Goal: Task Accomplishment & Management: Complete application form

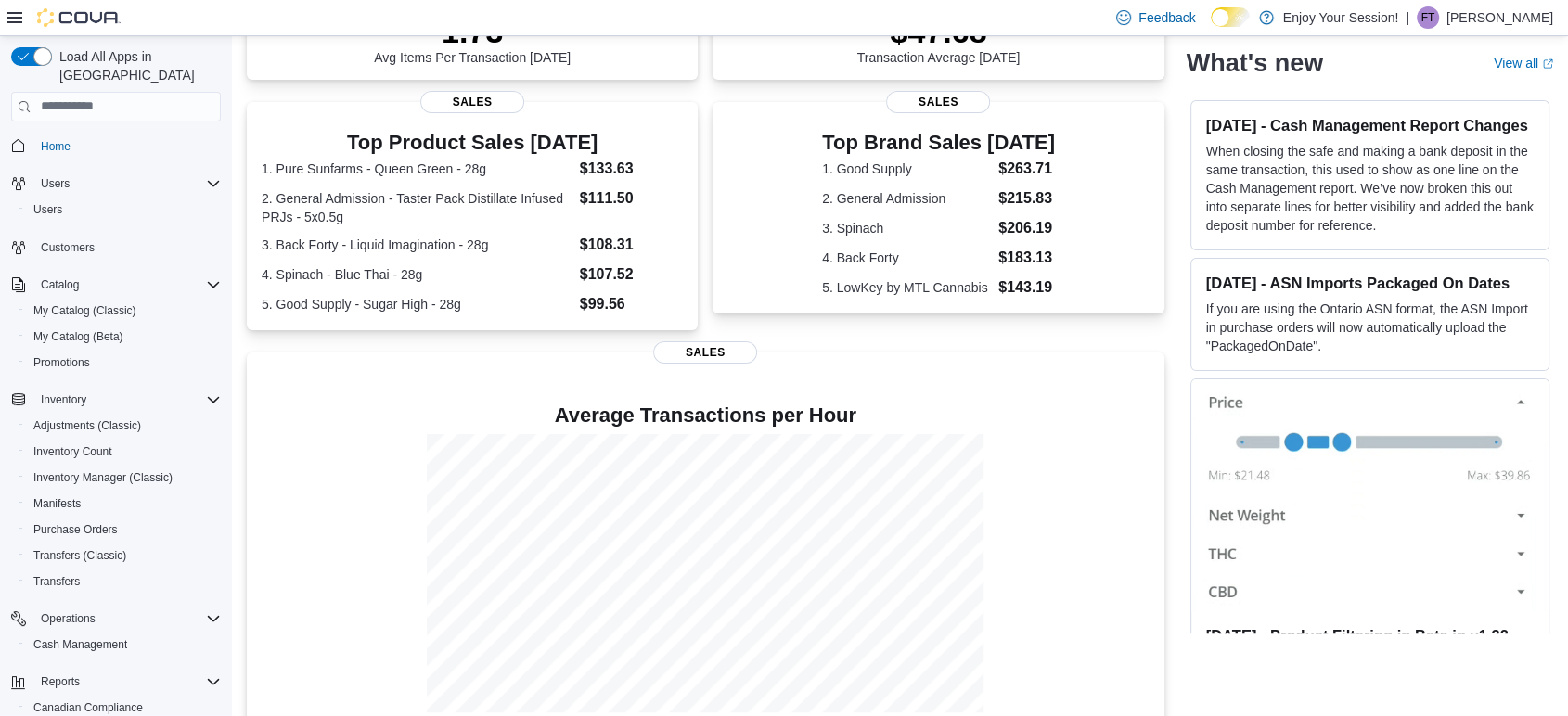
scroll to position [347, 0]
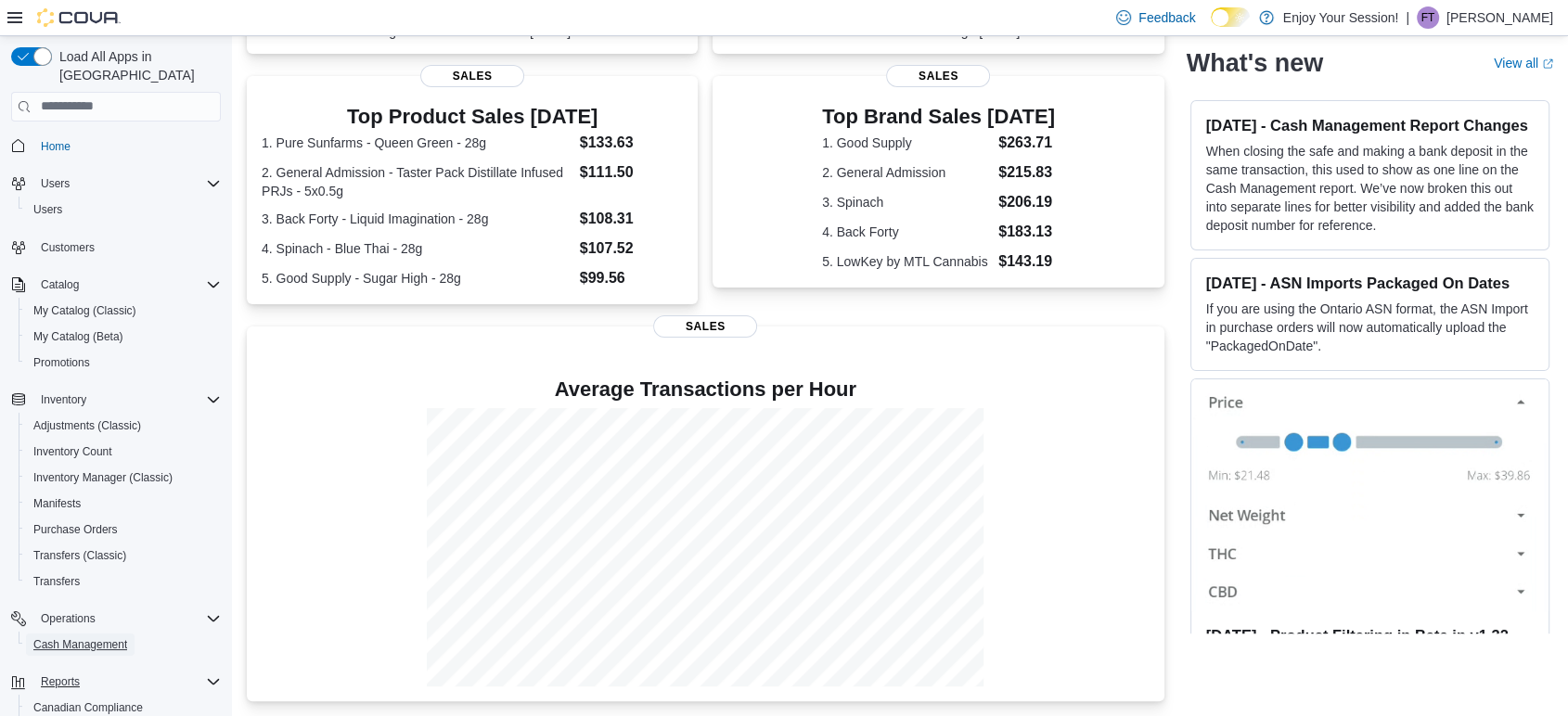
click at [69, 638] on span "Cash Management" at bounding box center [80, 645] width 93 height 15
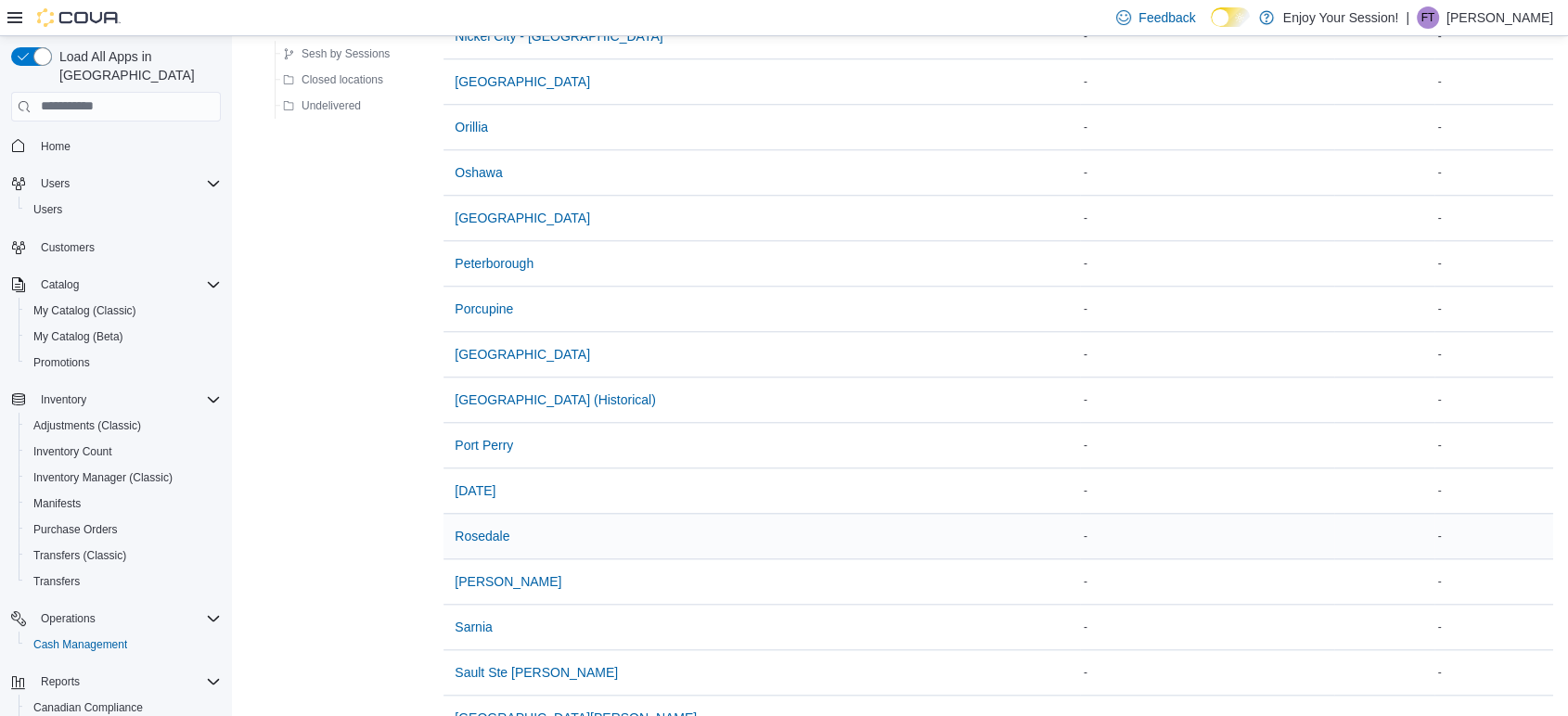
scroll to position [1997, 0]
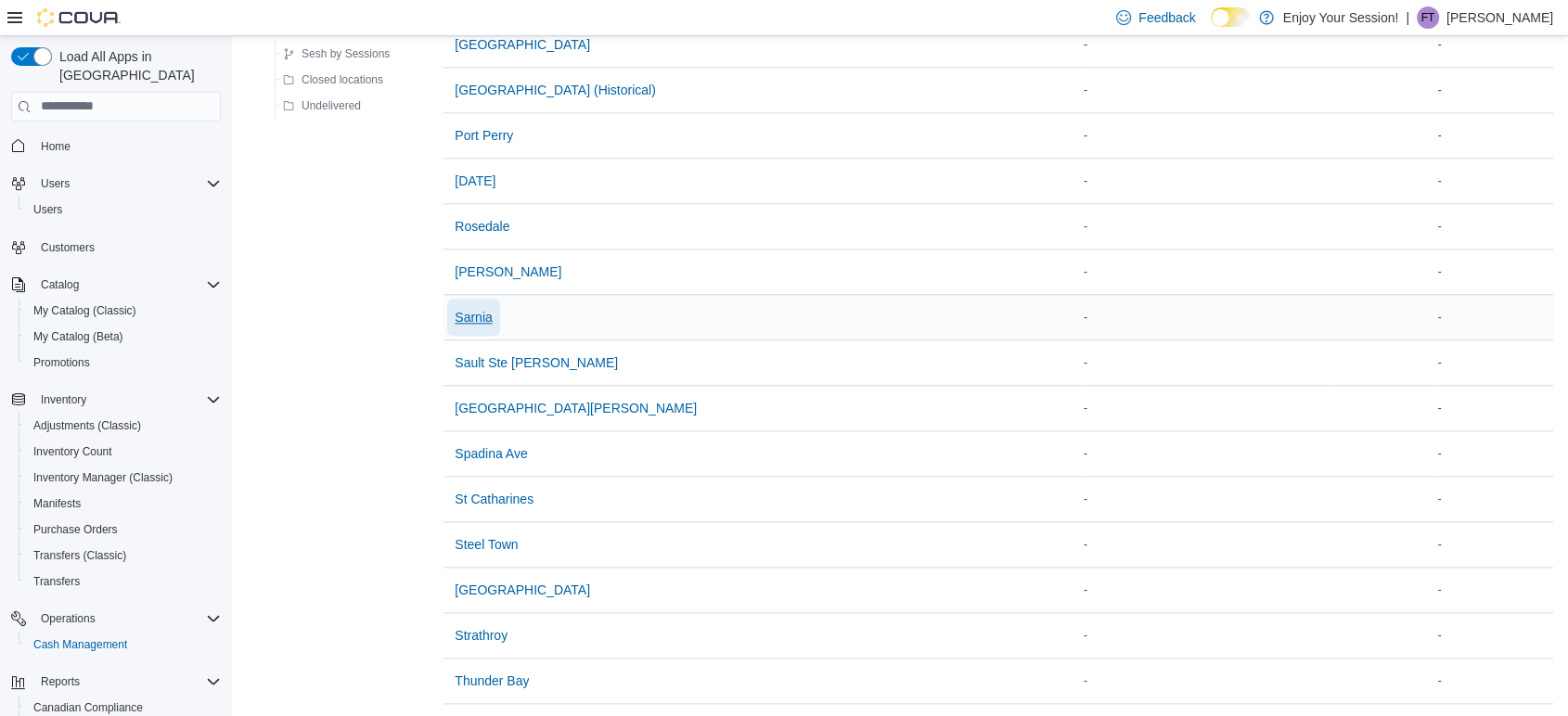
click at [477, 312] on span "Sarnia" at bounding box center [473, 317] width 37 height 19
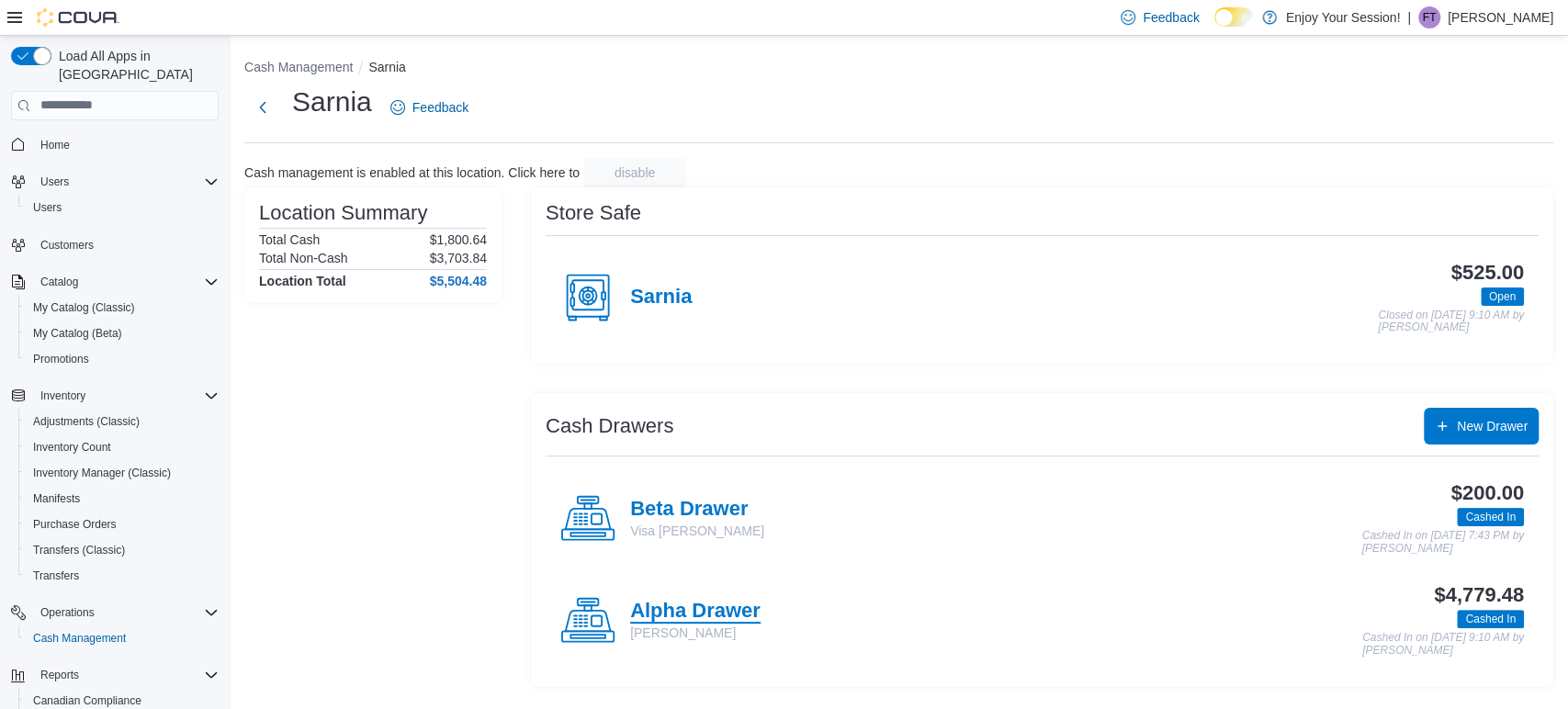
click at [640, 608] on h4 "Alpha Drawer" at bounding box center [695, 612] width 130 height 24
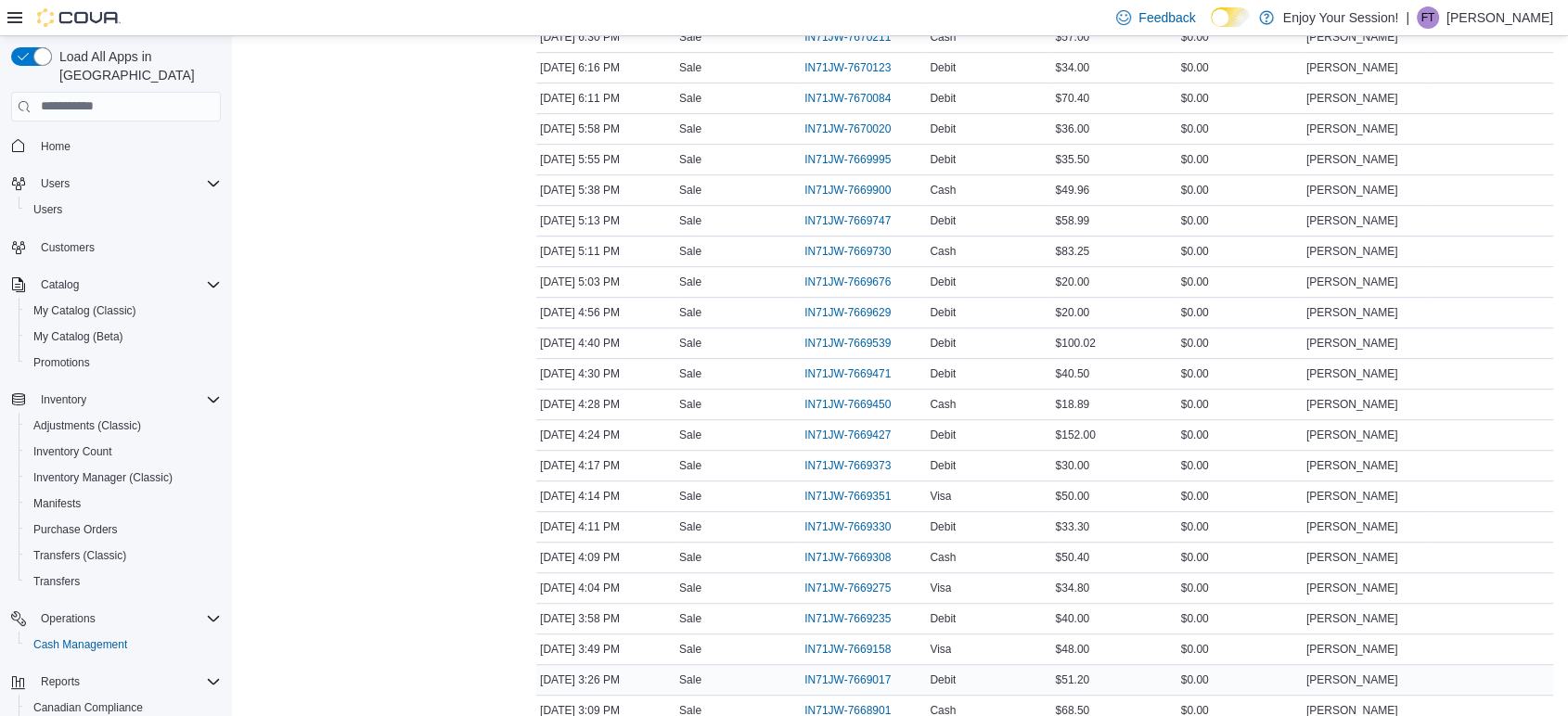
scroll to position [1031, 0]
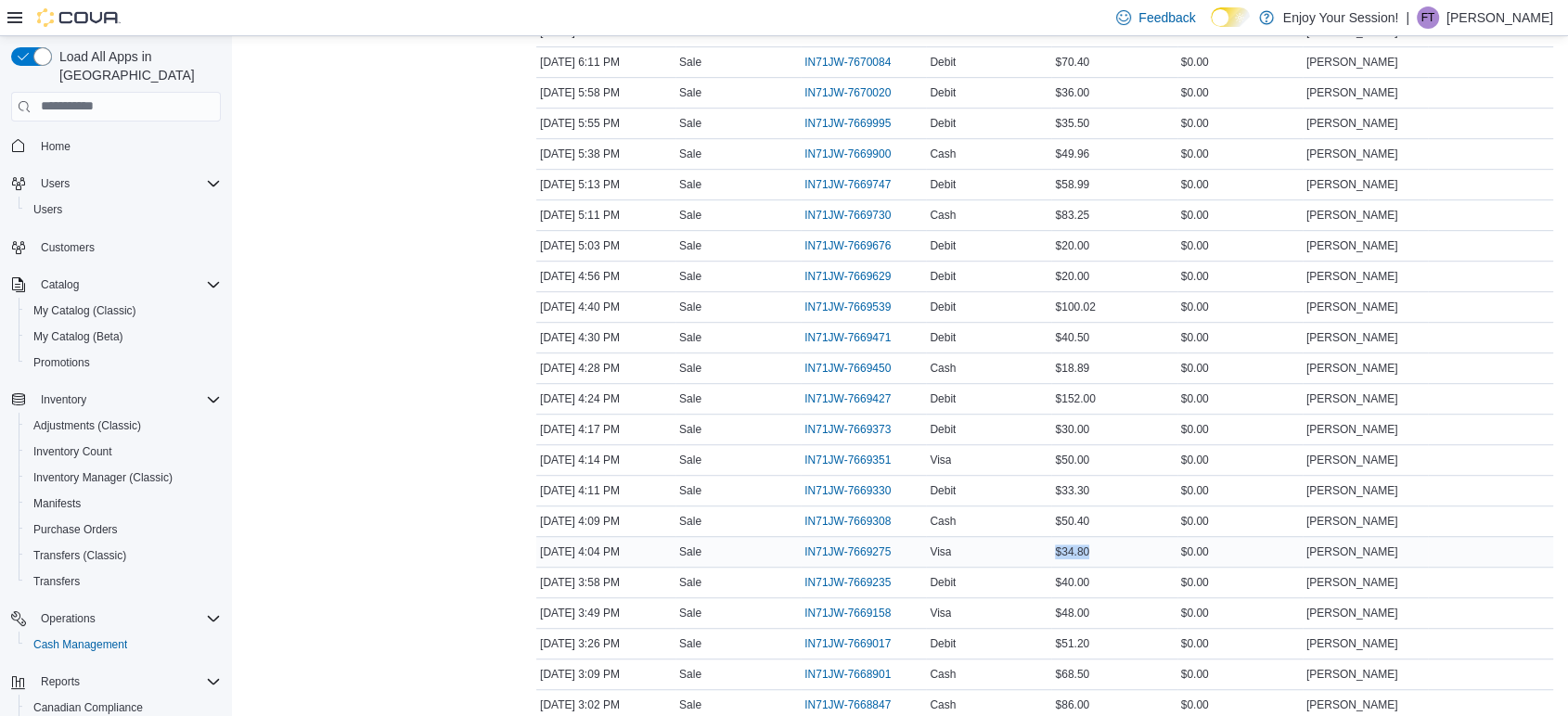
drag, startPoint x: 1106, startPoint y: 548, endPoint x: 1032, endPoint y: 549, distance: 74.0
click at [1032, 549] on tr "Date Oct 12, 2025 4:04 PM Transaction Type Sale Transaction # IN71JW-7669275 Me…" at bounding box center [1043, 551] width 1016 height 31
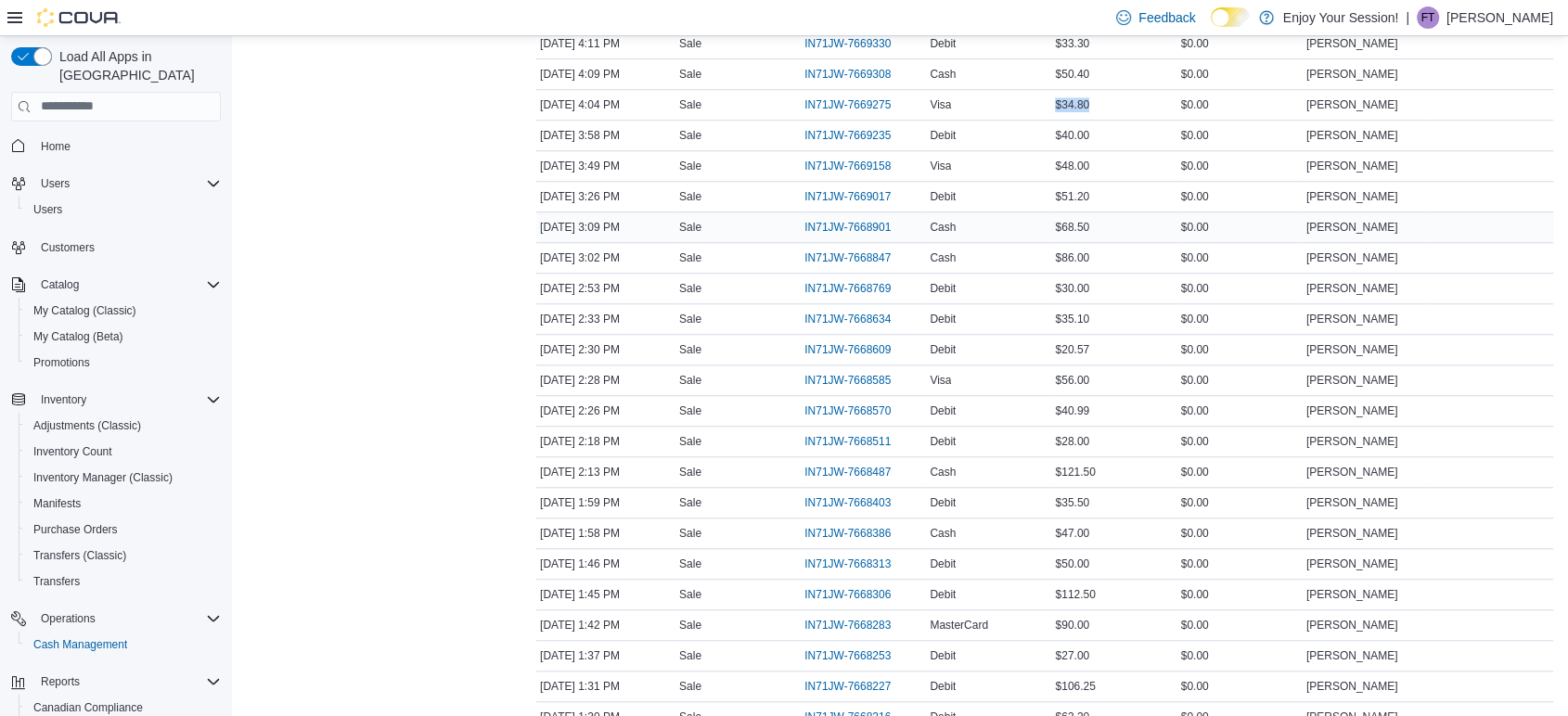
scroll to position [1442, 0]
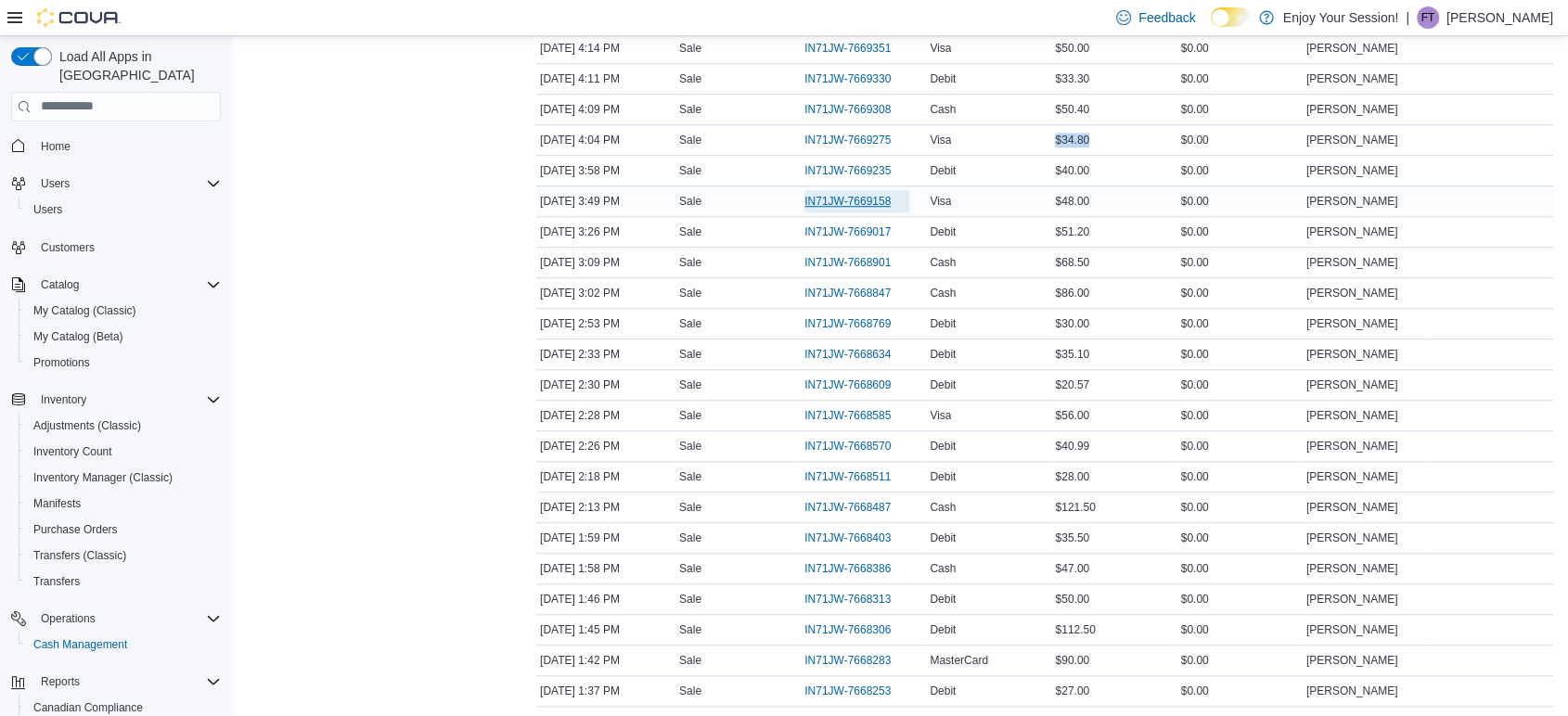
click at [843, 194] on span "IN71JW-7669158" at bounding box center [847, 202] width 86 height 15
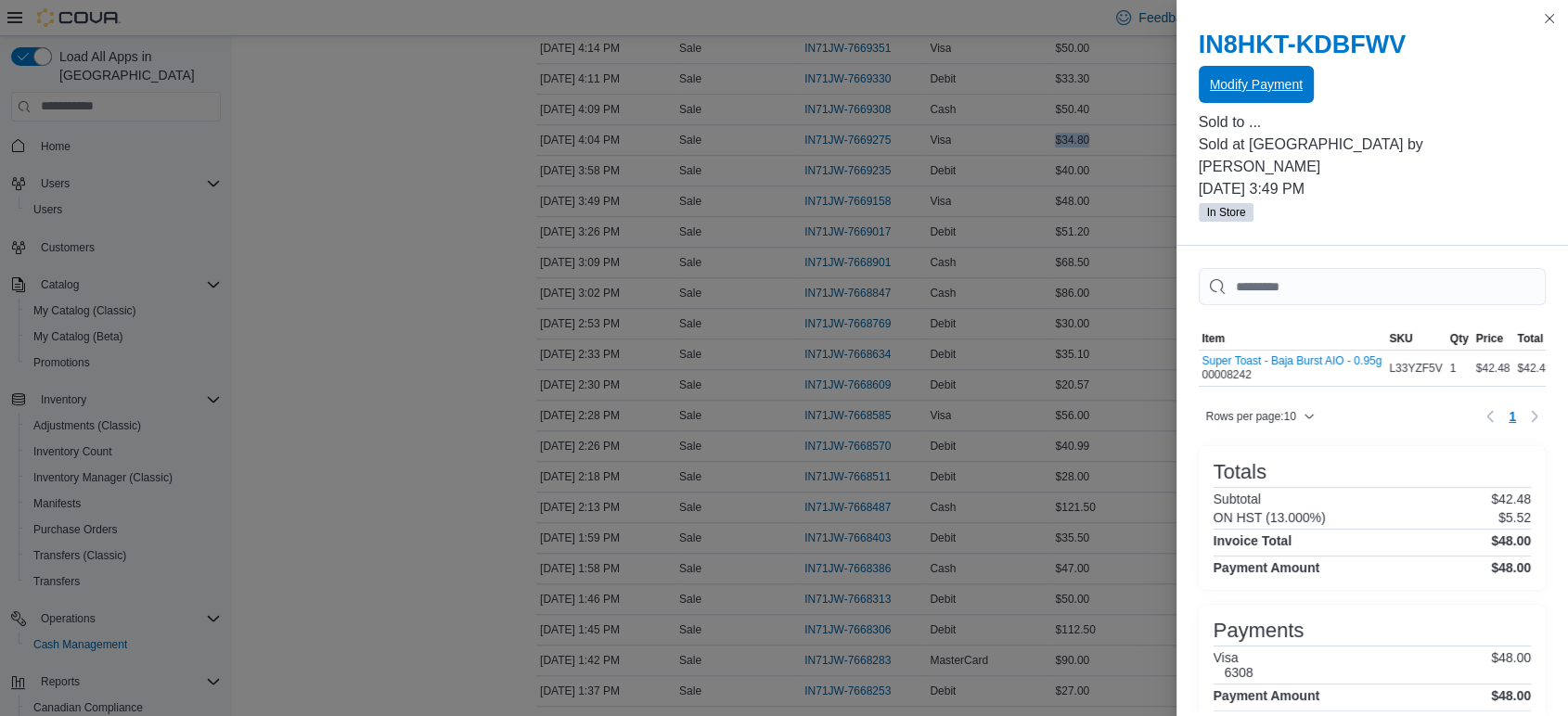
click at [1254, 89] on span "Modify Payment" at bounding box center [1255, 85] width 92 height 19
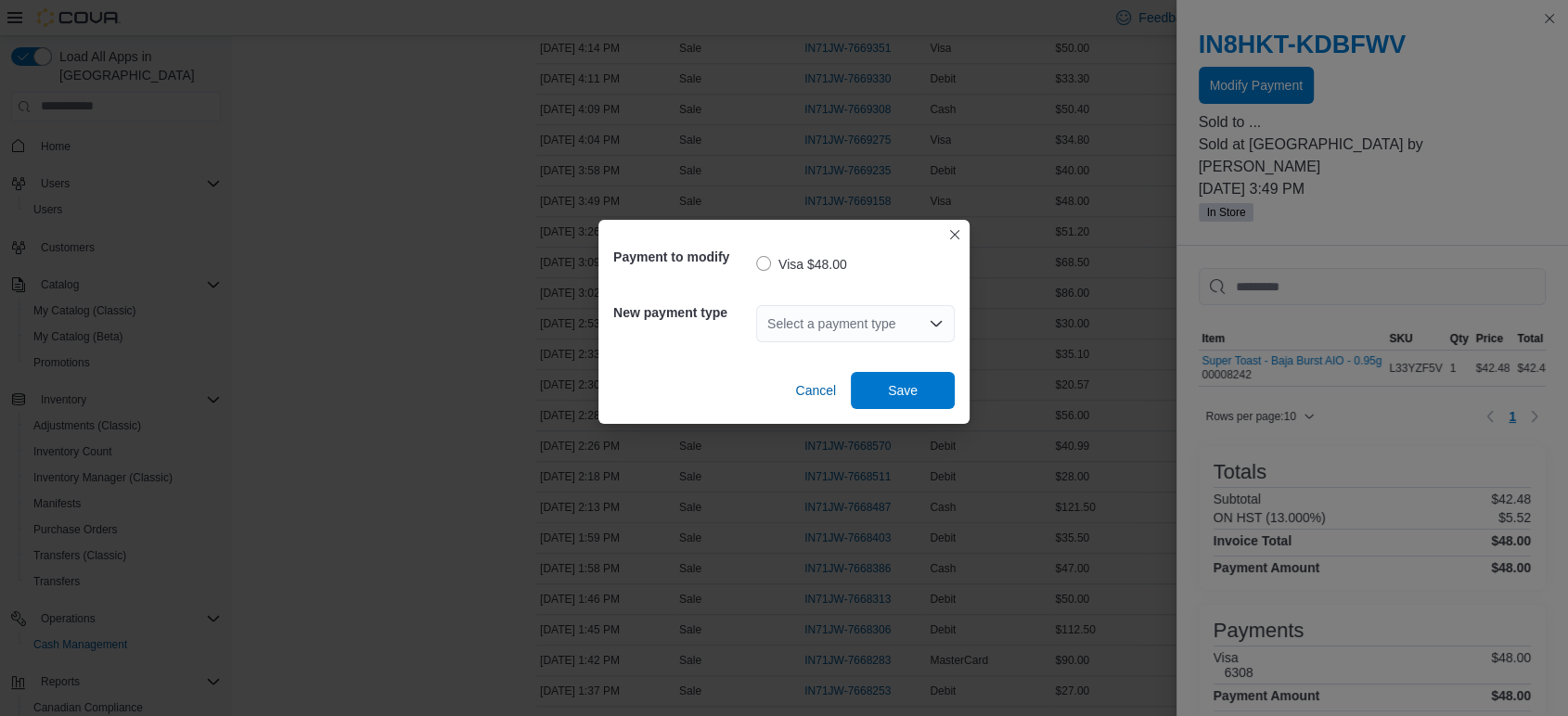
click at [805, 323] on div "Select a payment type" at bounding box center [855, 324] width 199 height 37
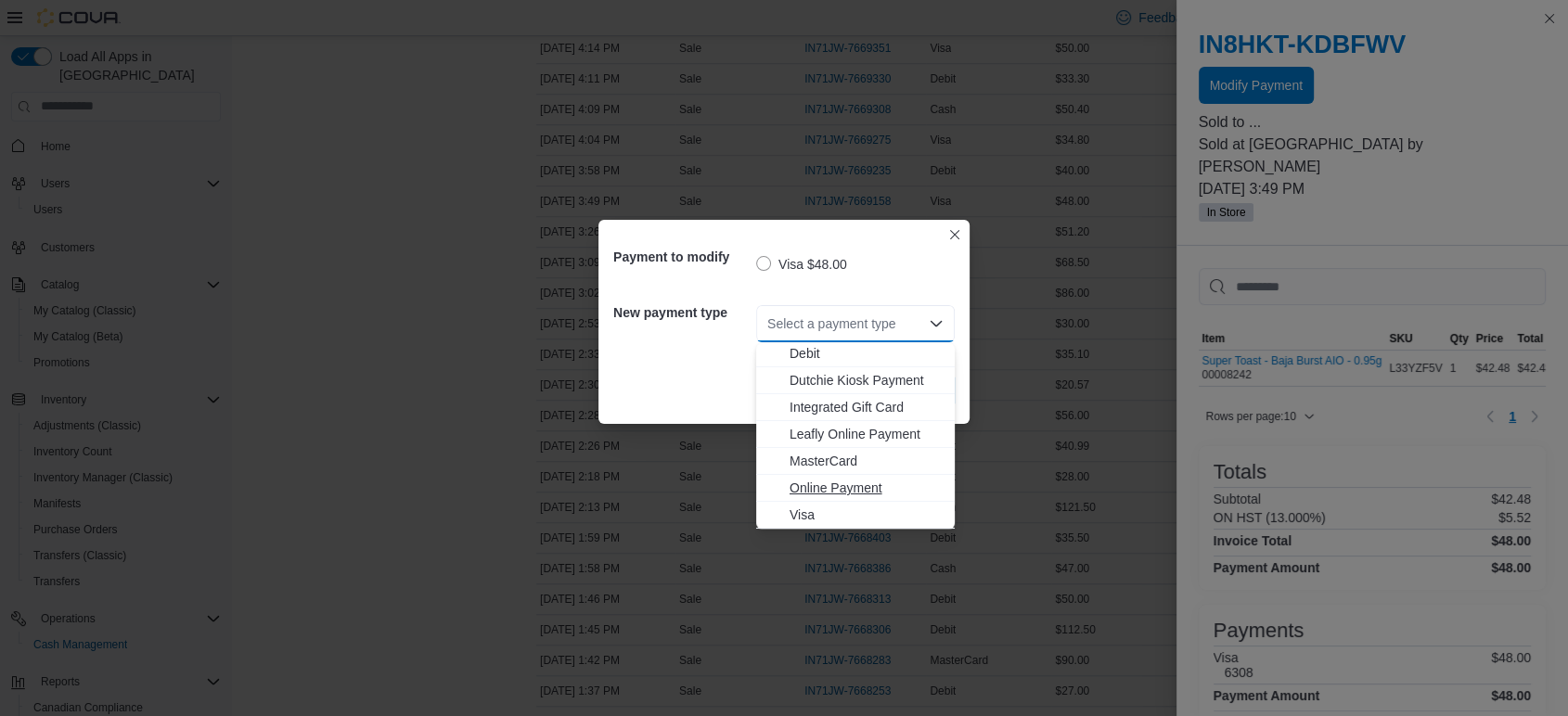
scroll to position [0, 0]
click at [808, 378] on span "Debit" at bounding box center [866, 384] width 154 height 19
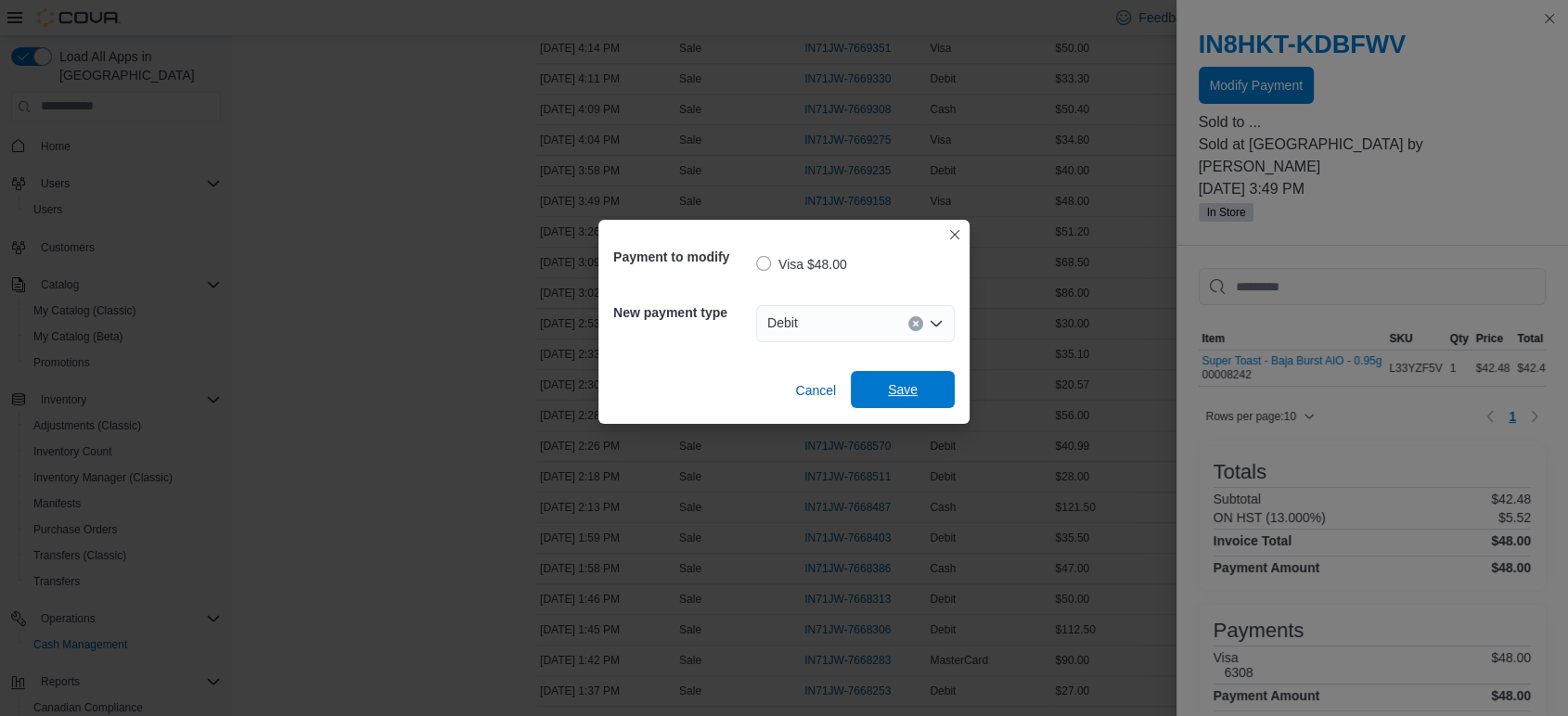
click at [905, 382] on span "Save" at bounding box center [903, 389] width 30 height 19
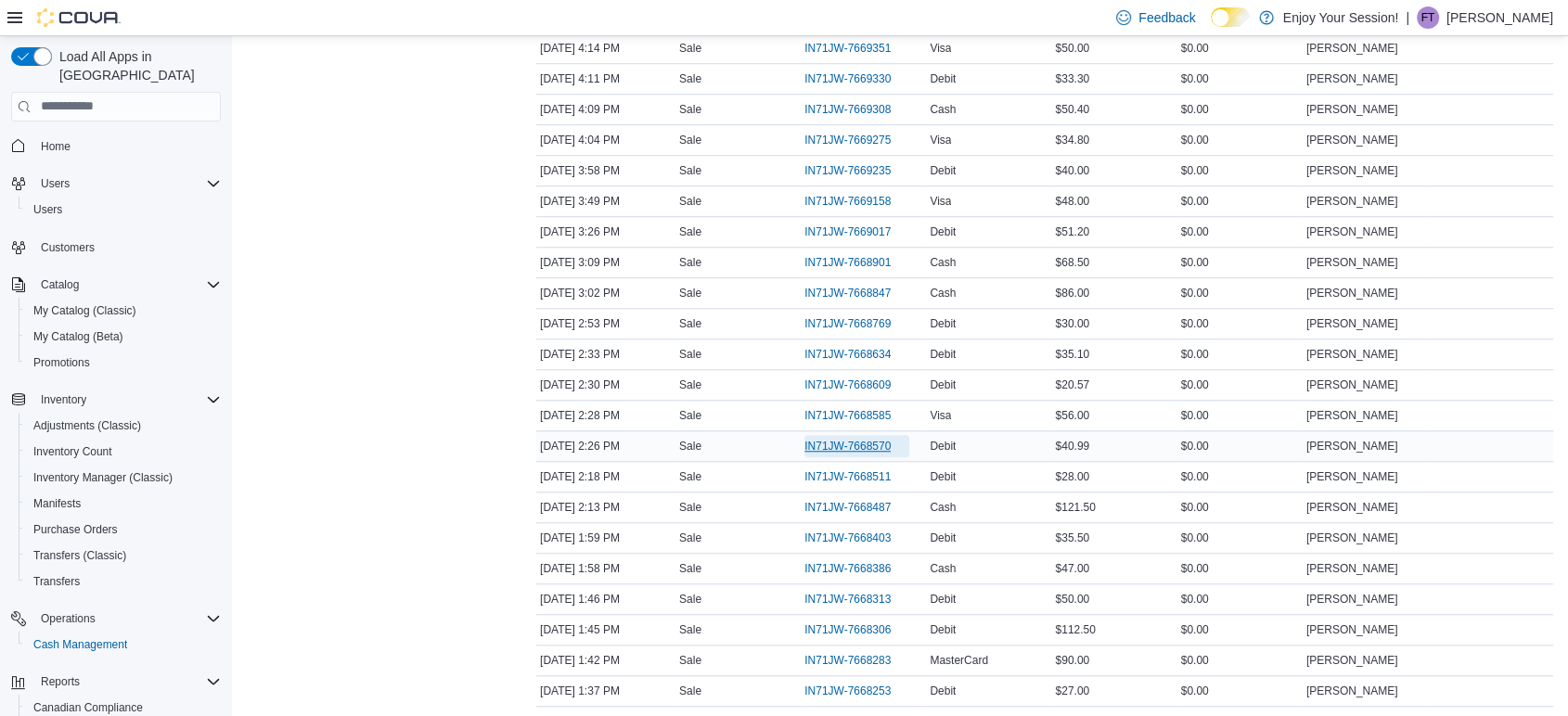
click at [879, 446] on span "IN71JW-7668570" at bounding box center [847, 446] width 86 height 15
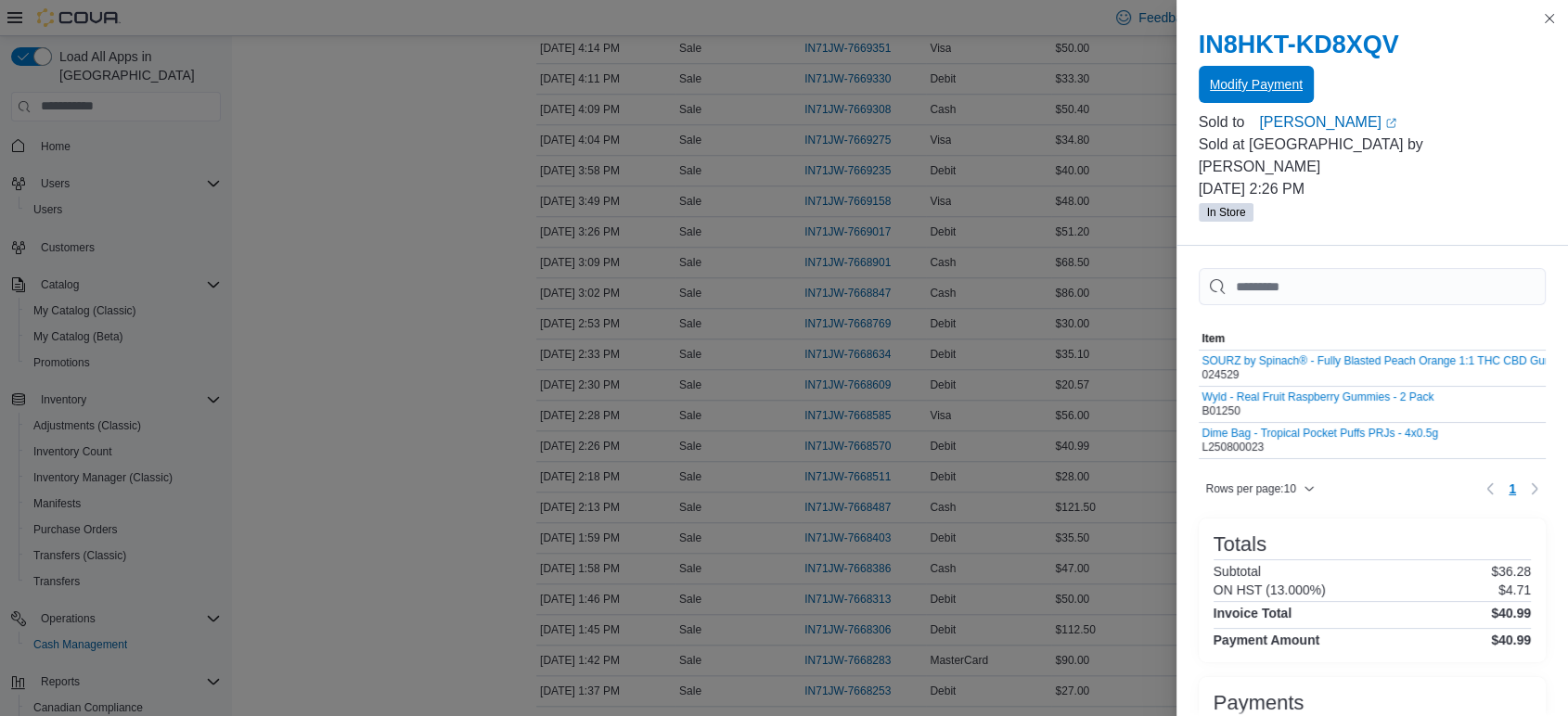
click at [1289, 72] on span "Modify Payment" at bounding box center [1255, 85] width 92 height 37
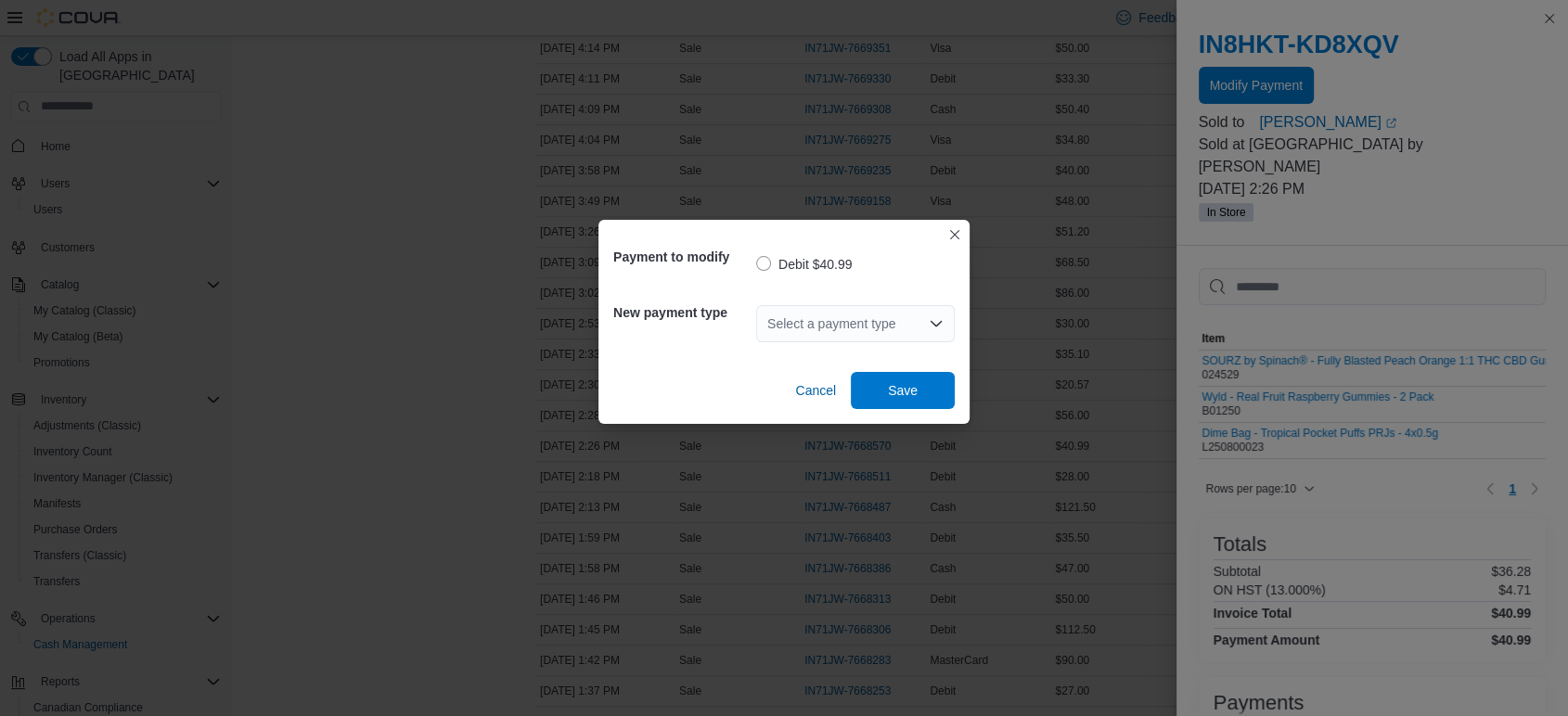
click at [870, 347] on div "Select a payment type" at bounding box center [855, 324] width 199 height 60
click at [861, 337] on div "Select a payment type" at bounding box center [855, 324] width 199 height 37
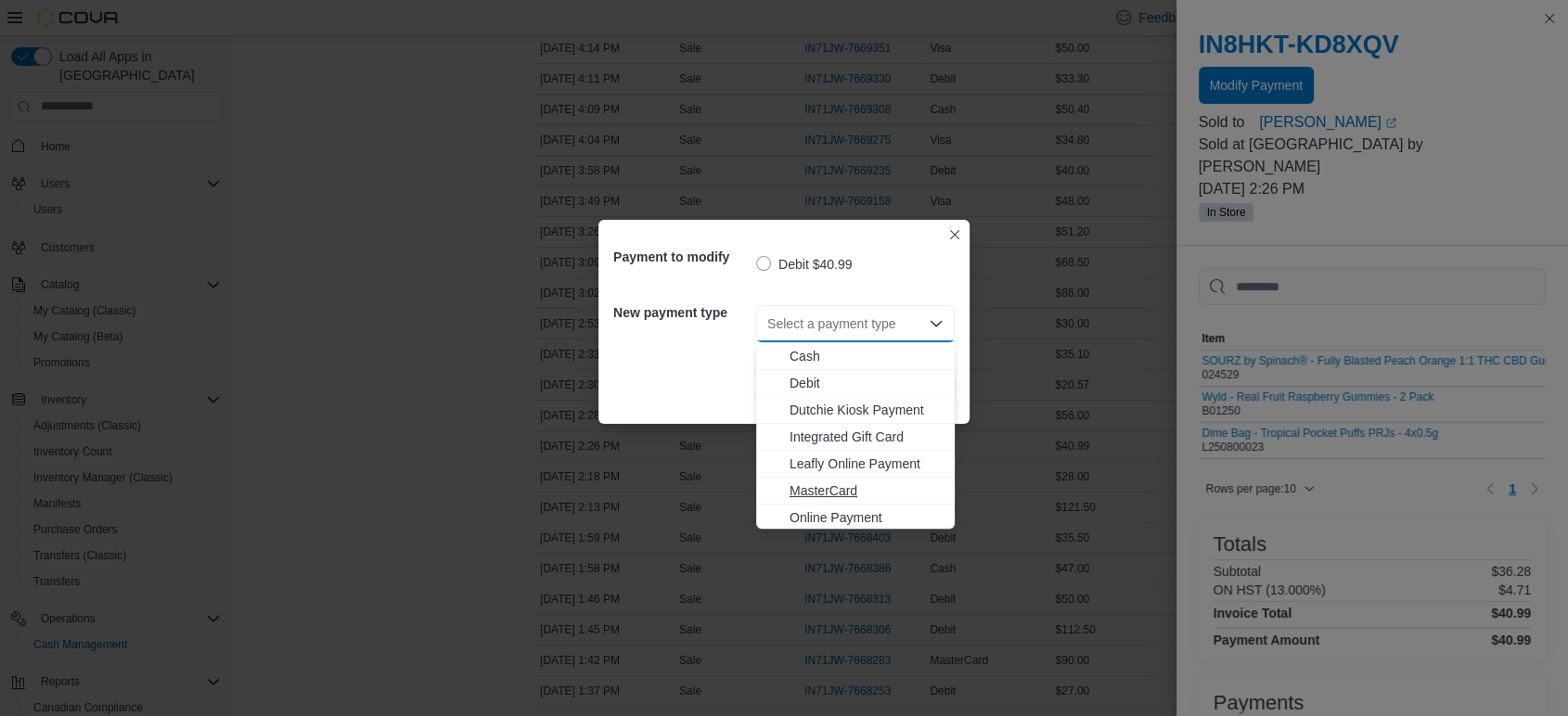
click at [819, 486] on span "MasterCard" at bounding box center [866, 491] width 154 height 19
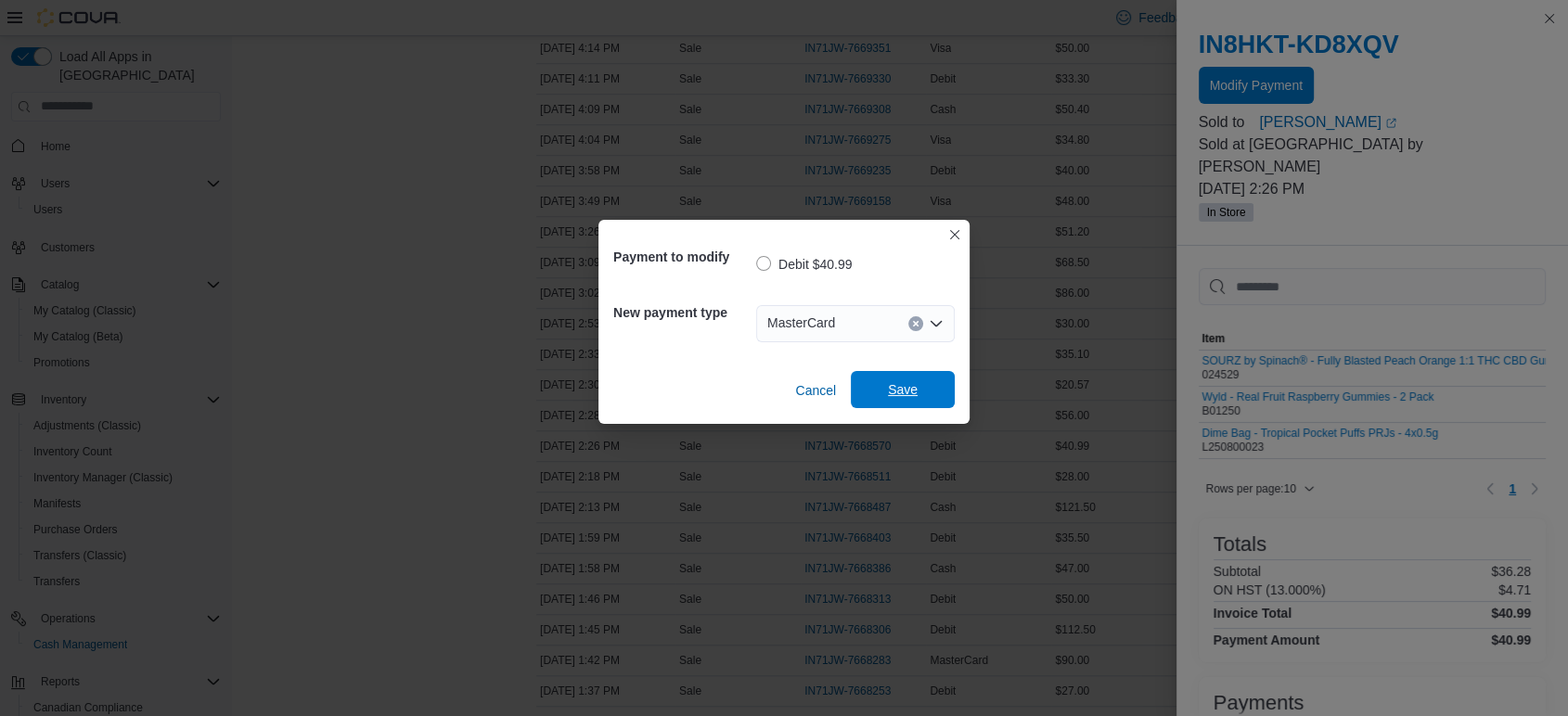
click at [905, 378] on span "Save" at bounding box center [902, 390] width 81 height 37
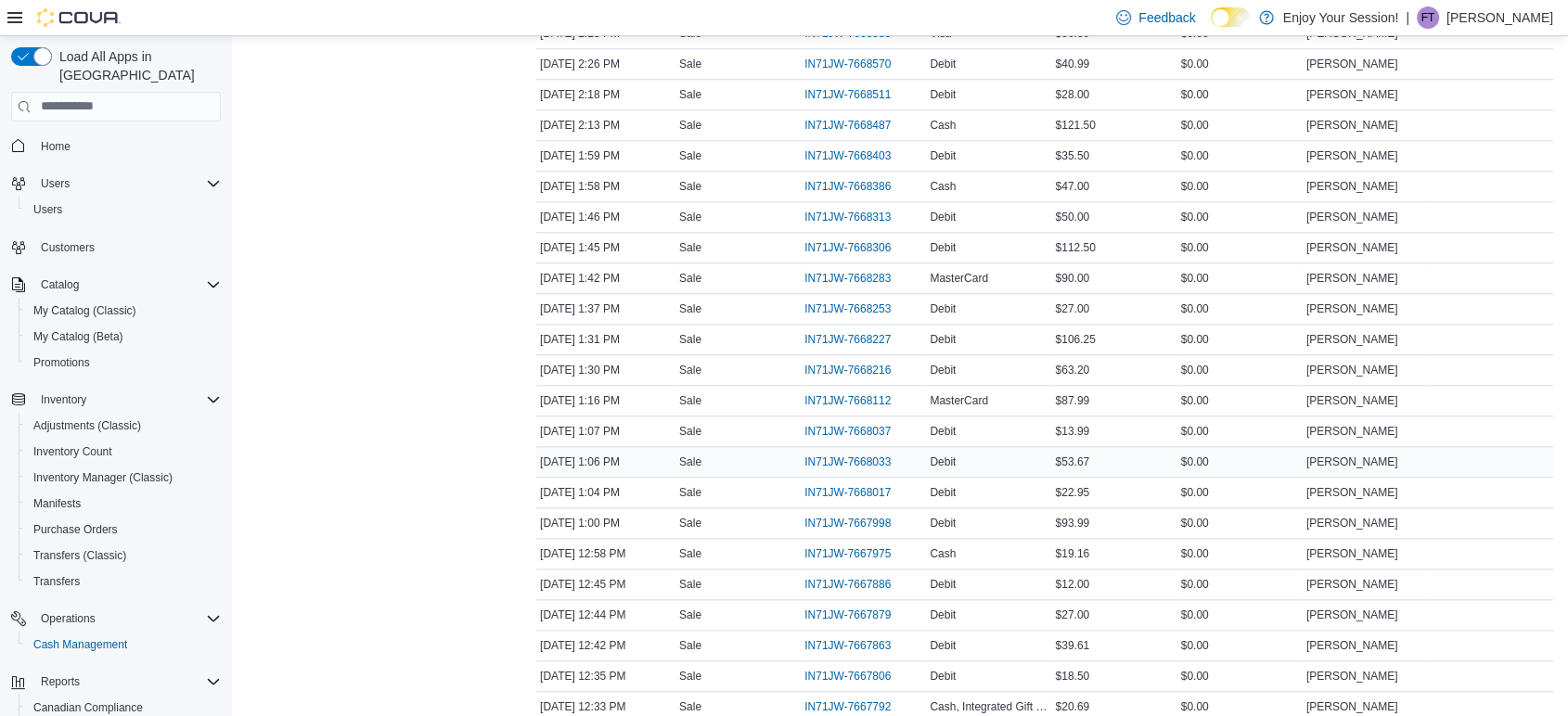
scroll to position [1856, 0]
click at [890, 577] on span "IN71JW-7667879" at bounding box center [847, 584] width 86 height 15
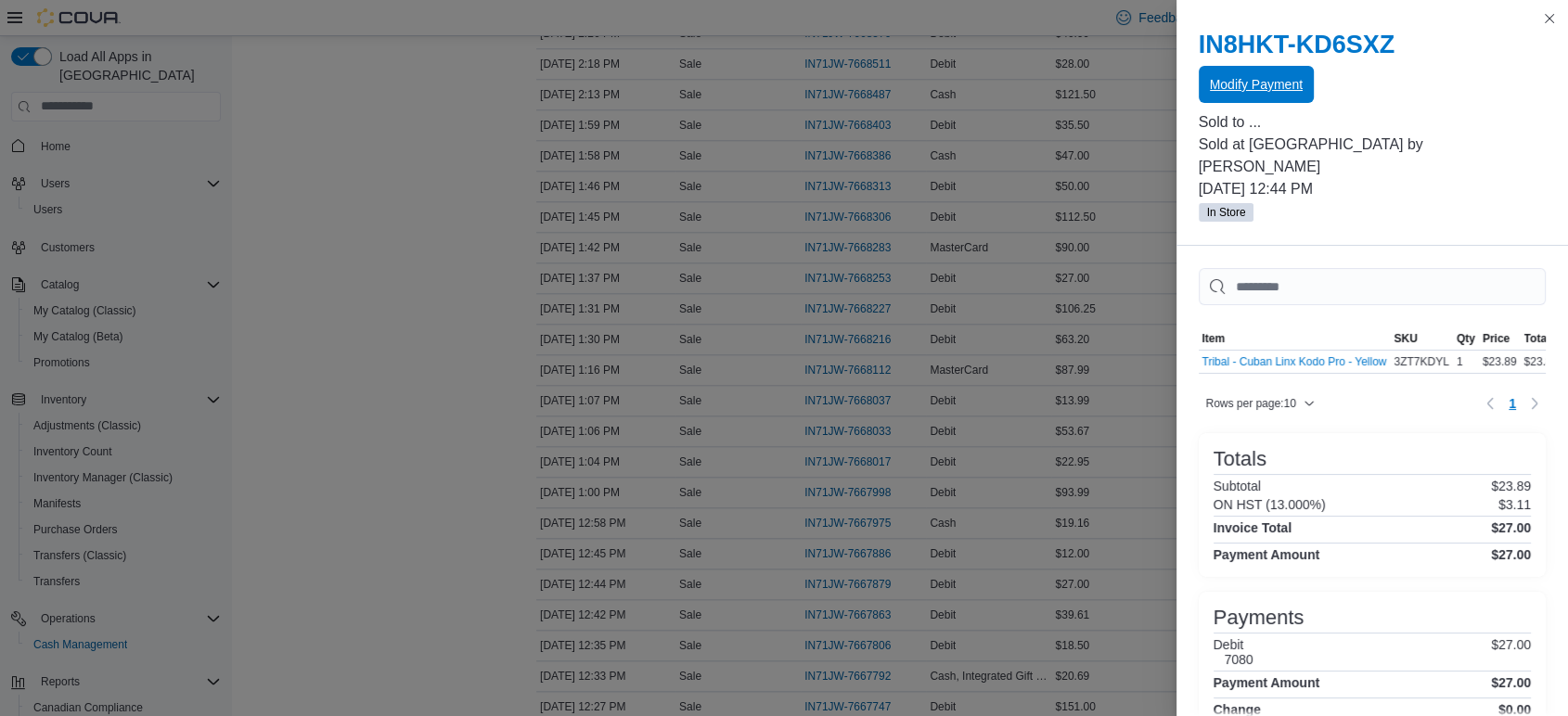
click at [1260, 77] on span "Modify Payment" at bounding box center [1255, 85] width 92 height 19
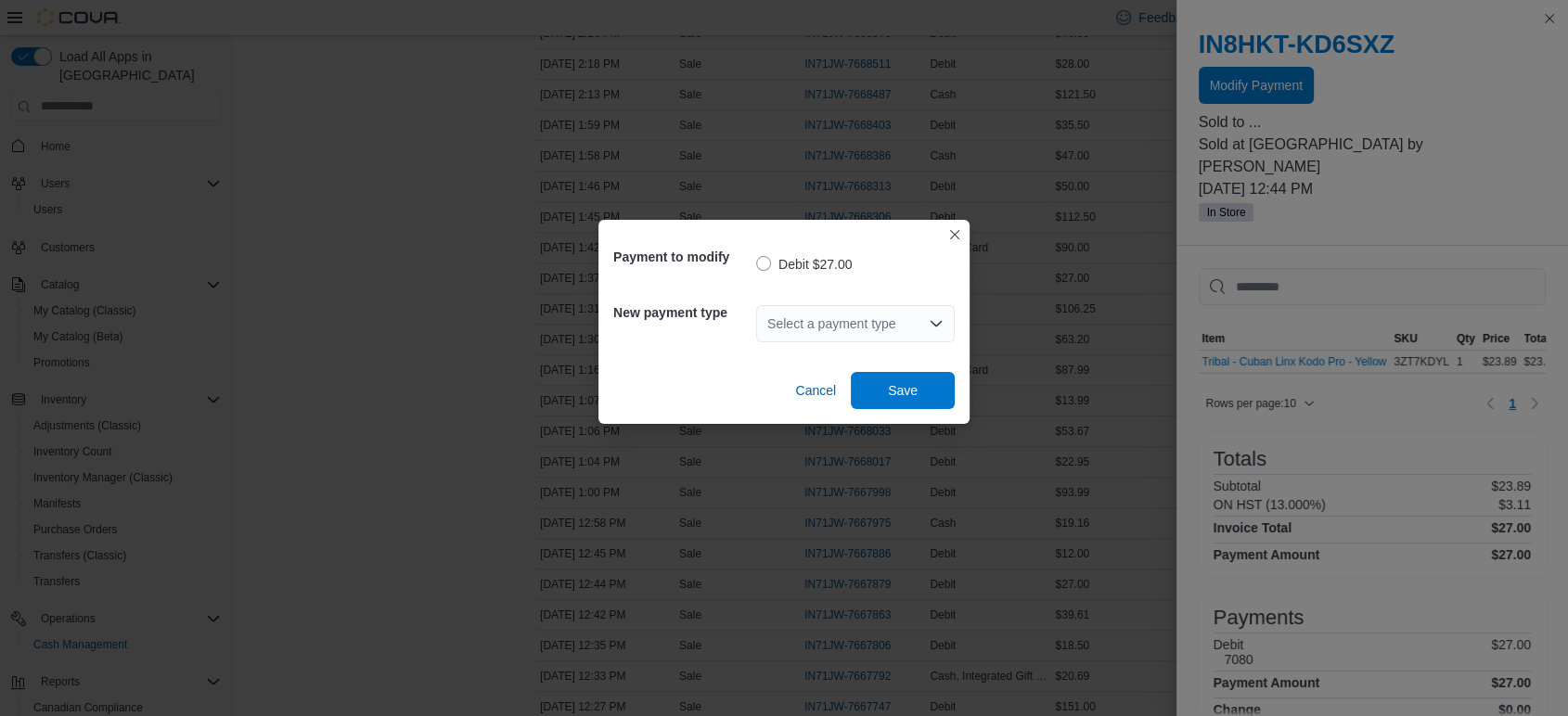
click at [888, 340] on div "Select a payment type" at bounding box center [855, 324] width 199 height 37
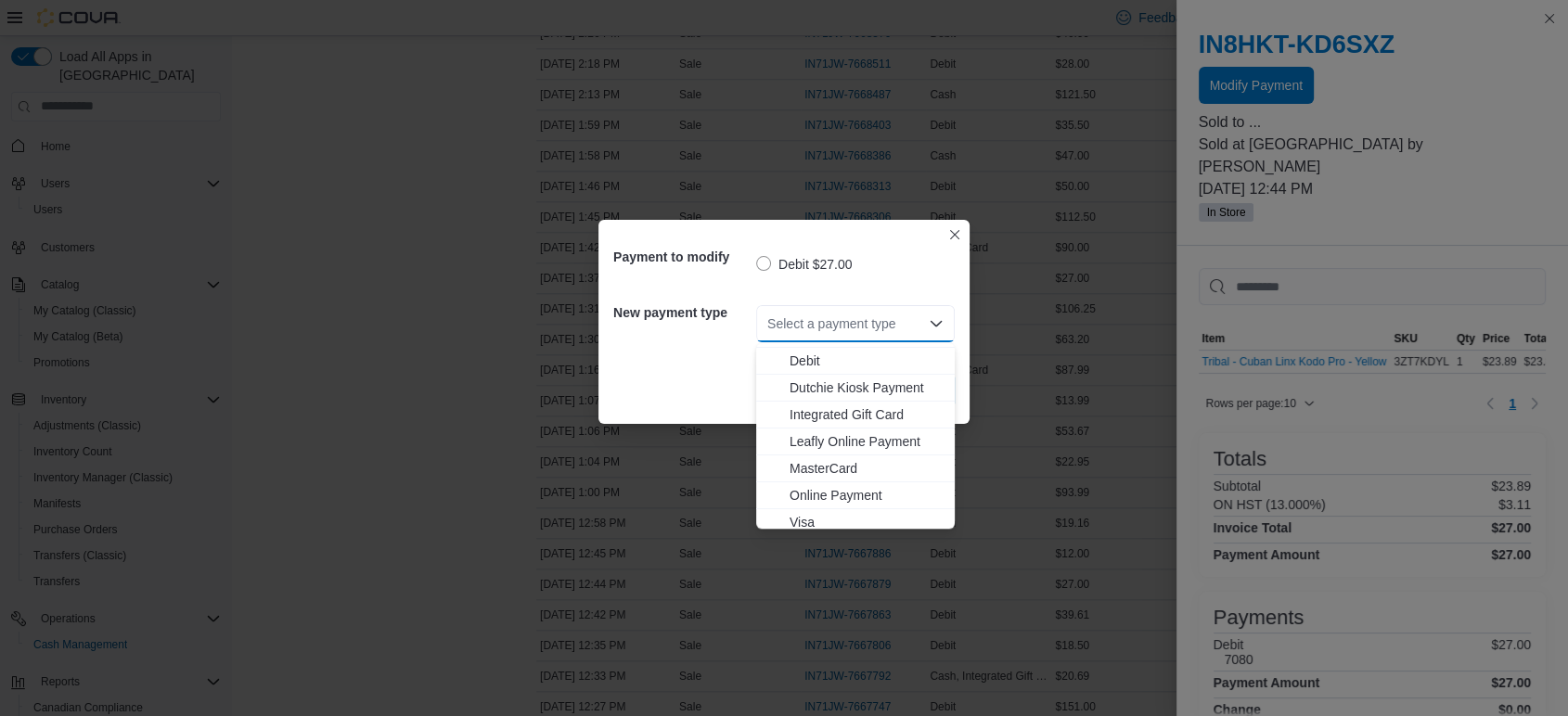
scroll to position [30, 0]
click at [811, 512] on span "Visa" at bounding box center [866, 515] width 154 height 19
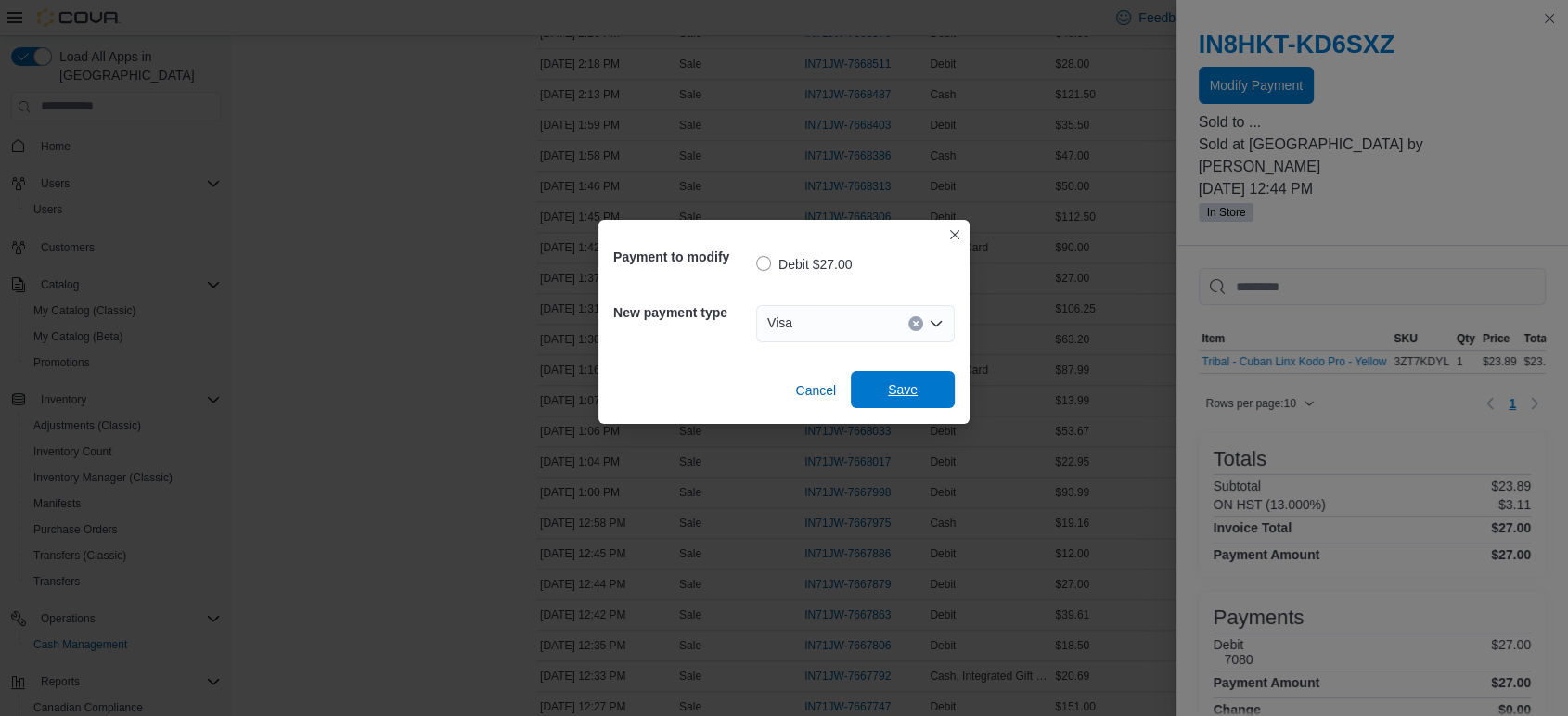
click at [890, 382] on span "Save" at bounding box center [903, 389] width 30 height 19
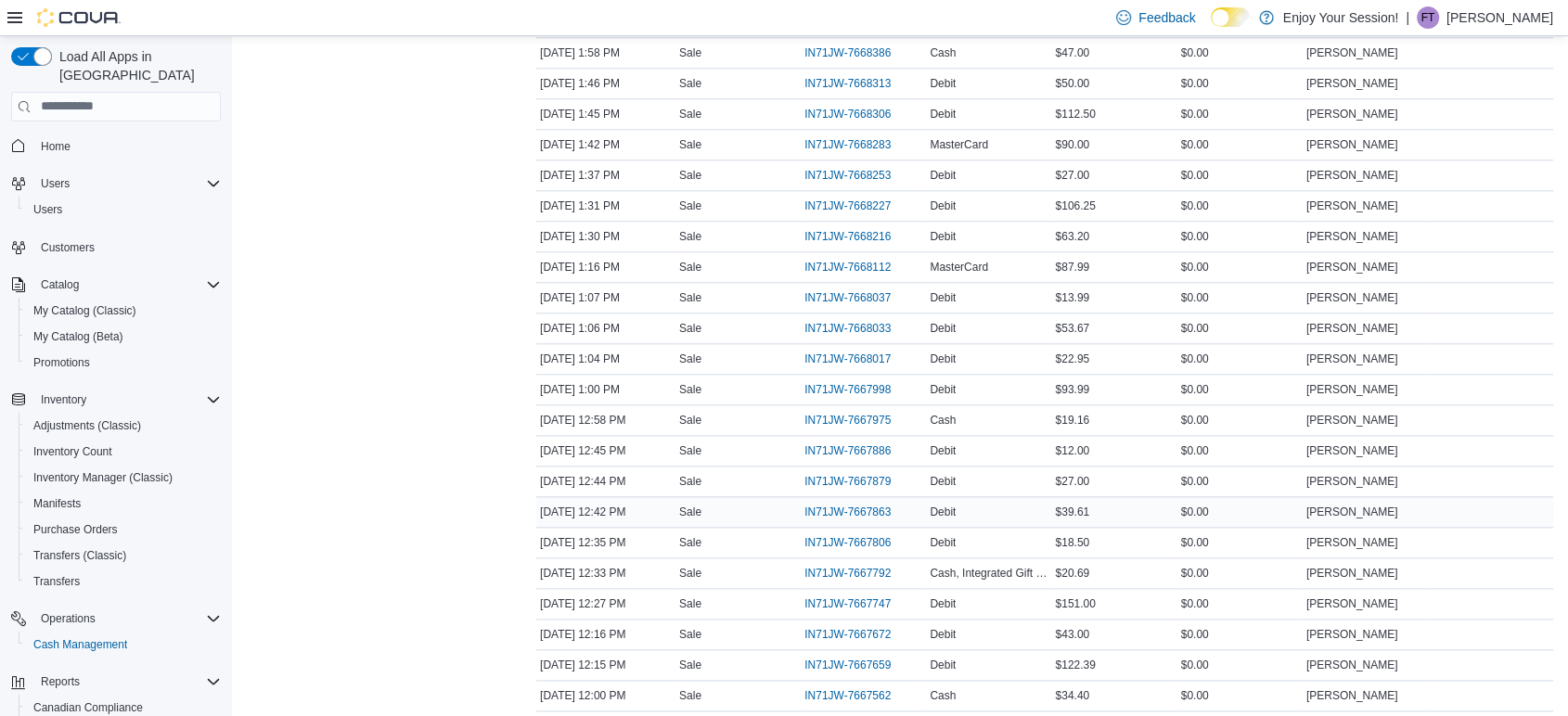
scroll to position [2061, 0]
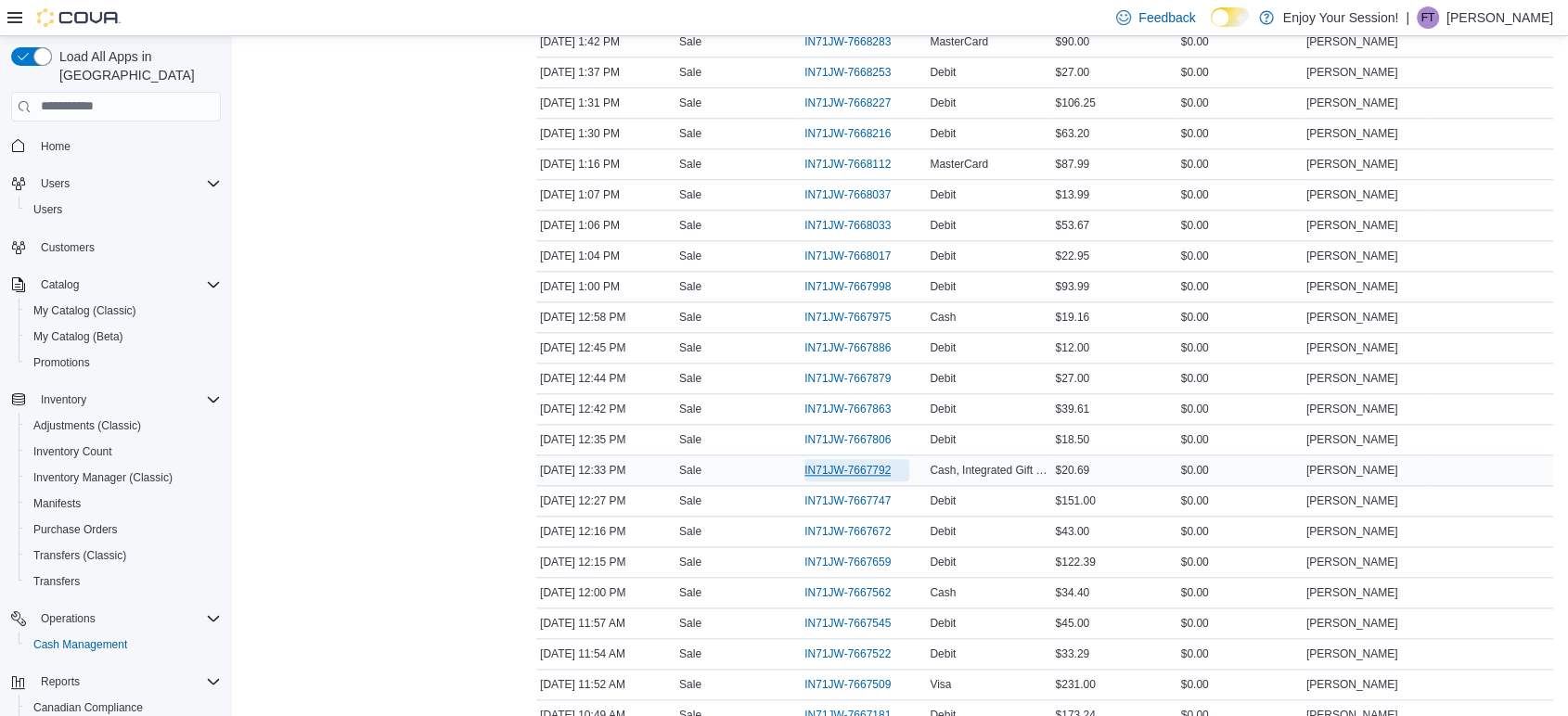
click at [852, 463] on span "IN71JW-7667792" at bounding box center [847, 470] width 86 height 15
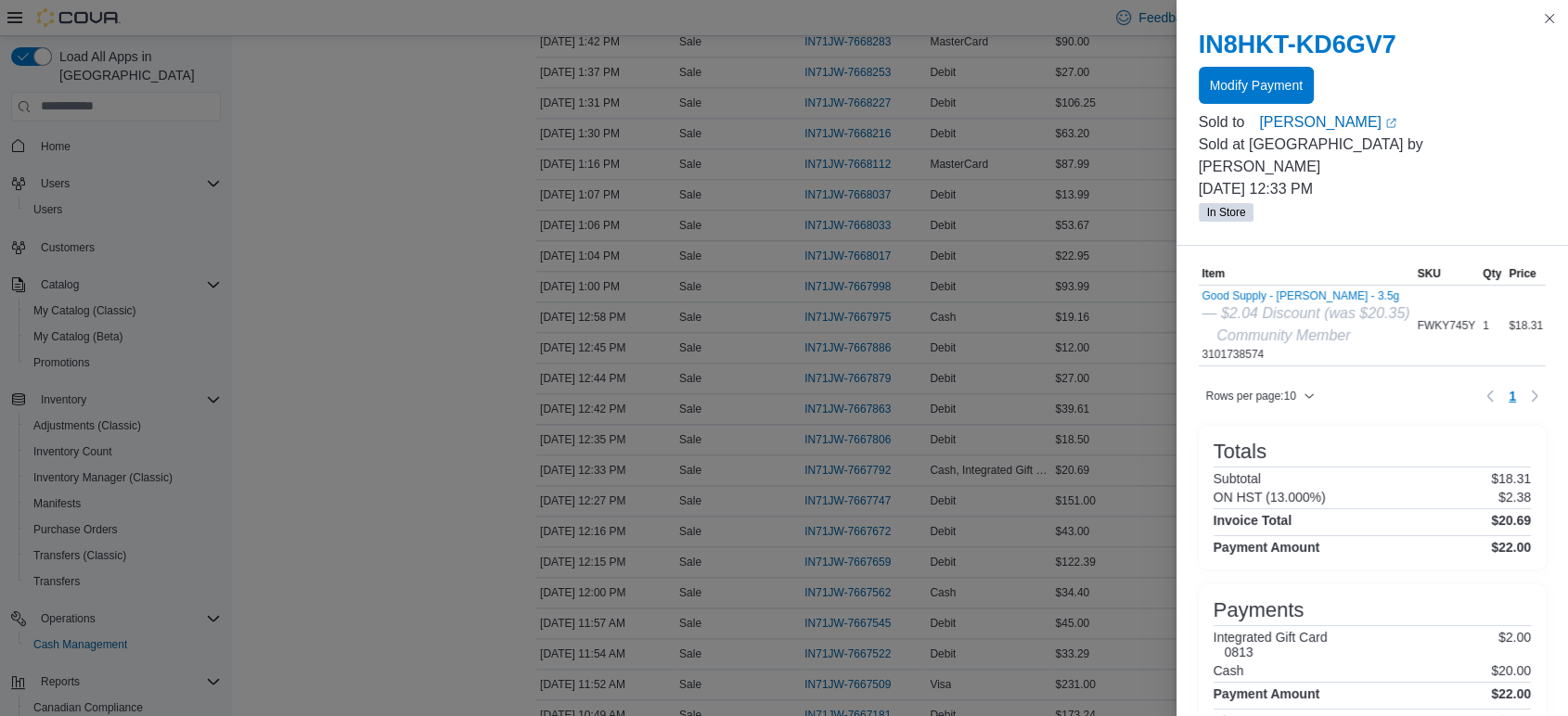
scroll to position [120, 0]
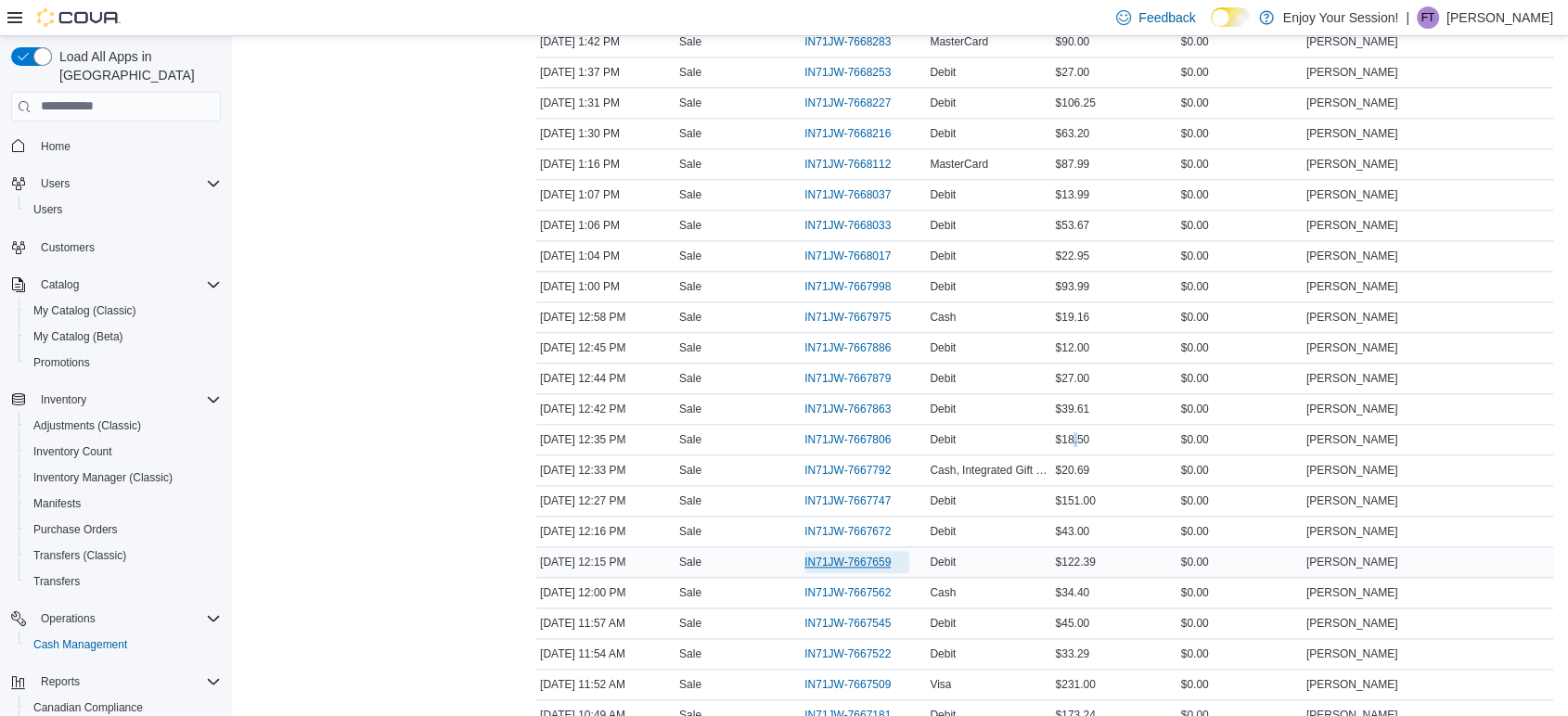
click at [865, 555] on span "IN71JW-7667659" at bounding box center [847, 562] width 86 height 15
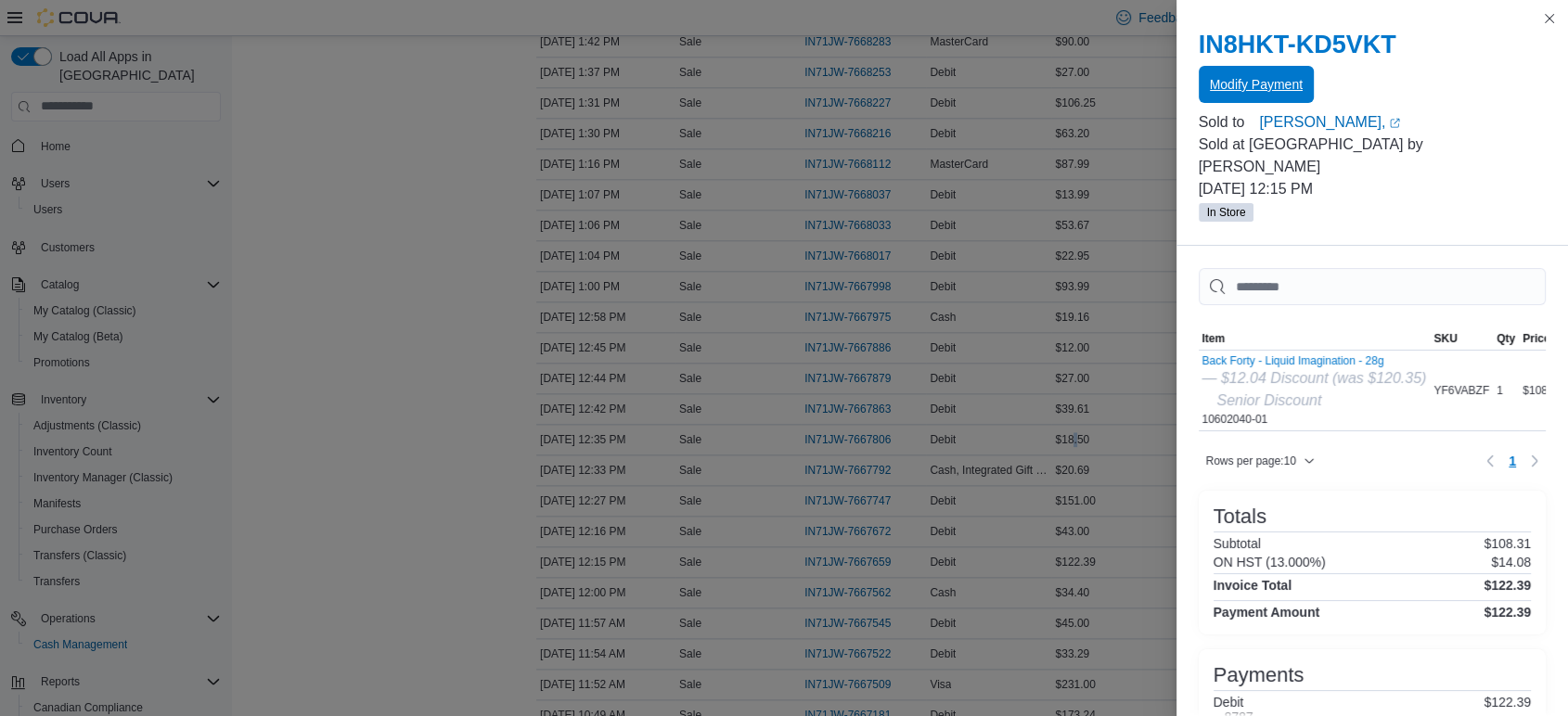
click at [1202, 87] on button "Modify Payment" at bounding box center [1255, 85] width 115 height 37
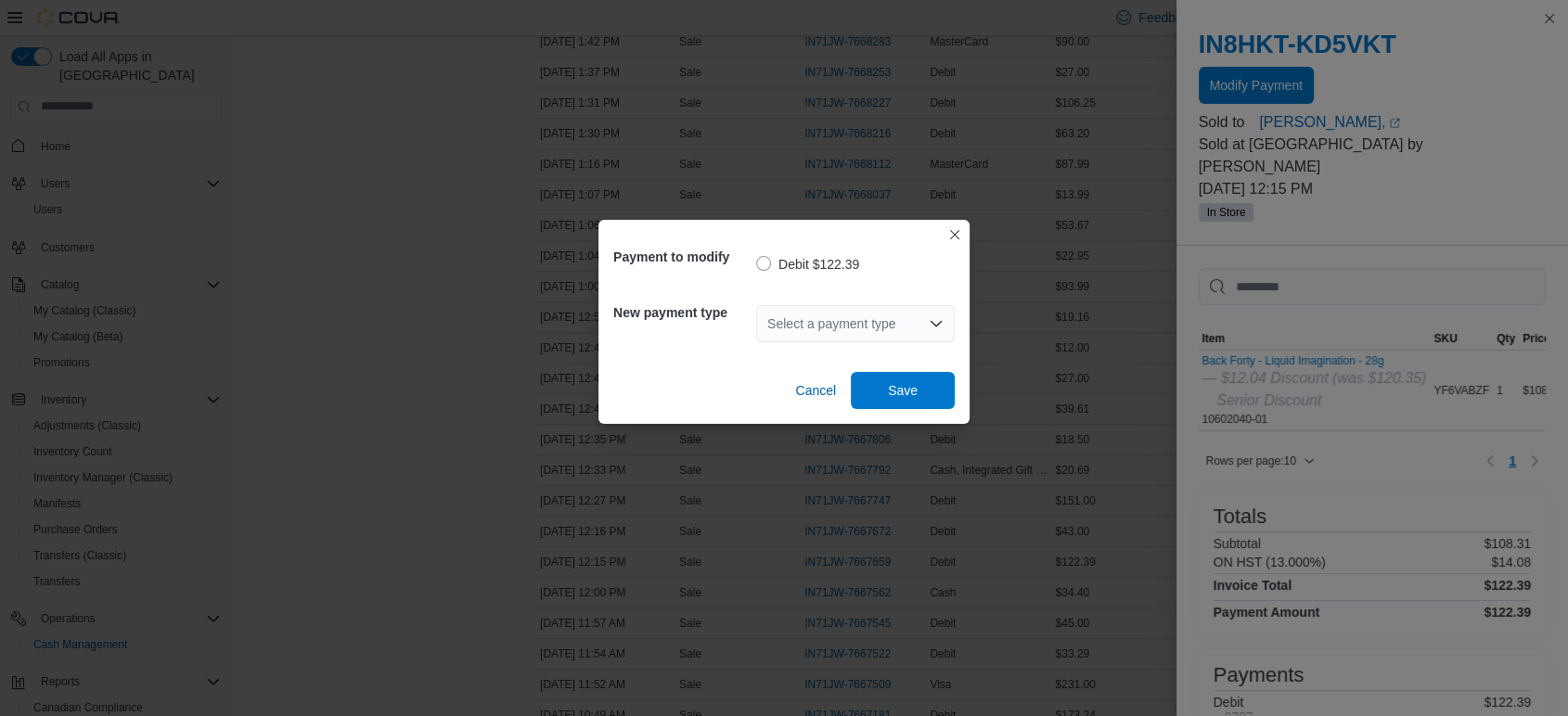
click at [875, 322] on div "Select a payment type" at bounding box center [855, 324] width 199 height 37
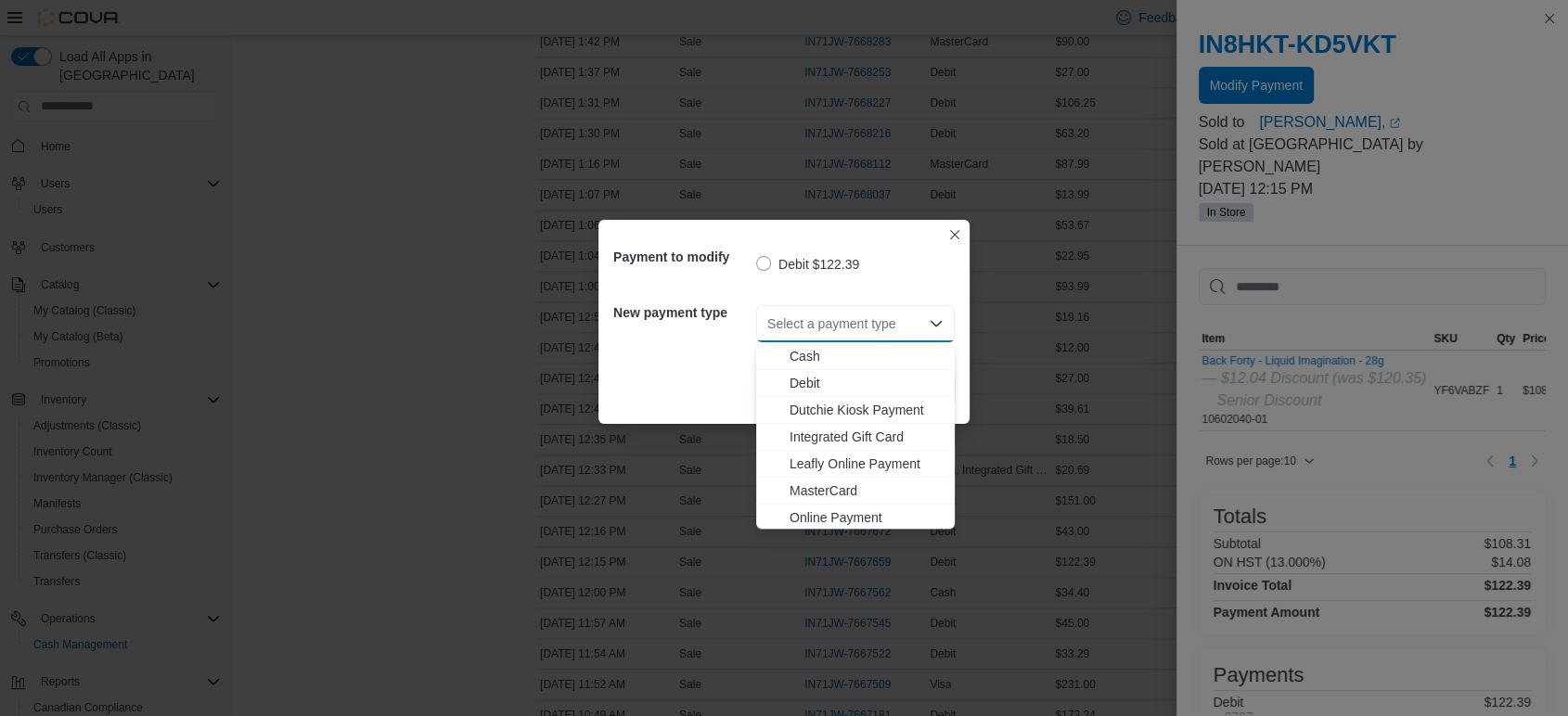
scroll to position [30, 0]
click at [794, 512] on span "Visa" at bounding box center [866, 515] width 154 height 19
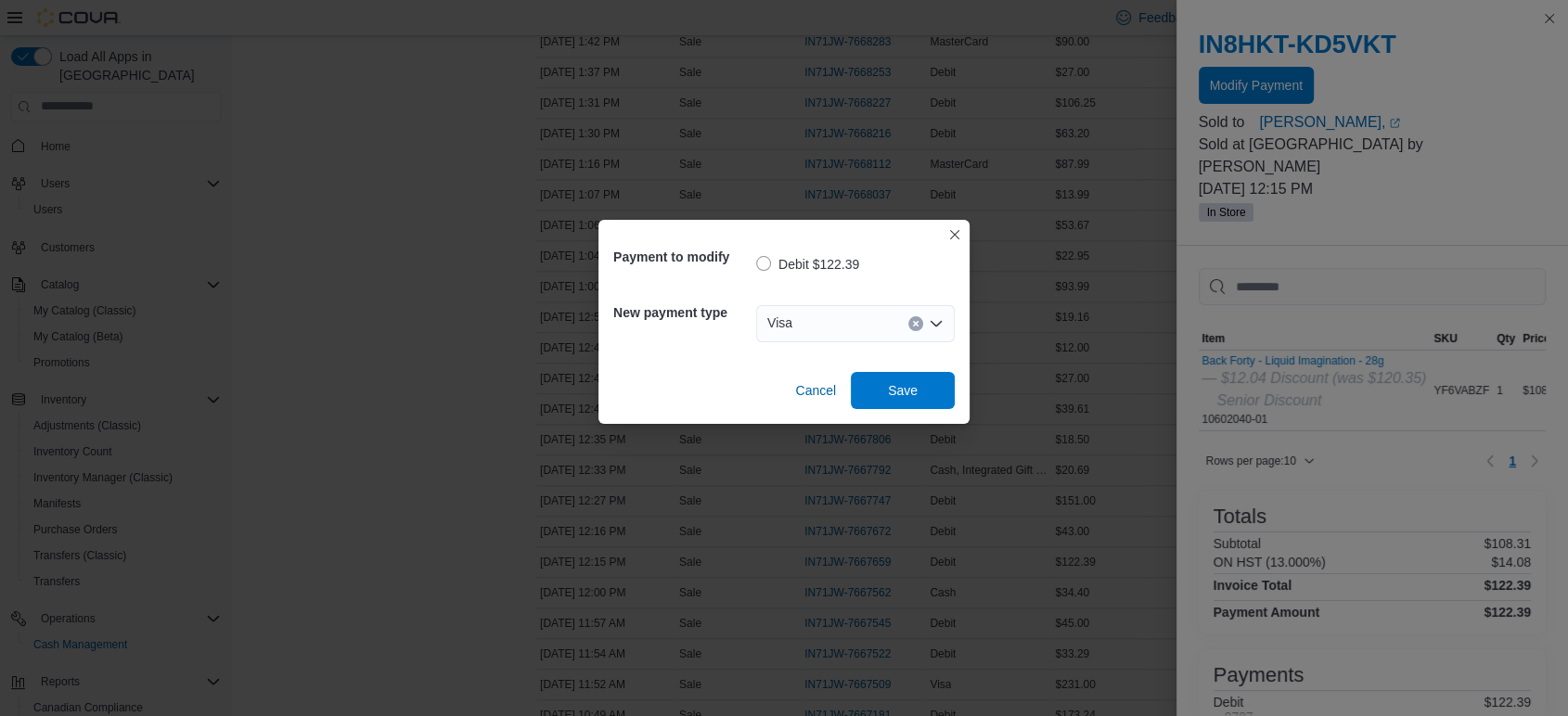
click at [893, 367] on div "Cancel Save" at bounding box center [784, 384] width 342 height 52
click at [886, 406] on span "Save" at bounding box center [902, 390] width 81 height 37
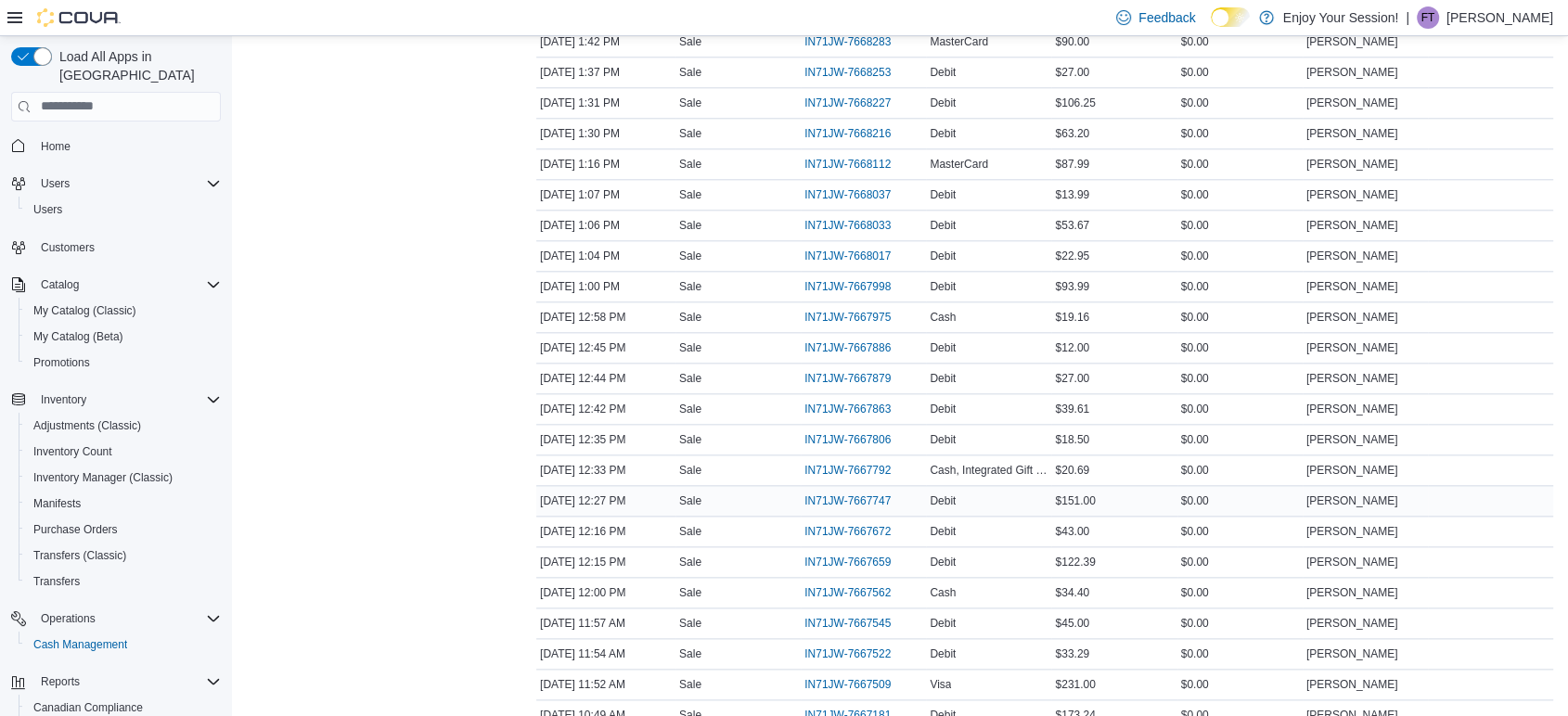
scroll to position [2165, 0]
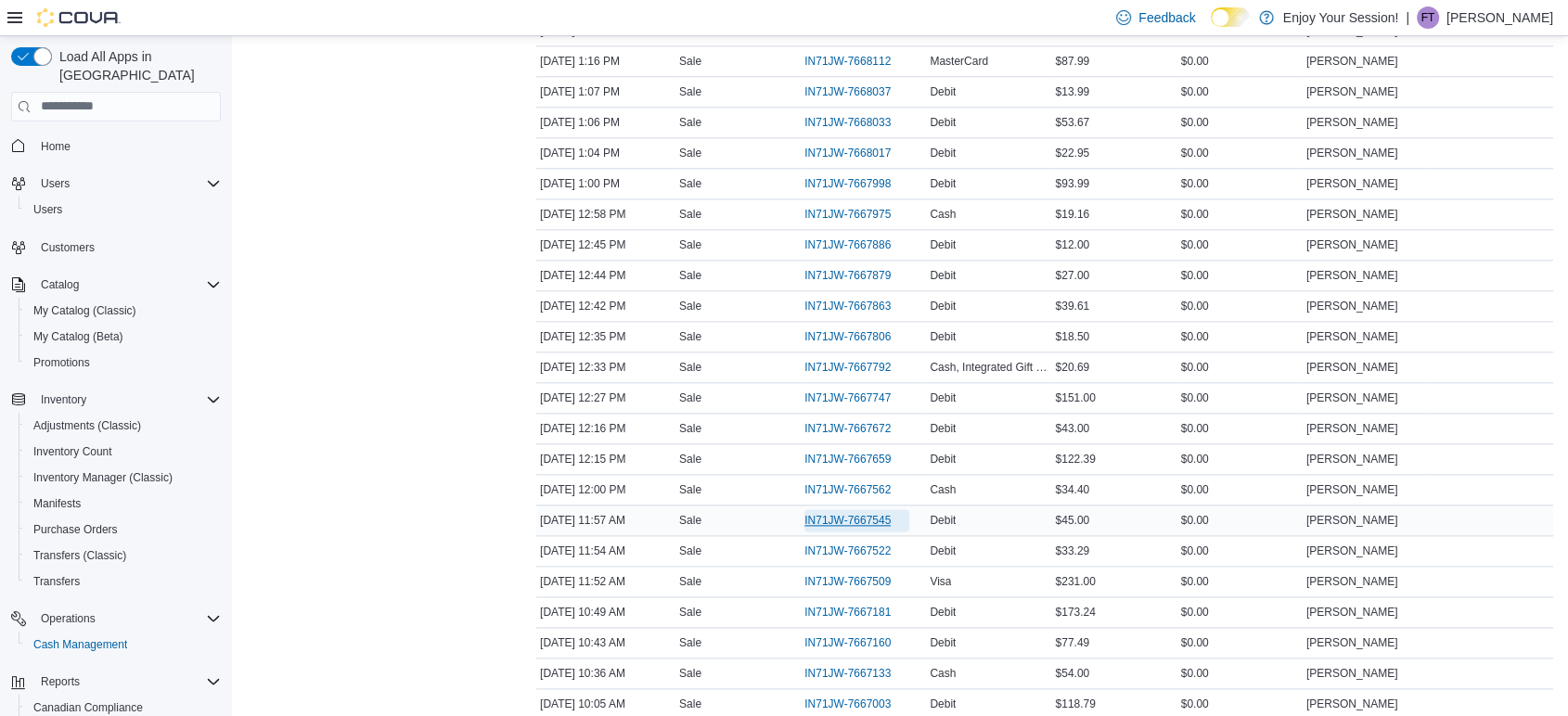
click at [854, 513] on span "IN71JW-7667545" at bounding box center [847, 521] width 86 height 15
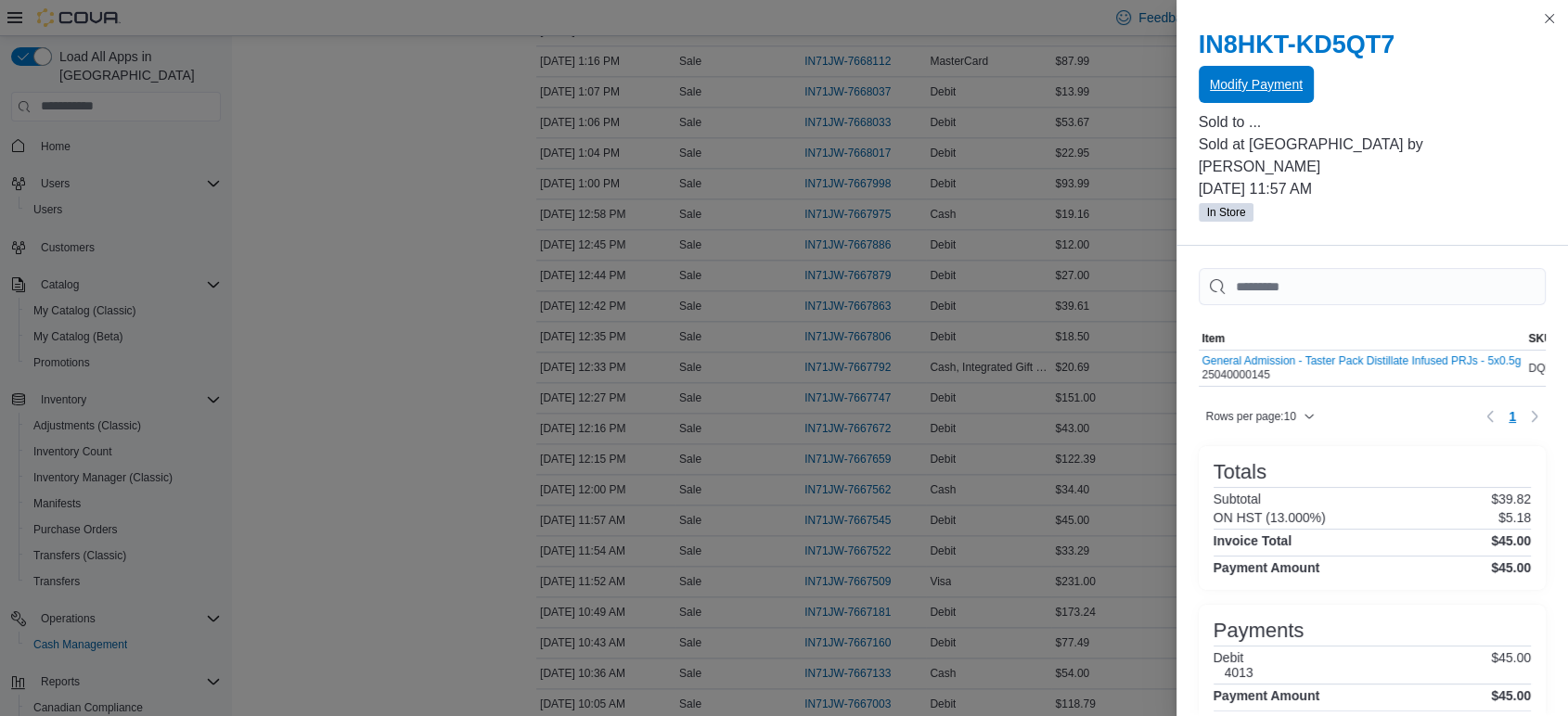
click at [1271, 77] on span "Modify Payment" at bounding box center [1255, 85] width 92 height 19
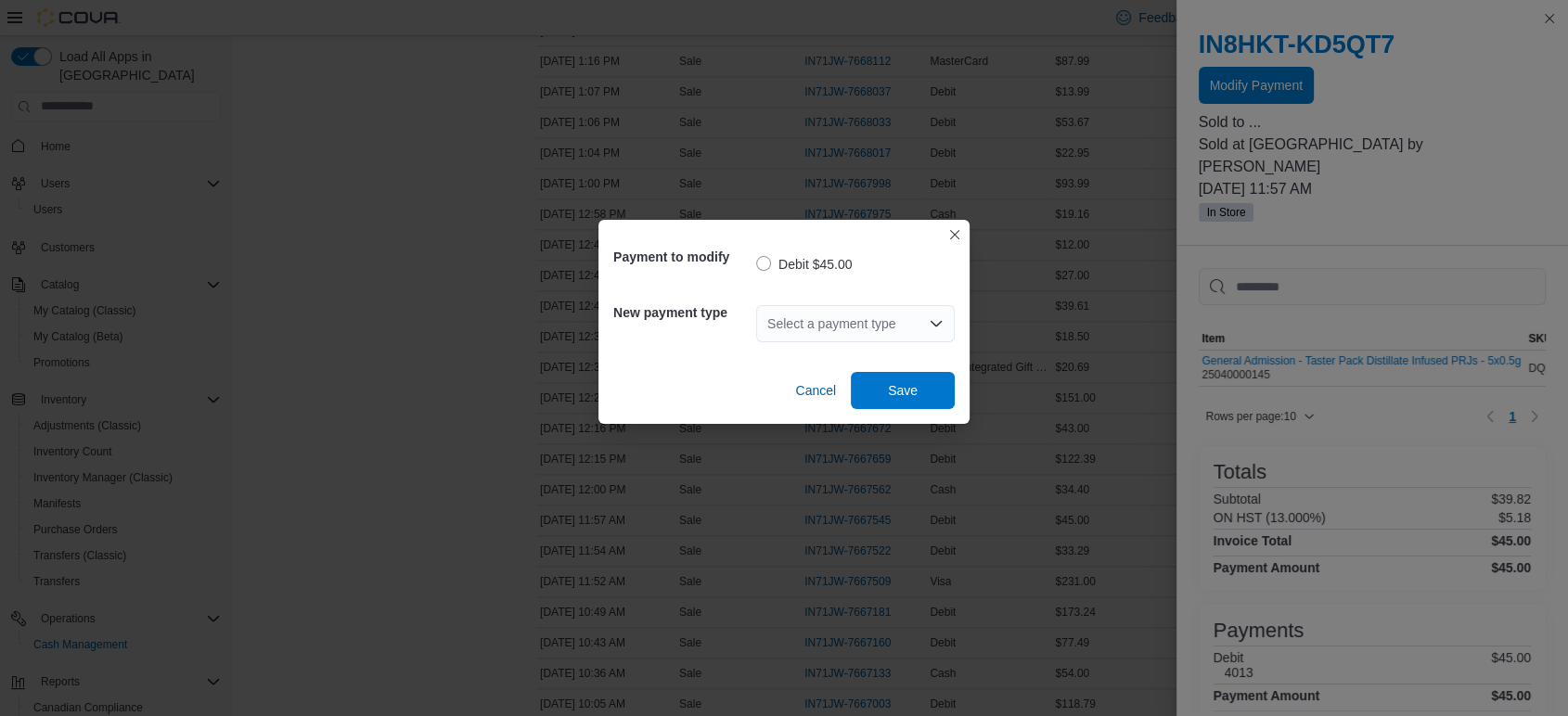
click at [846, 330] on div "Select a payment type" at bounding box center [855, 324] width 199 height 37
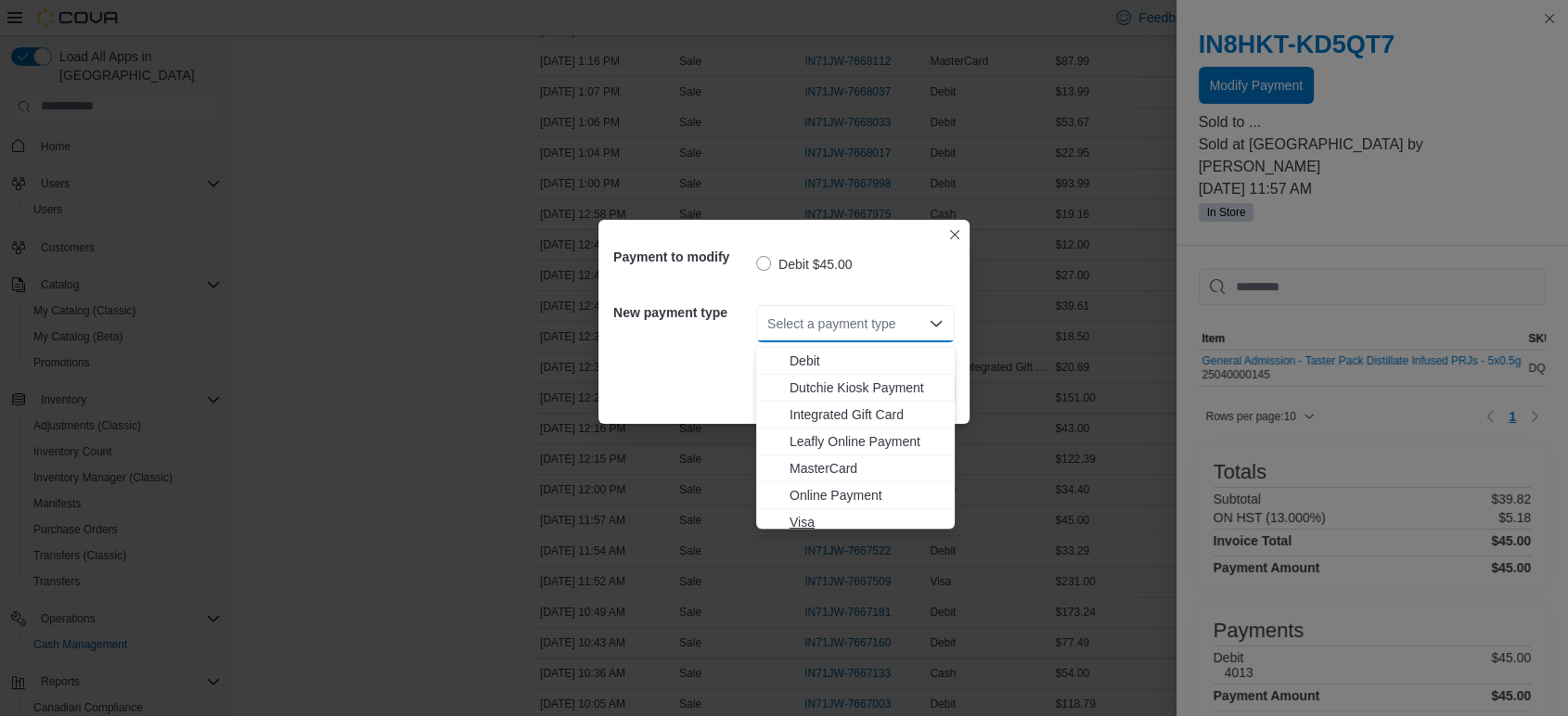
scroll to position [30, 0]
click at [812, 514] on span "Visa" at bounding box center [866, 515] width 154 height 19
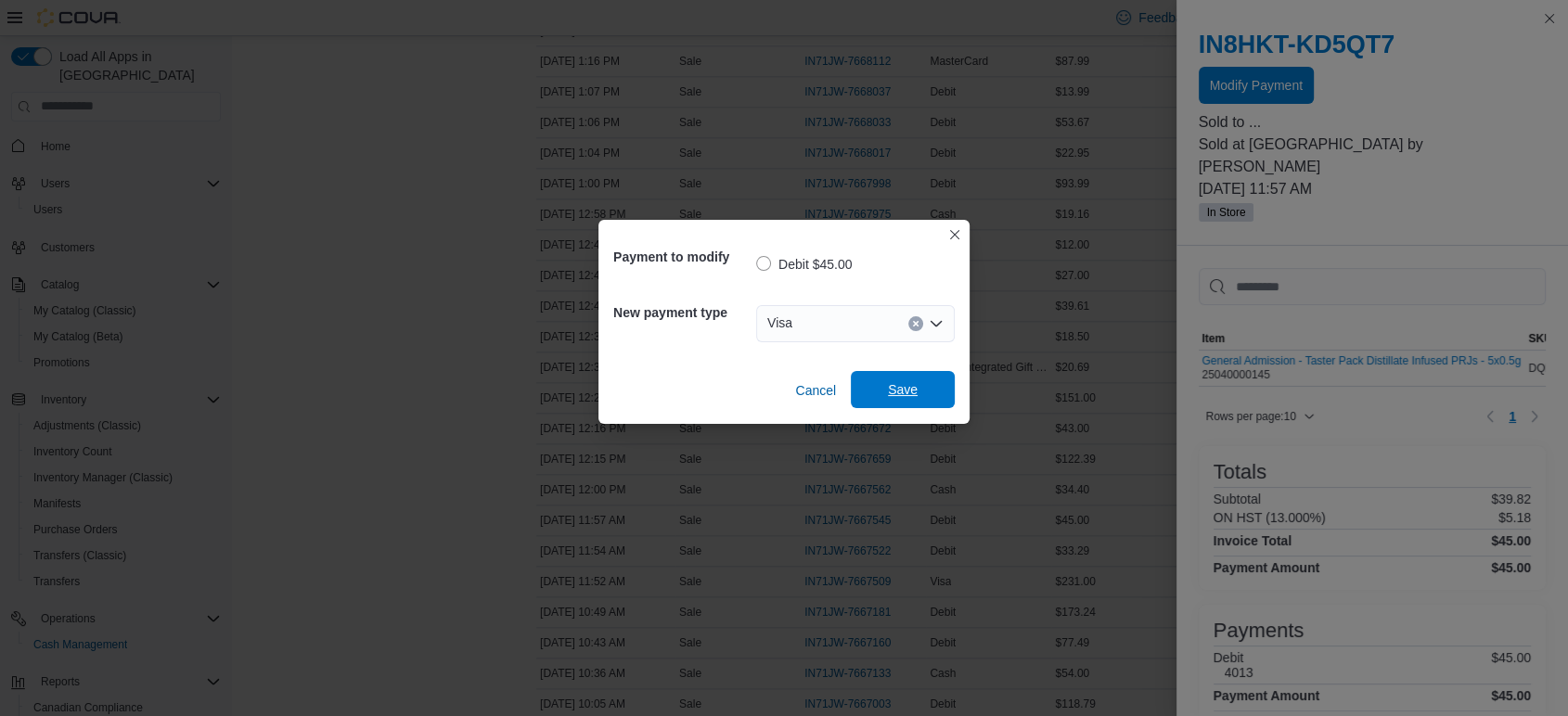
click at [927, 388] on span "Save" at bounding box center [902, 390] width 81 height 37
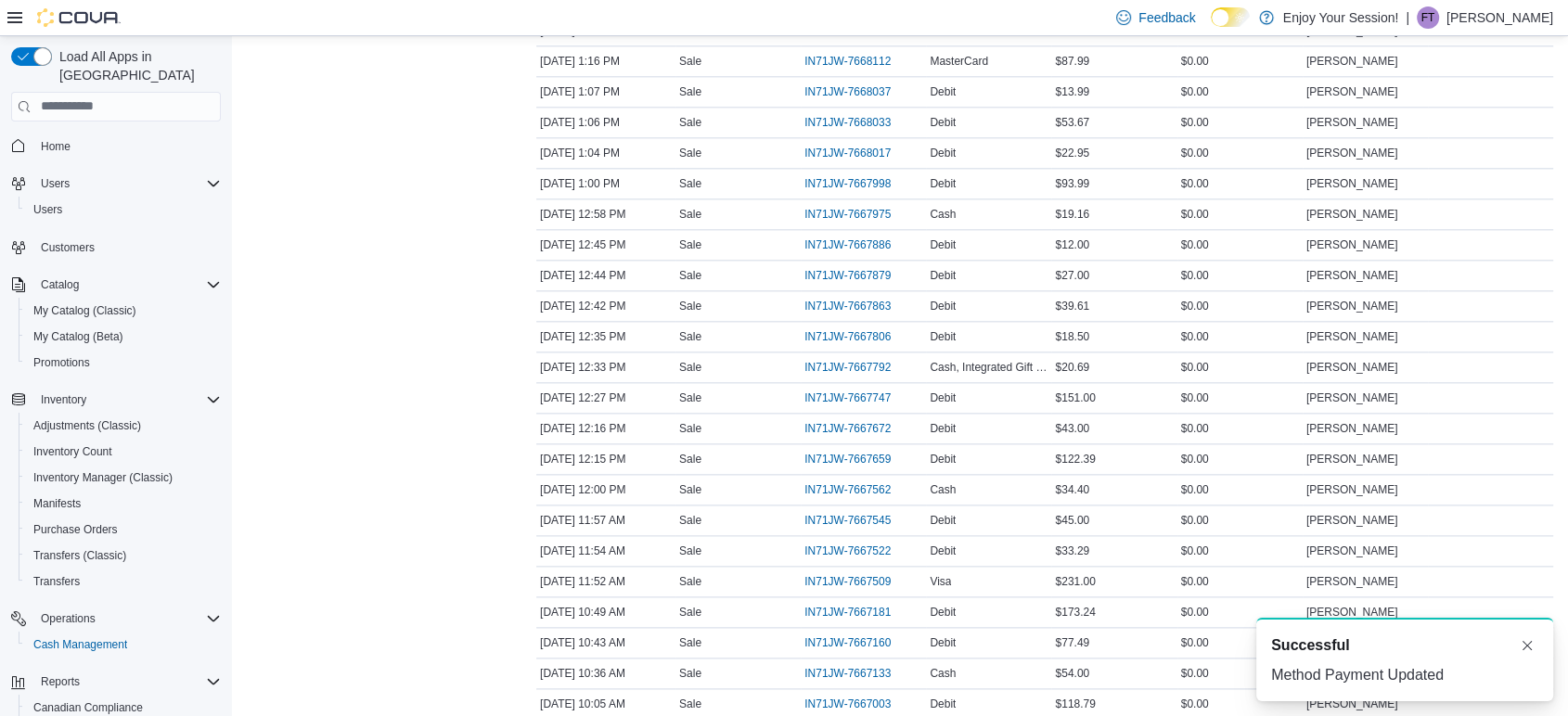
scroll to position [2267, 0]
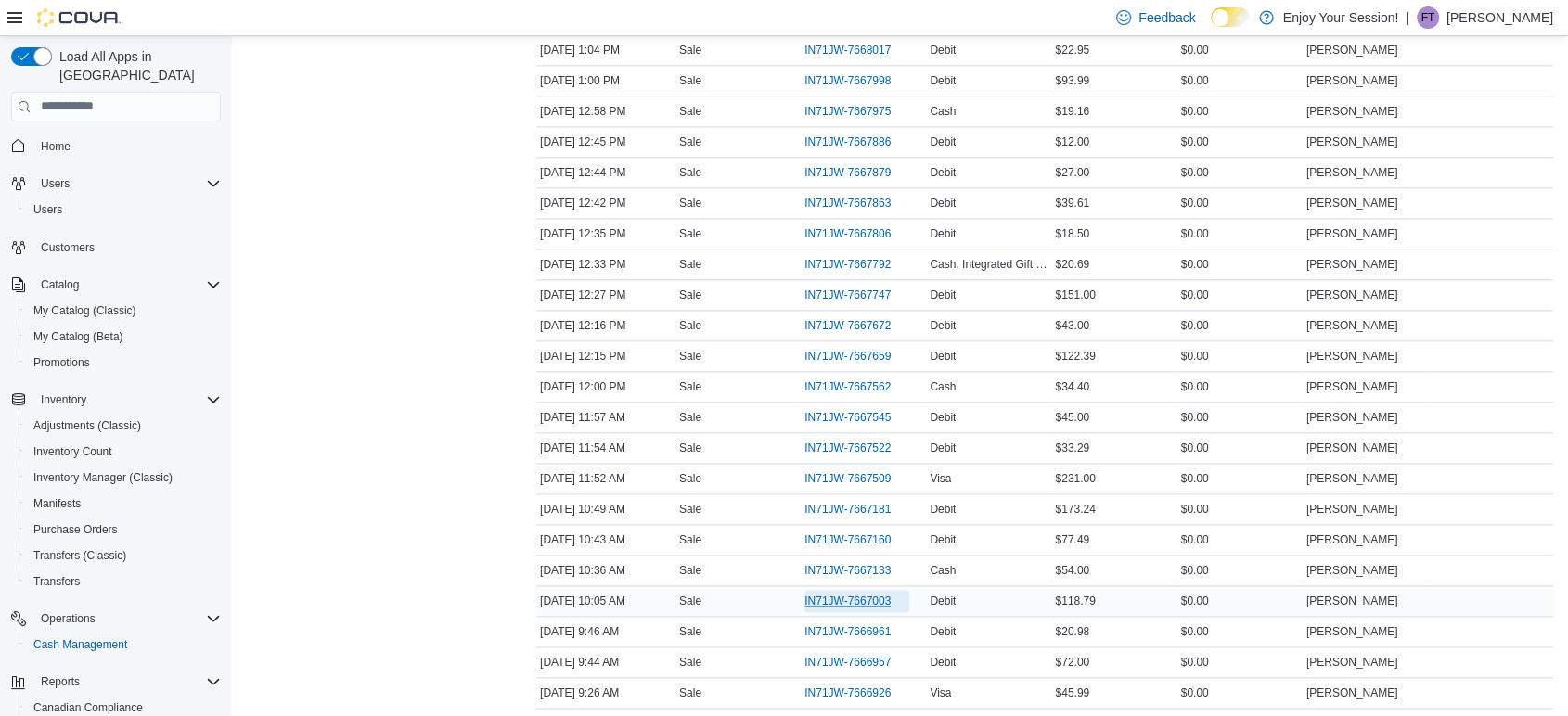
click at [875, 596] on span "IN71JW-7667003" at bounding box center [847, 601] width 86 height 15
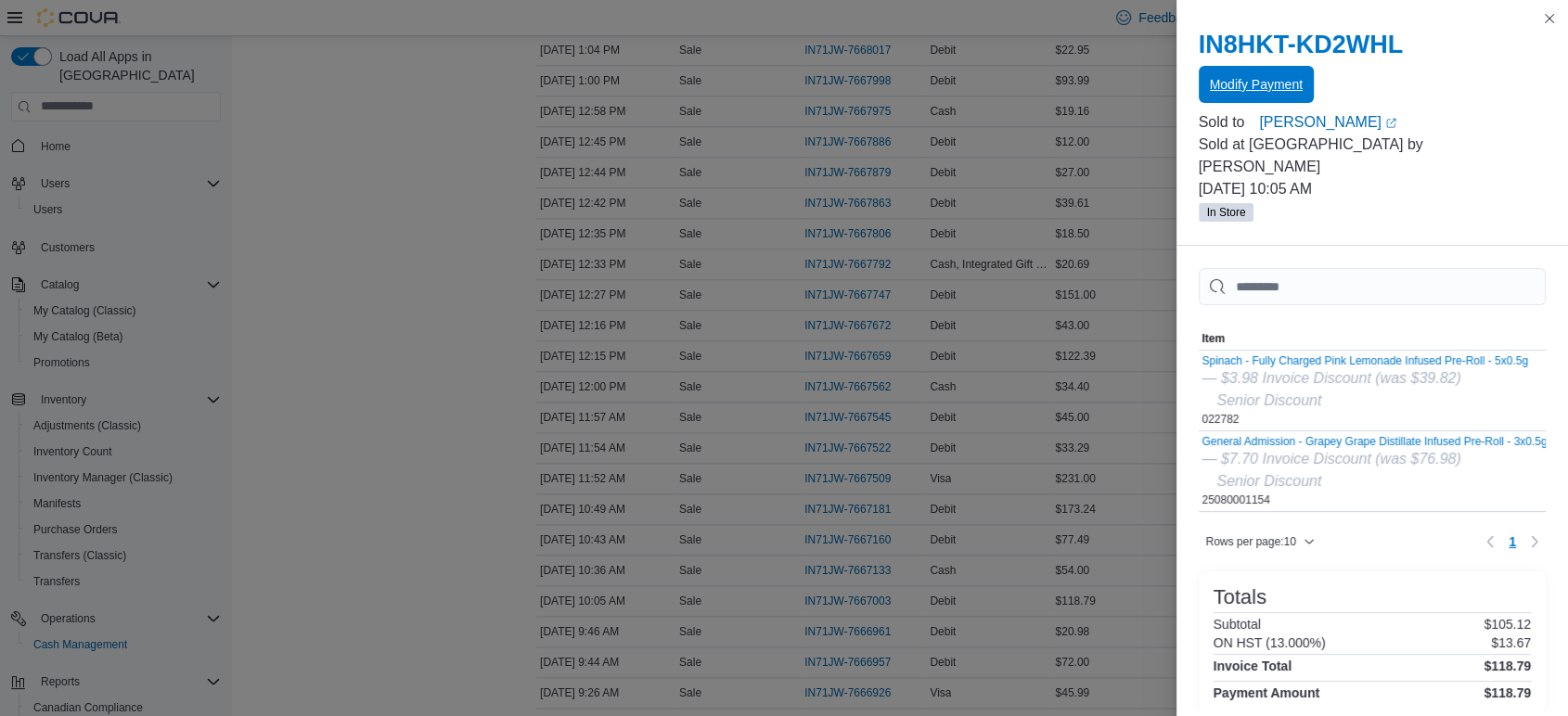
click at [1256, 70] on span "Modify Payment" at bounding box center [1255, 85] width 92 height 37
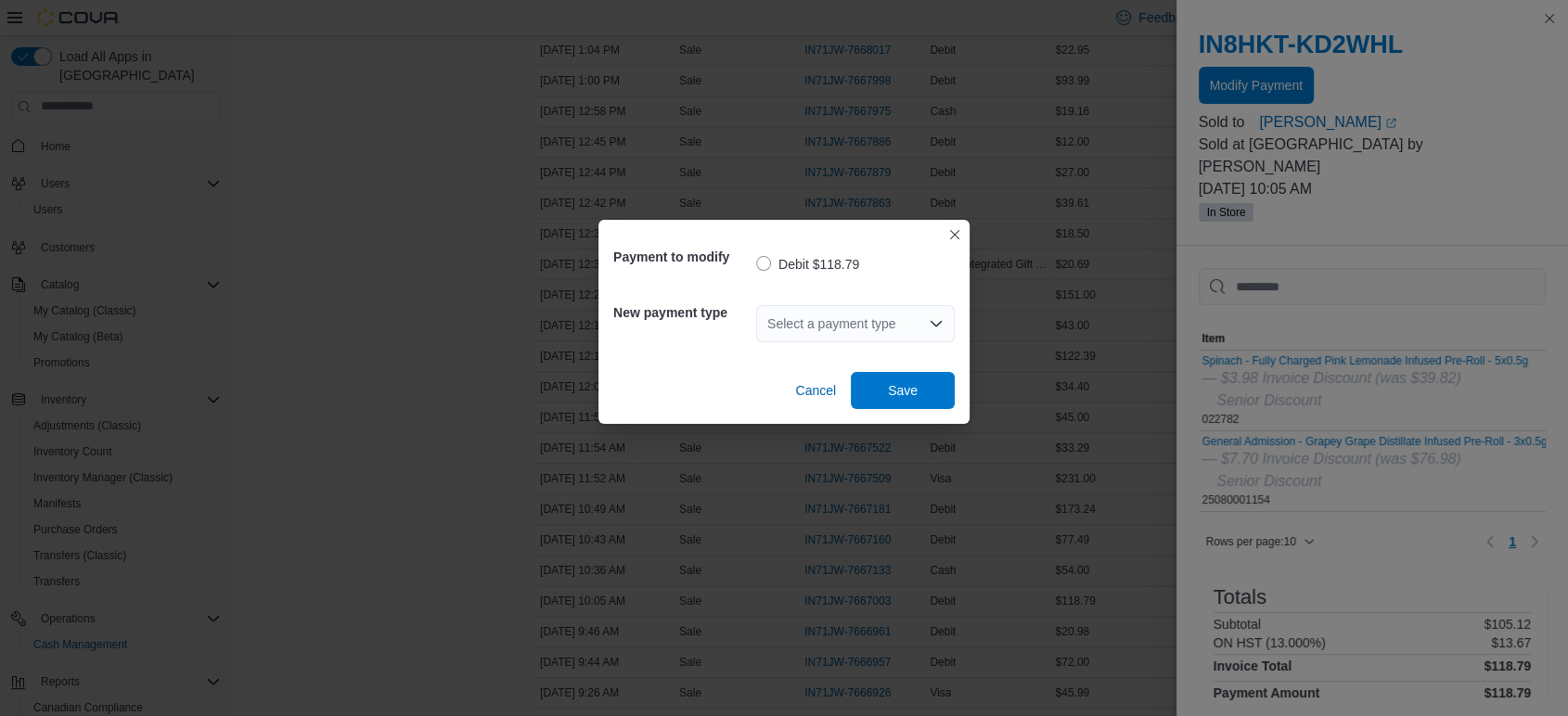
click at [841, 308] on div "Select a payment type" at bounding box center [855, 324] width 199 height 37
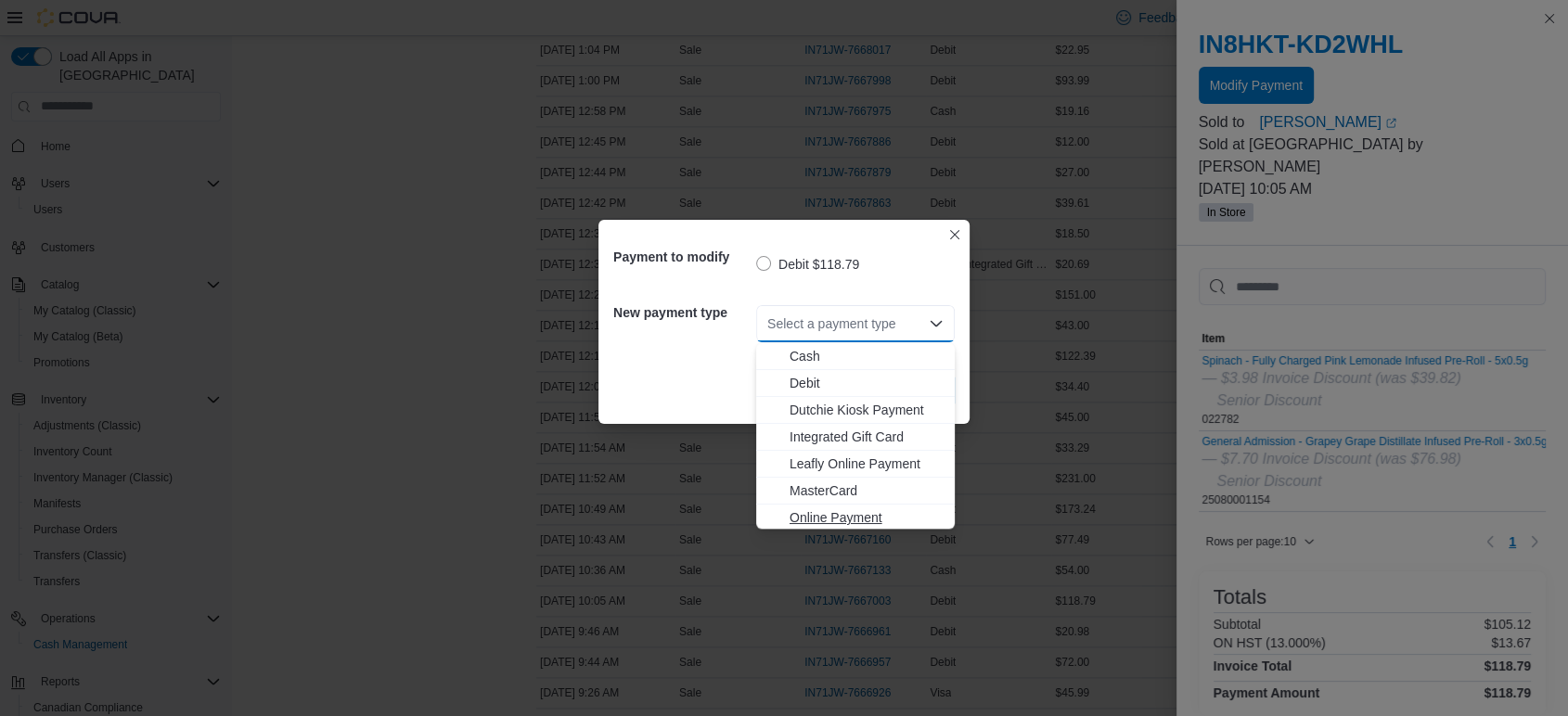
scroll to position [30, 0]
click at [815, 507] on span "Visa" at bounding box center [866, 515] width 154 height 19
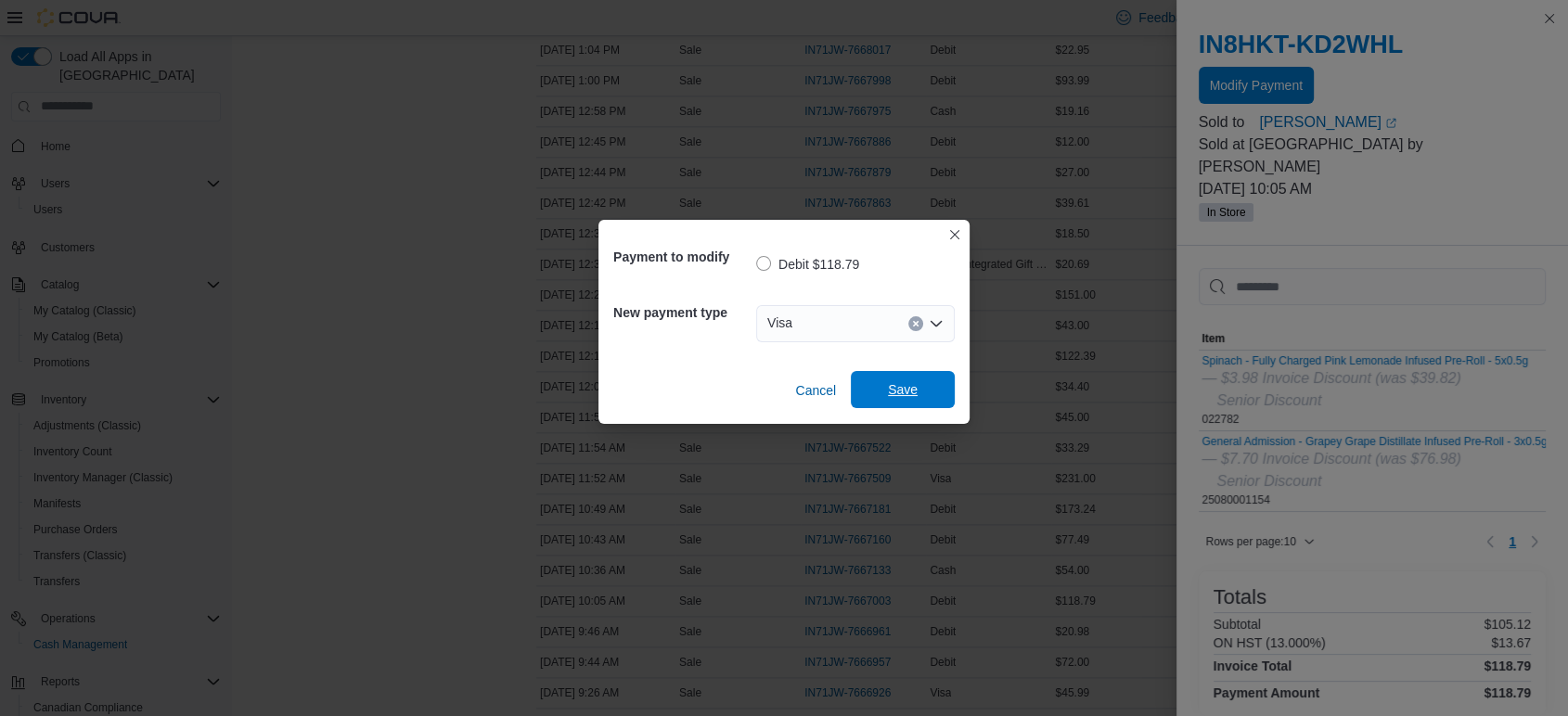
click at [918, 402] on span "Save" at bounding box center [902, 390] width 81 height 37
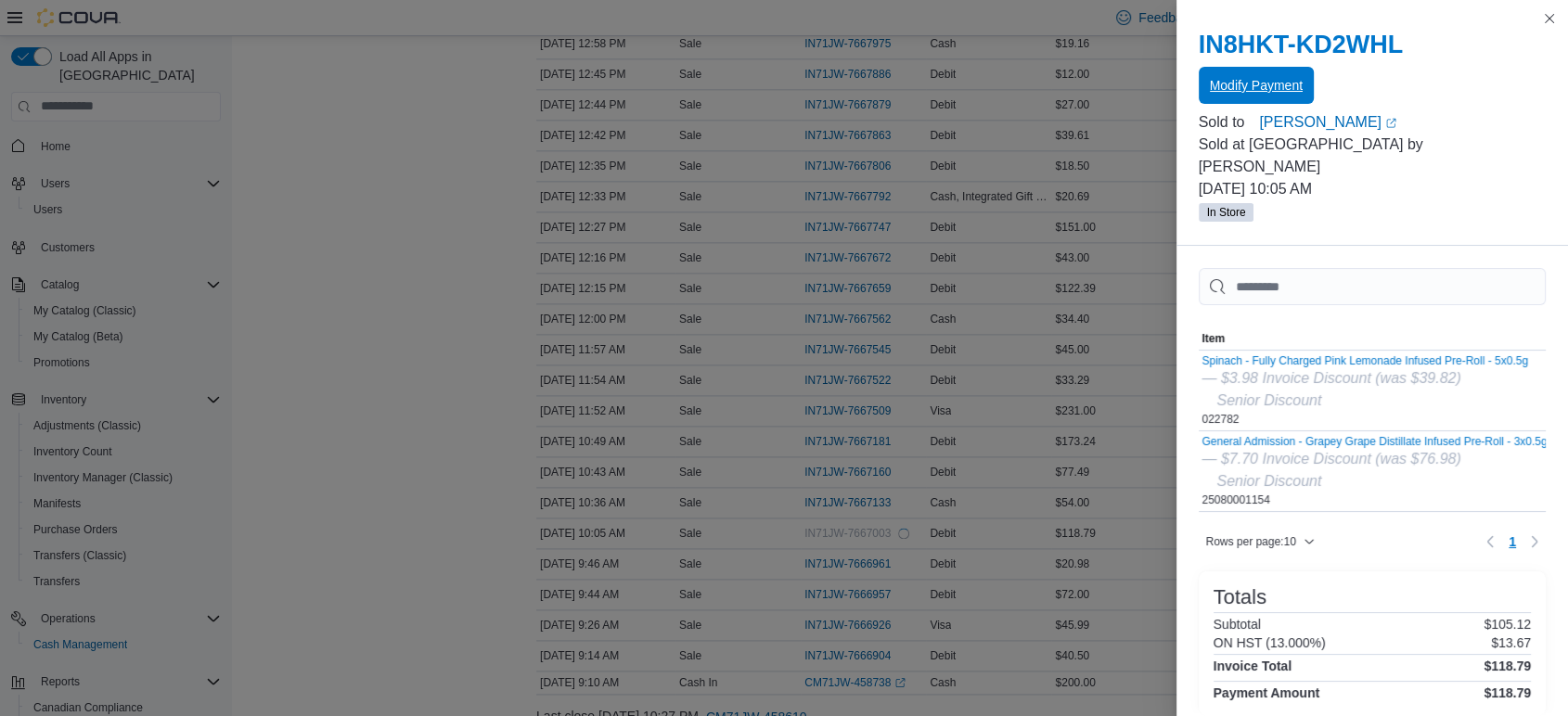
scroll to position [2370, 0]
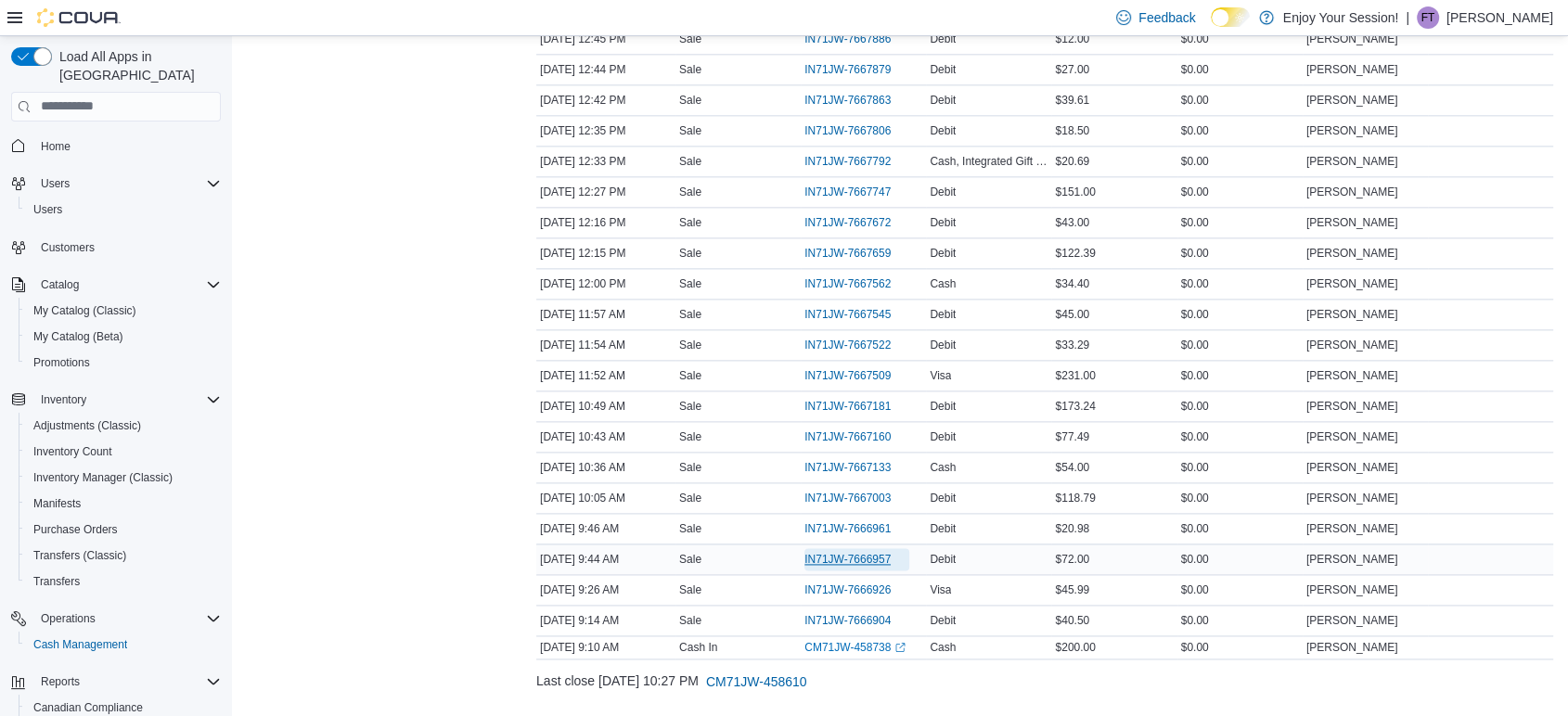
click at [839, 552] on span "IN71JW-7666957" at bounding box center [847, 559] width 86 height 15
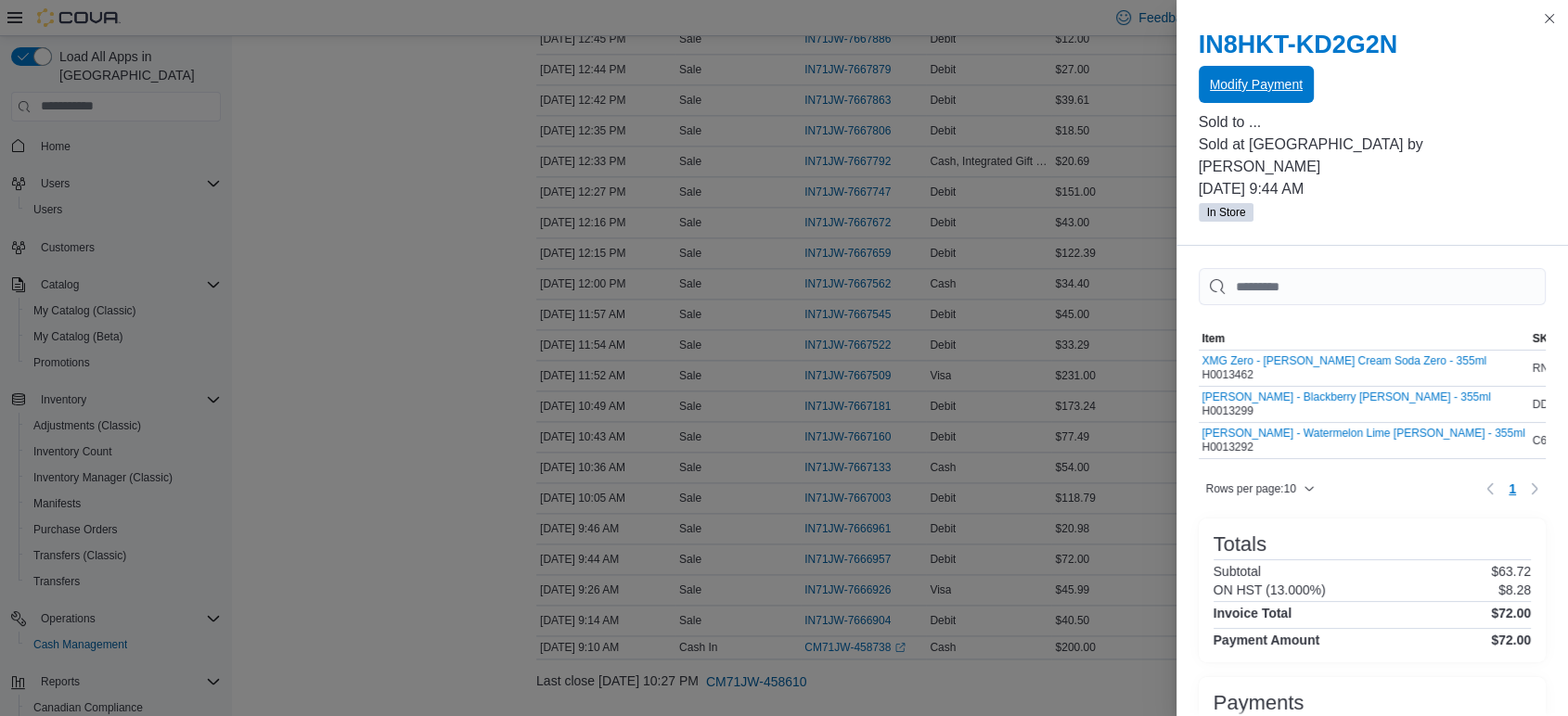
click at [1254, 81] on span "Modify Payment" at bounding box center [1255, 85] width 92 height 19
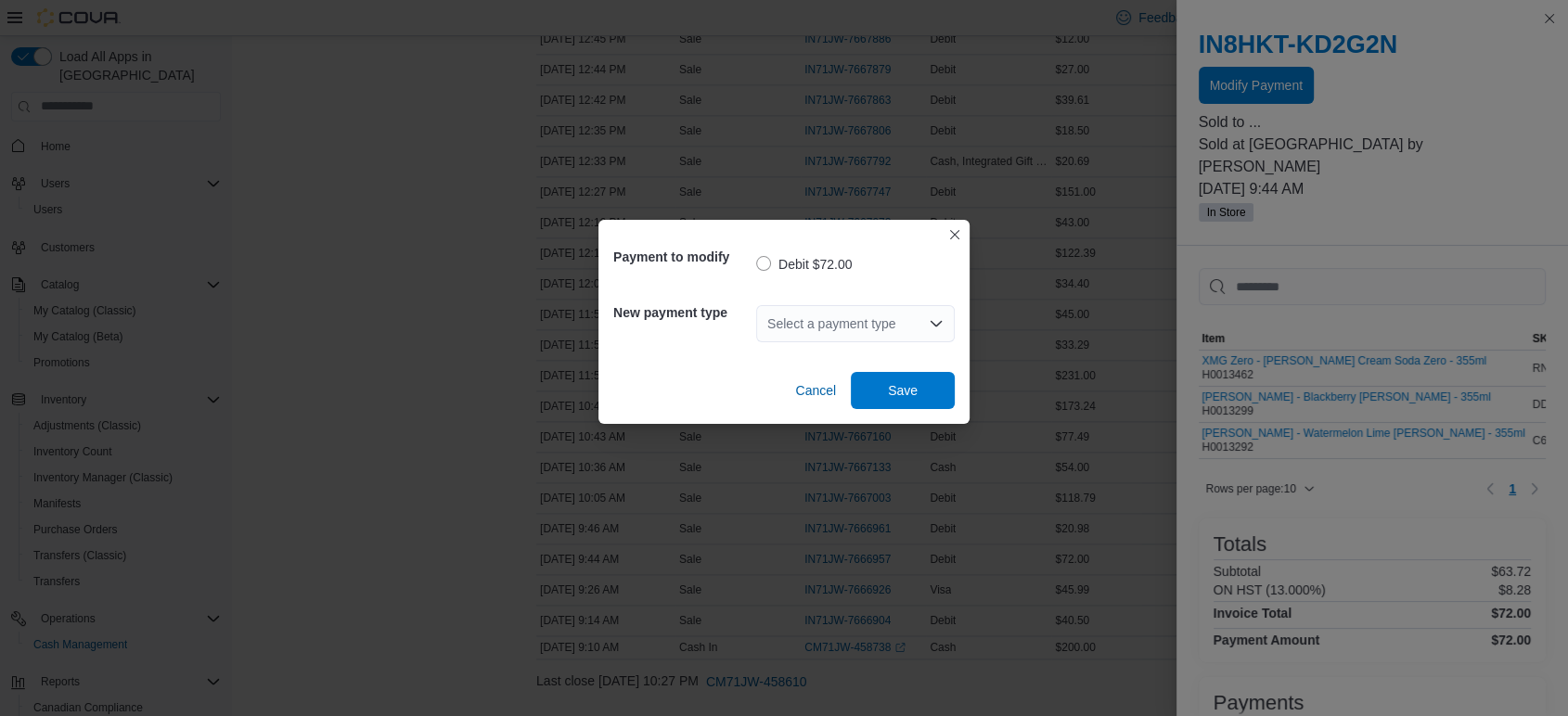
click at [843, 330] on div "Select a payment type" at bounding box center [855, 324] width 199 height 37
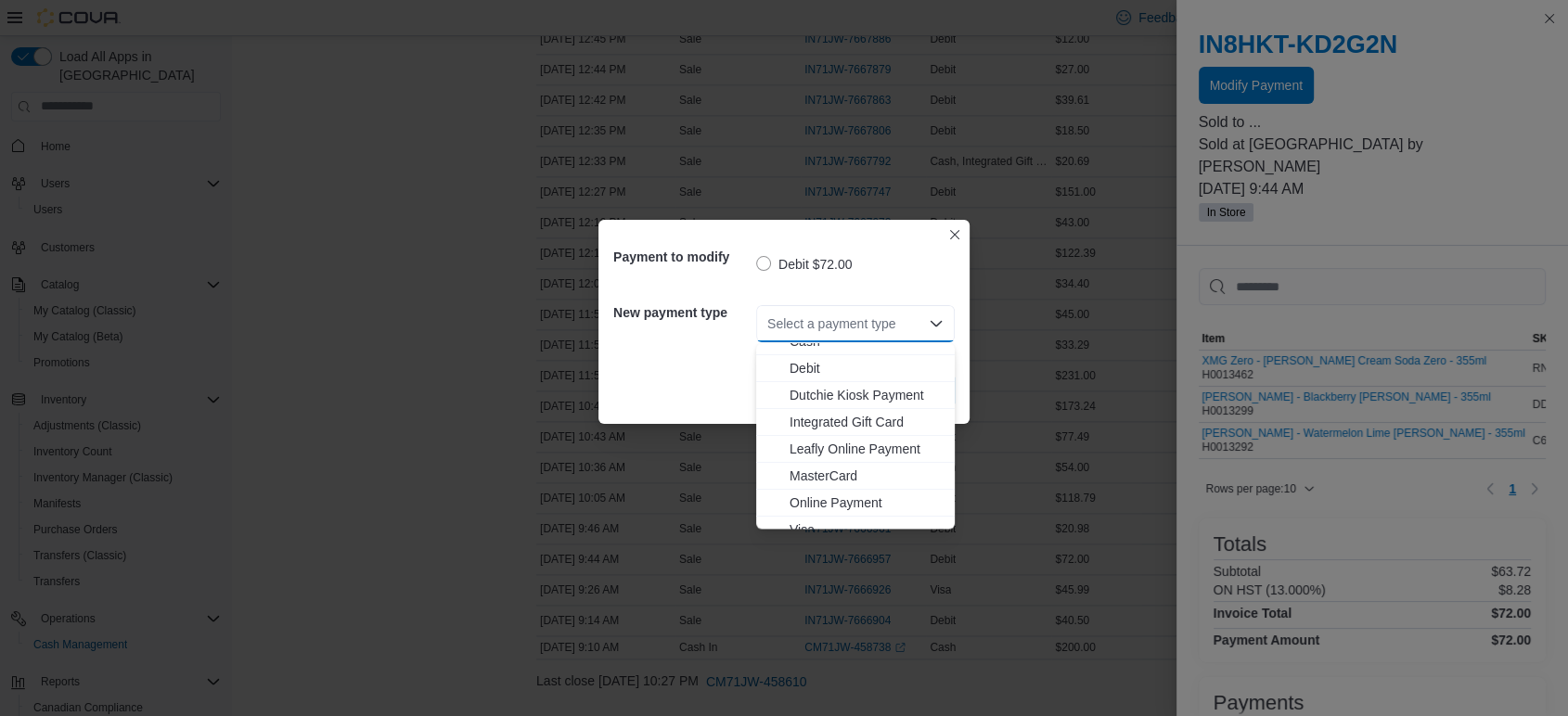
scroll to position [30, 0]
click at [809, 509] on span "Visa" at bounding box center [866, 515] width 154 height 19
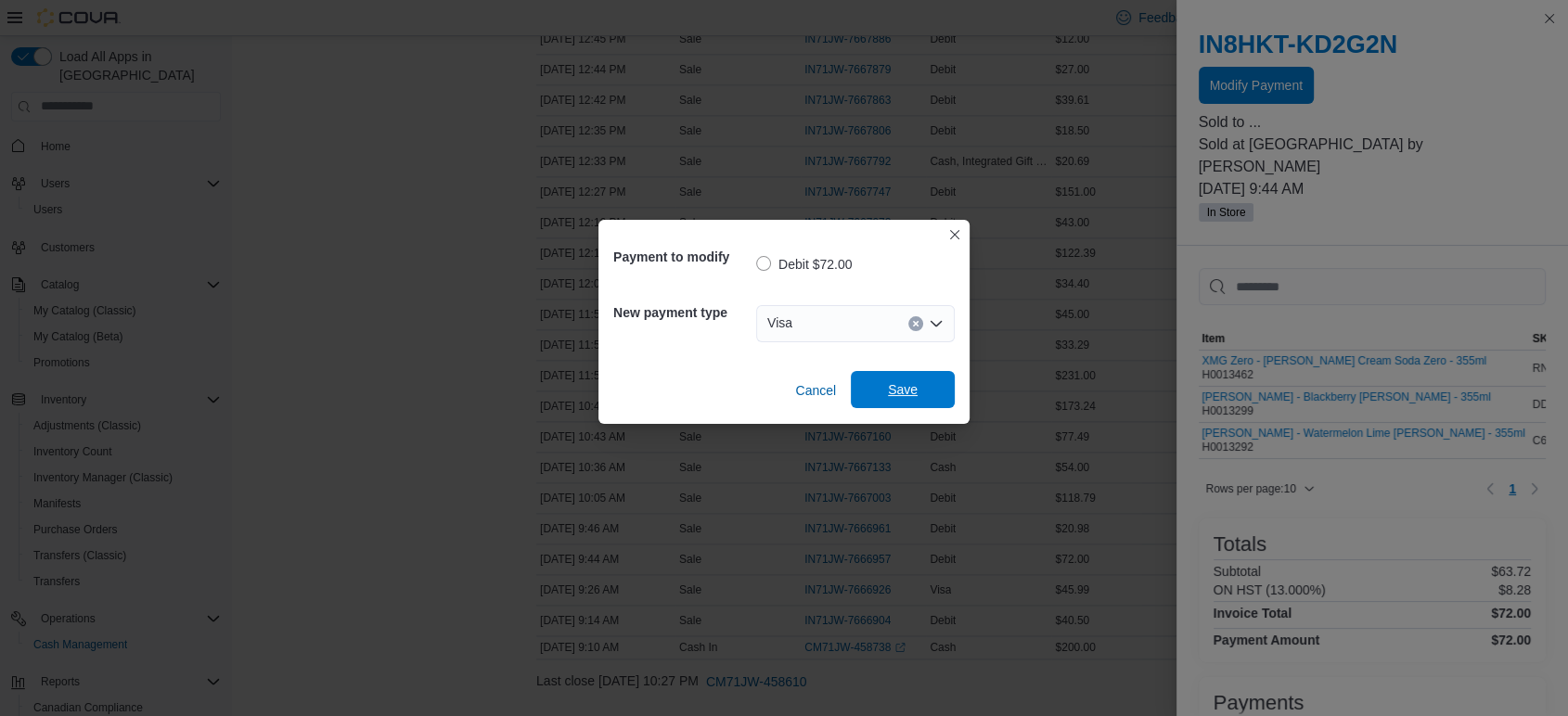
click at [890, 389] on span "Save" at bounding box center [903, 389] width 30 height 19
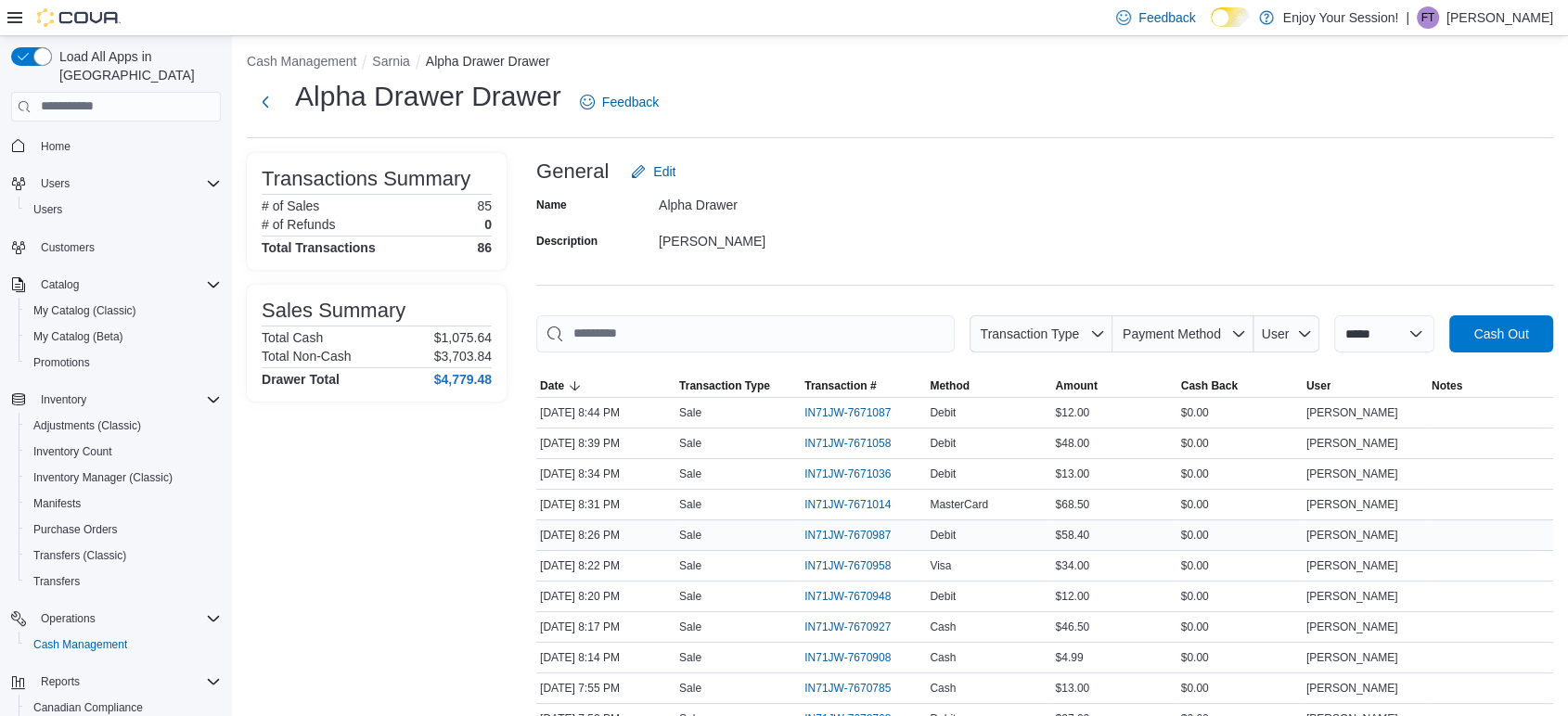
scroll to position [0, 0]
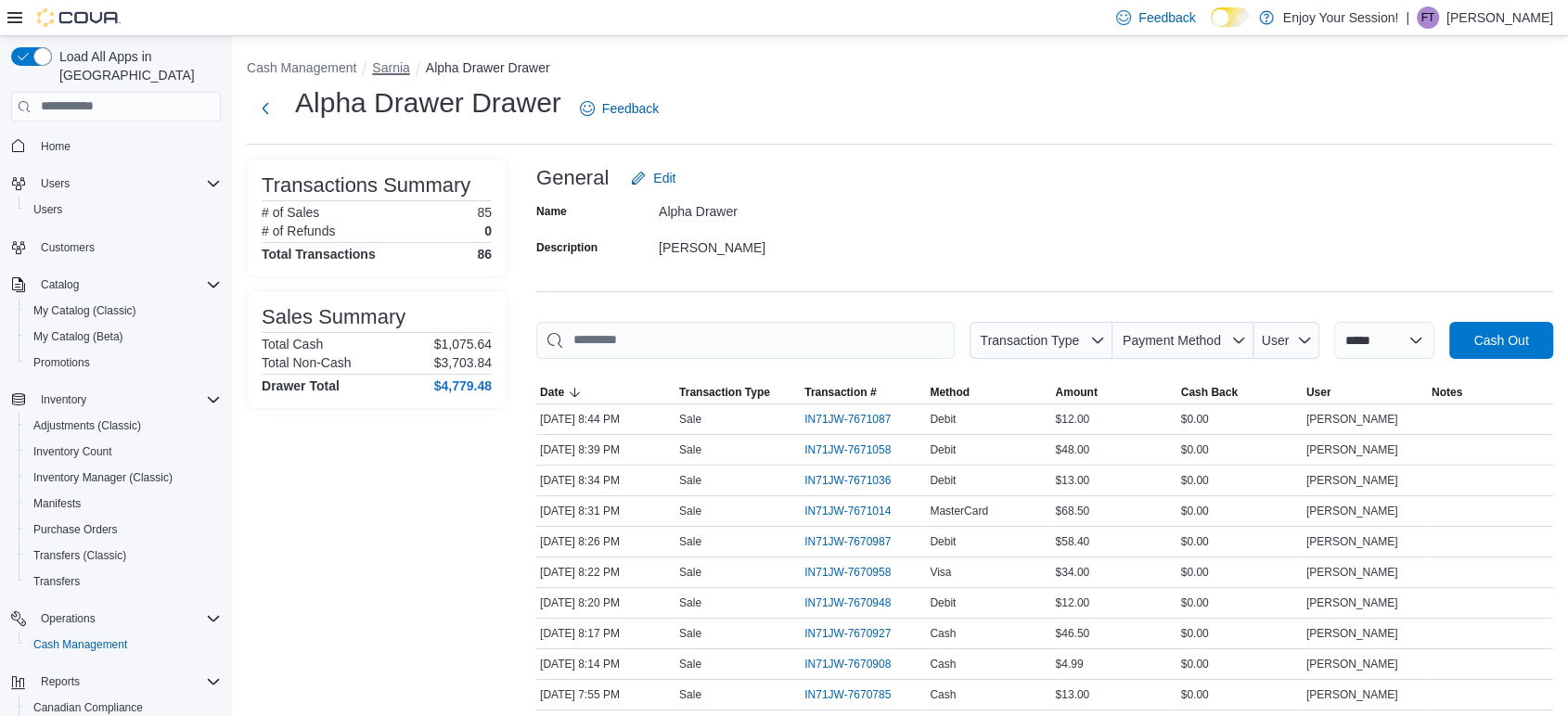
click at [390, 65] on button "Sarnia" at bounding box center [391, 68] width 37 height 15
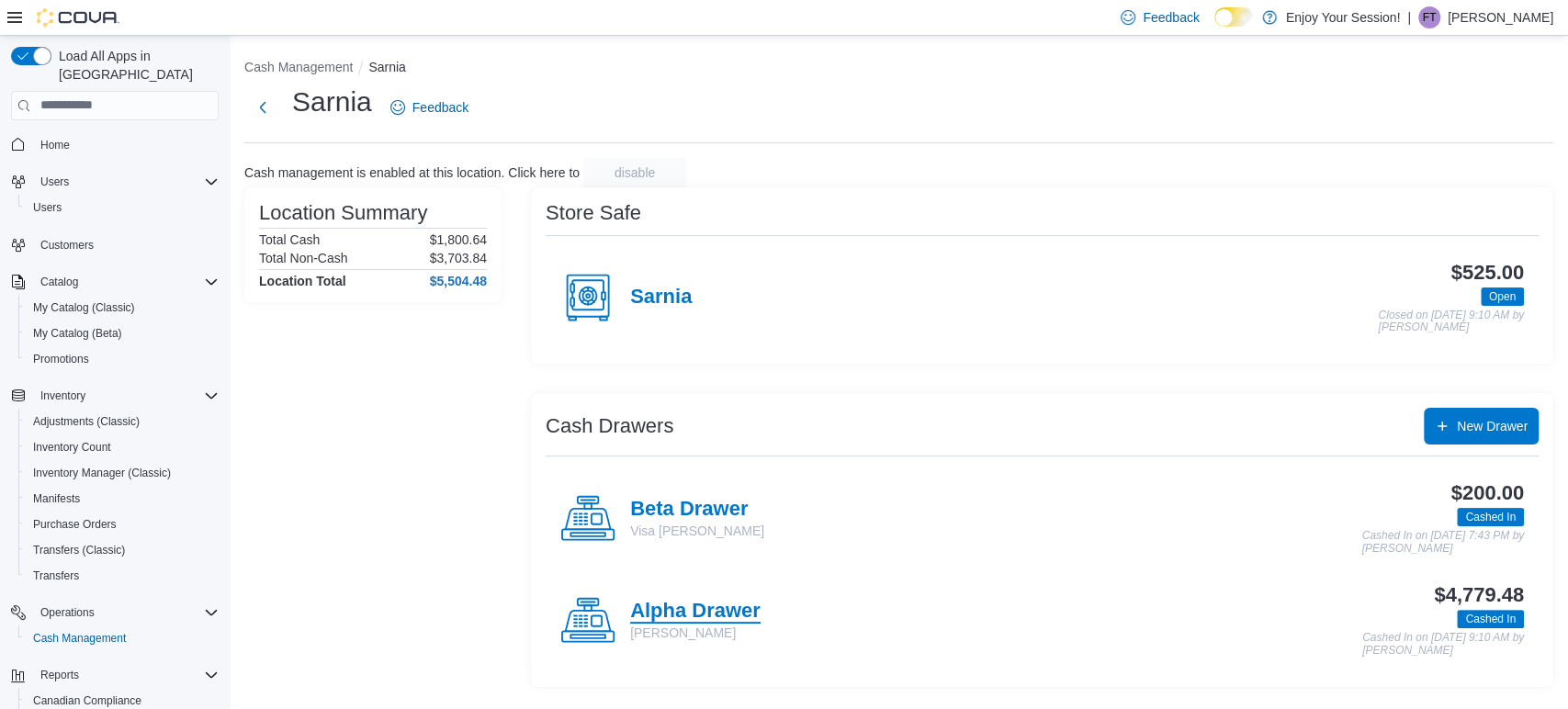
click at [655, 609] on h4 "Alpha Drawer" at bounding box center [695, 612] width 130 height 24
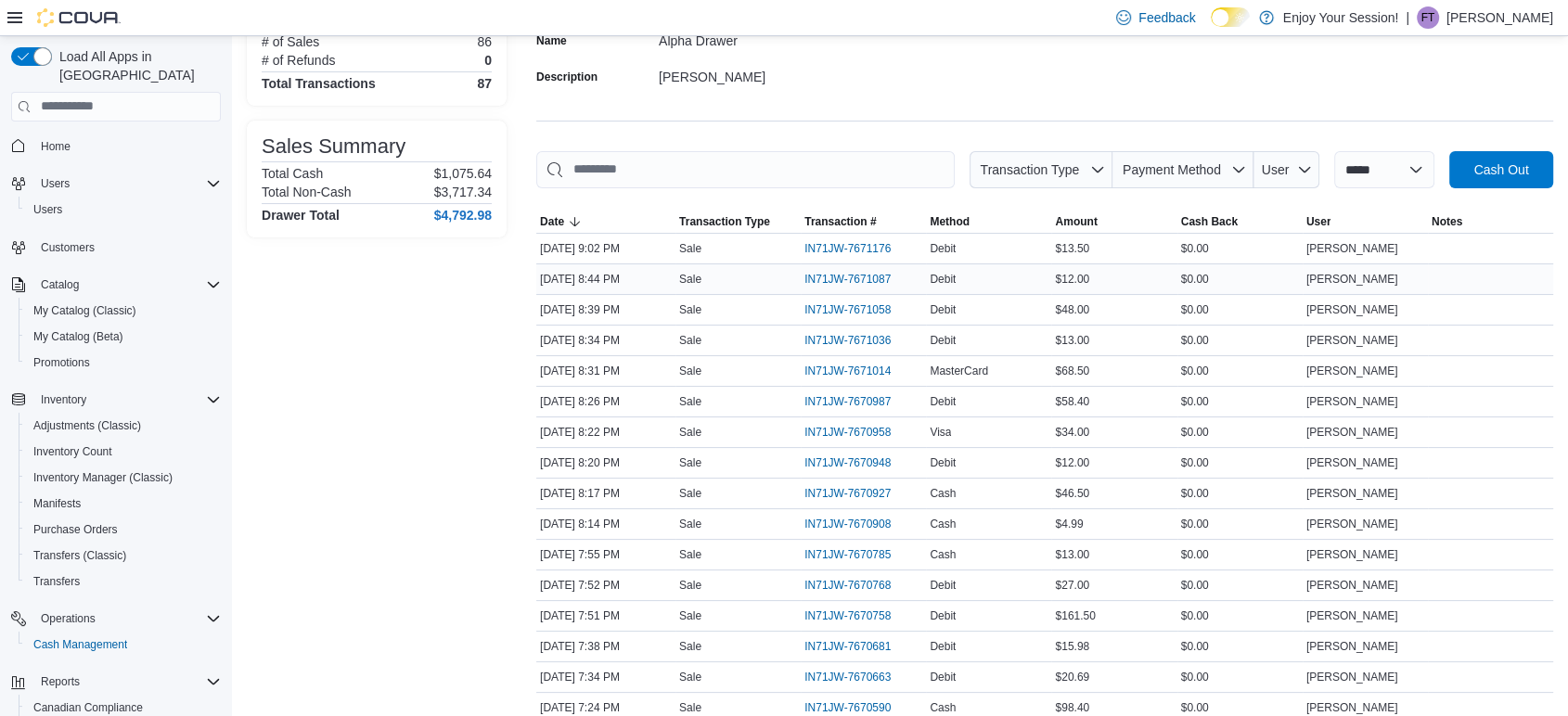
scroll to position [206, 0]
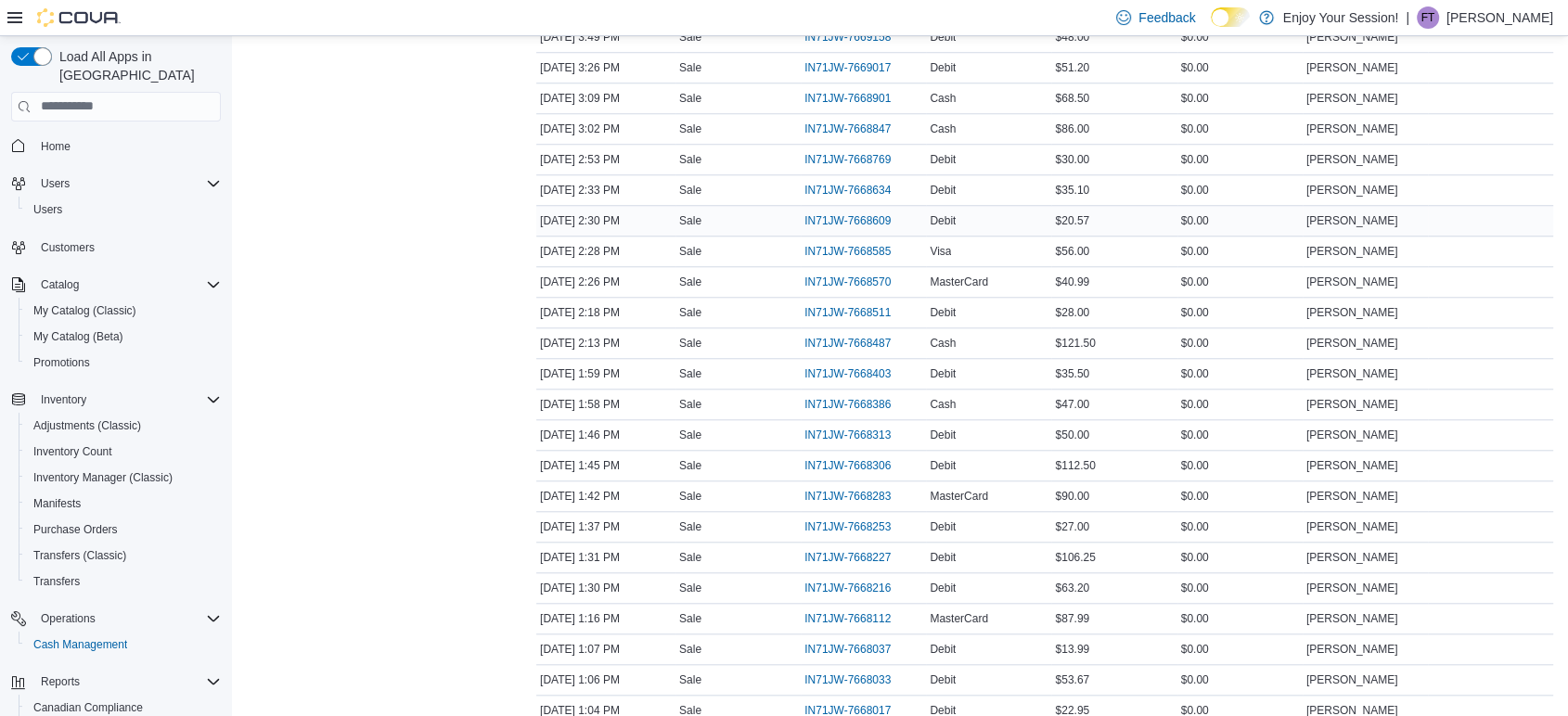
scroll to position [1606, 0]
click at [837, 215] on span "IN71JW-7668634" at bounding box center [847, 222] width 86 height 15
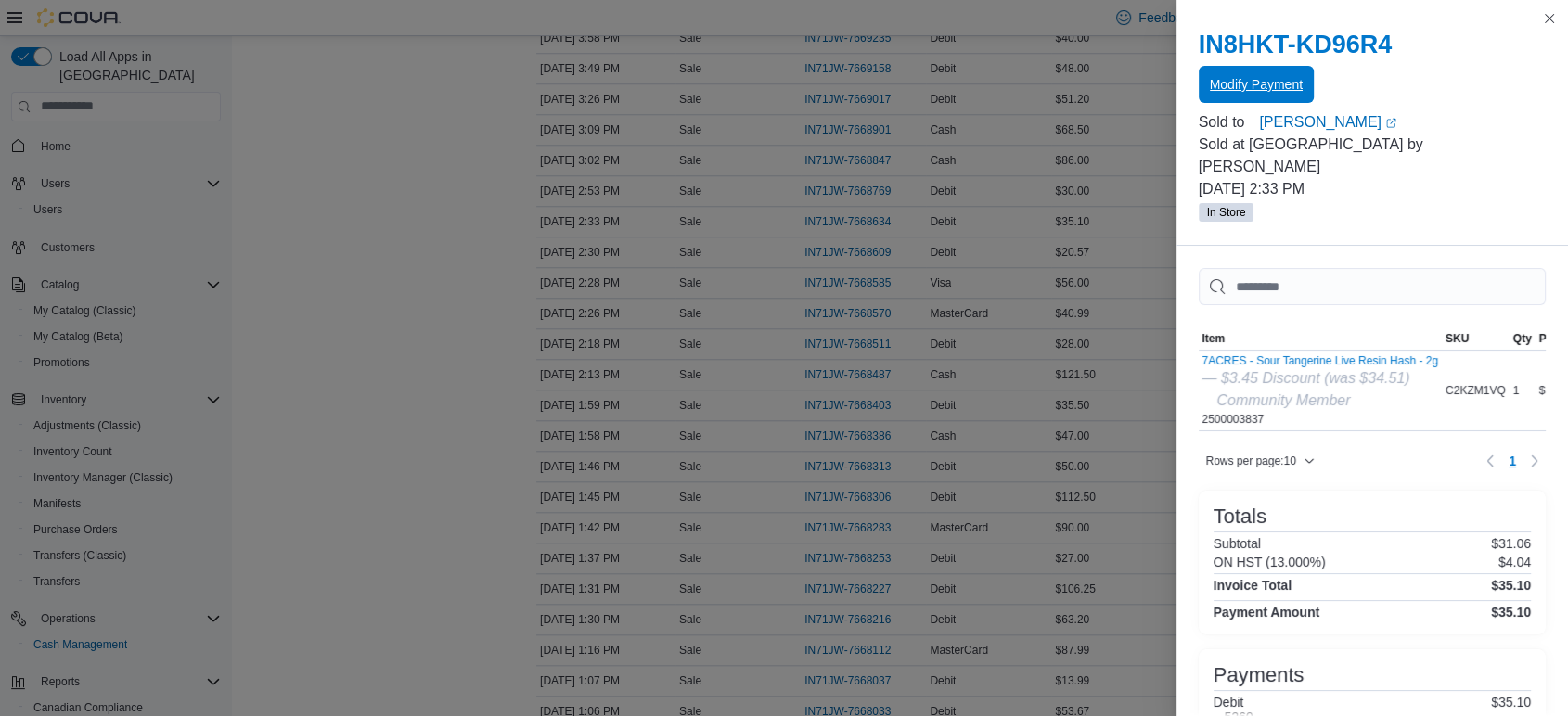
click at [1225, 96] on span "Modify Payment" at bounding box center [1255, 85] width 92 height 37
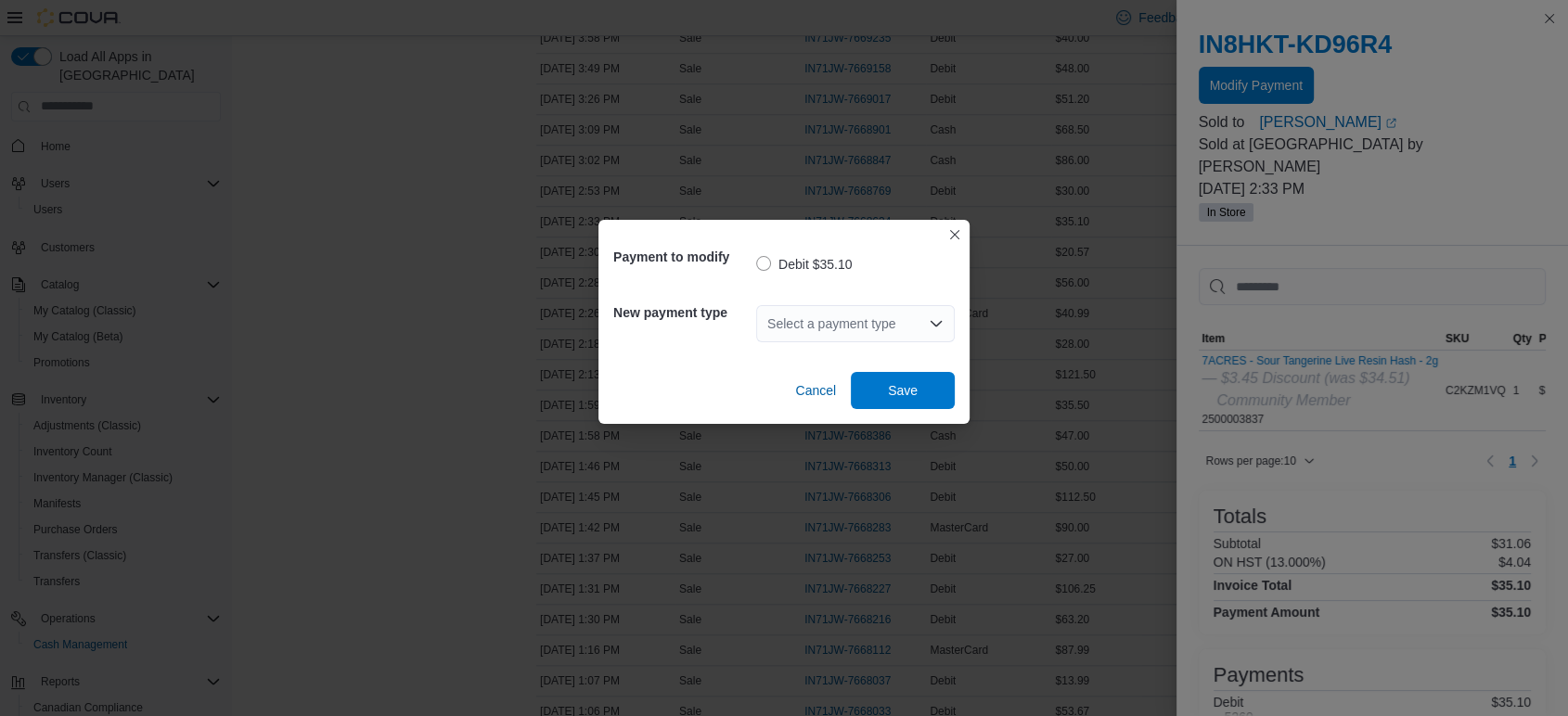
click at [858, 317] on div "Select a payment type" at bounding box center [855, 324] width 199 height 37
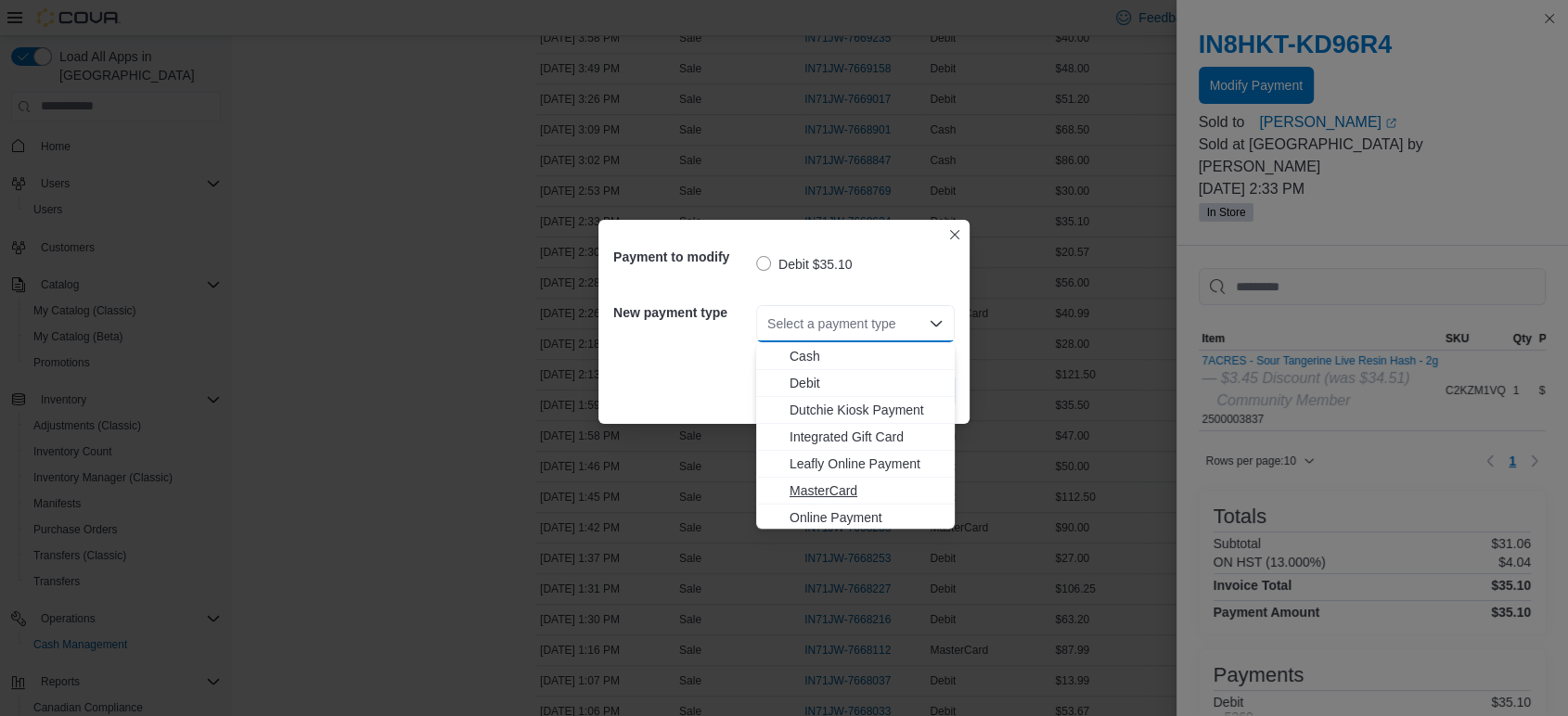
click at [836, 498] on span "MasterCard" at bounding box center [866, 491] width 154 height 19
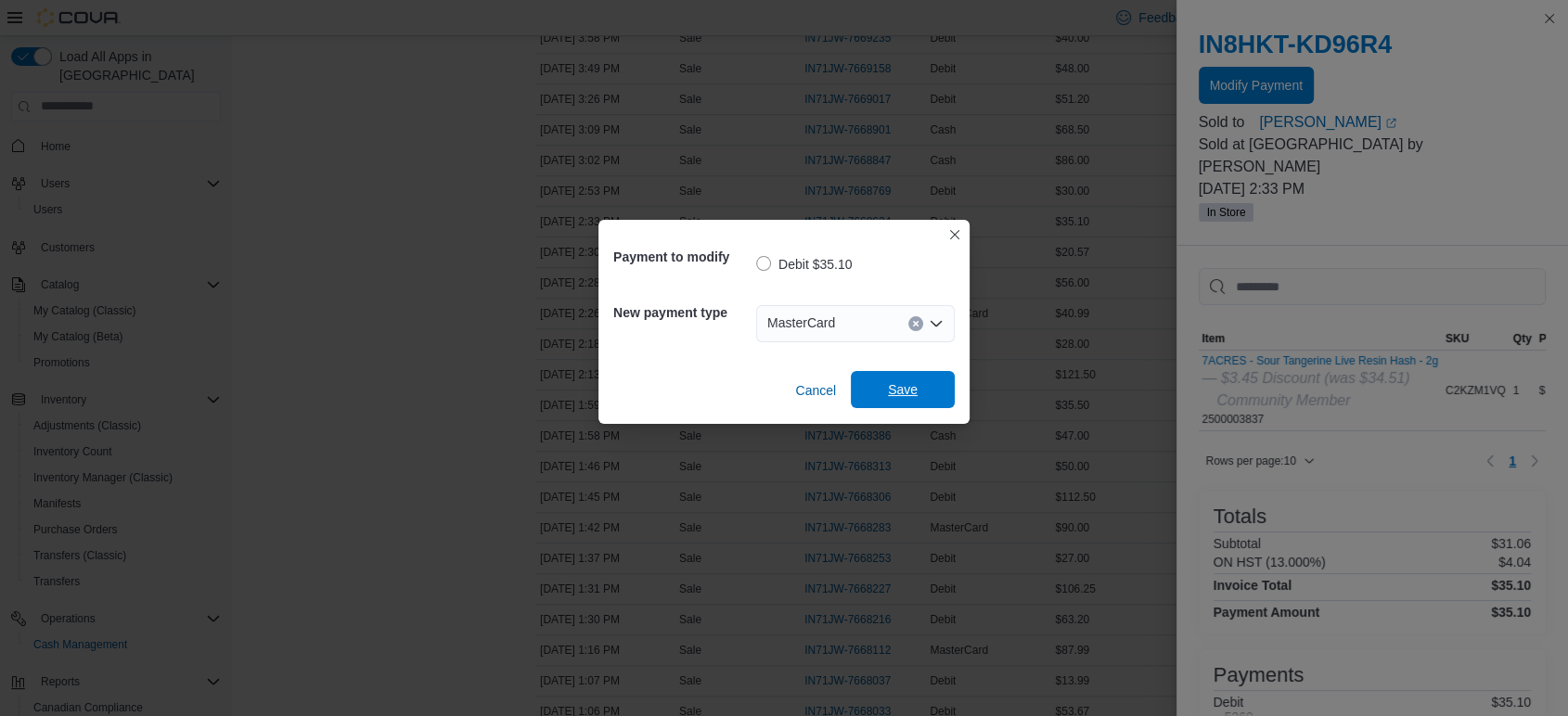
click at [908, 391] on span "Save" at bounding box center [903, 389] width 30 height 19
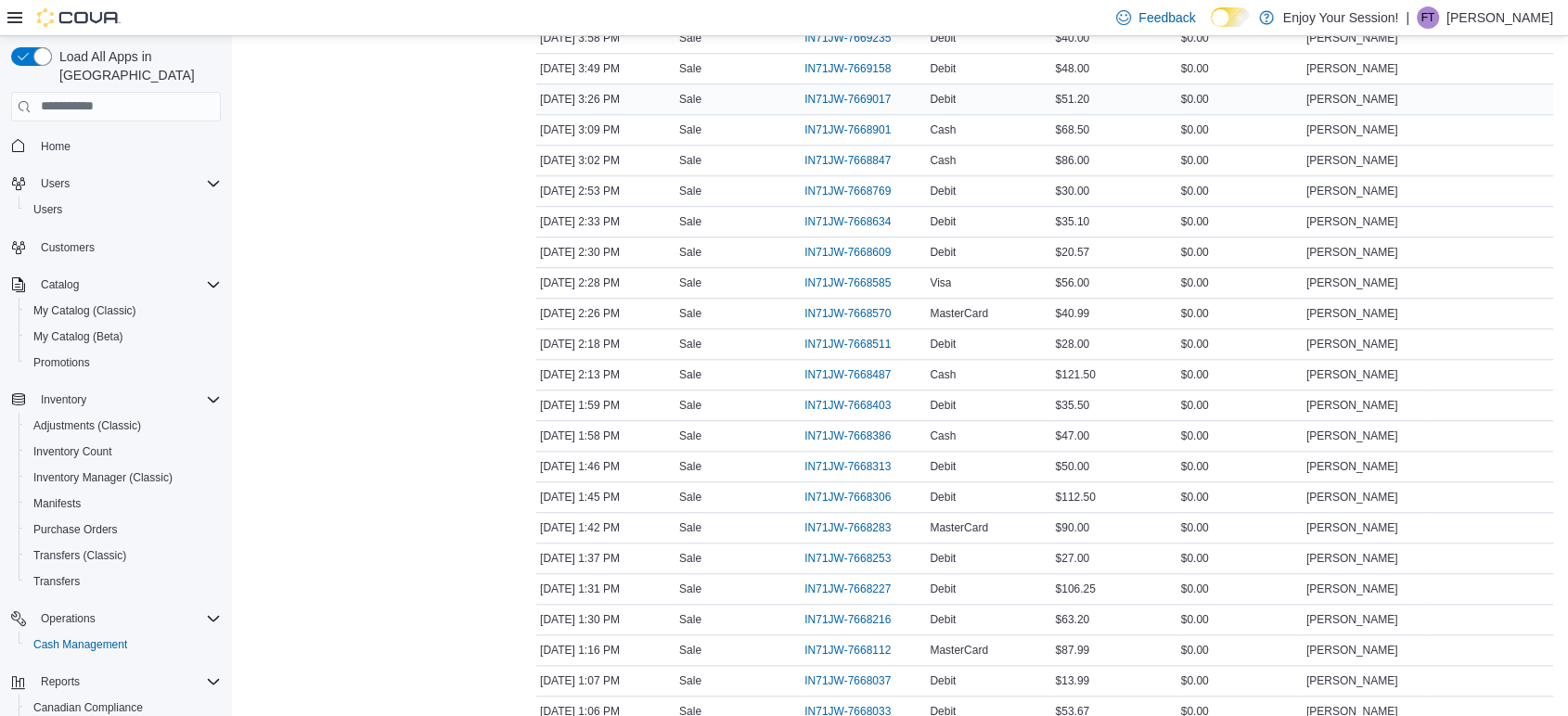
scroll to position [1503, 0]
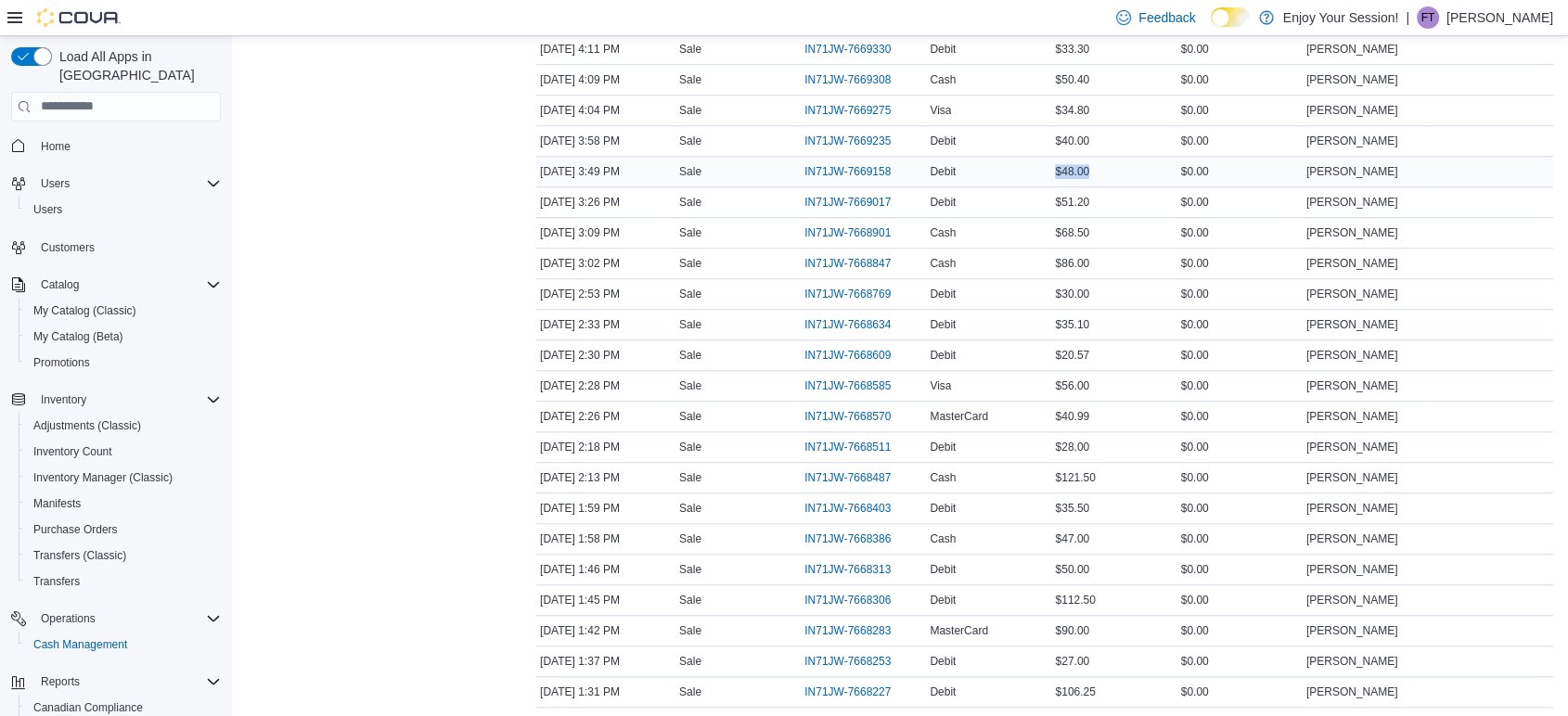
drag, startPoint x: 1103, startPoint y: 165, endPoint x: 1062, endPoint y: 169, distance: 41.2
click at [1062, 169] on div "$48.00" at bounding box center [1113, 172] width 125 height 22
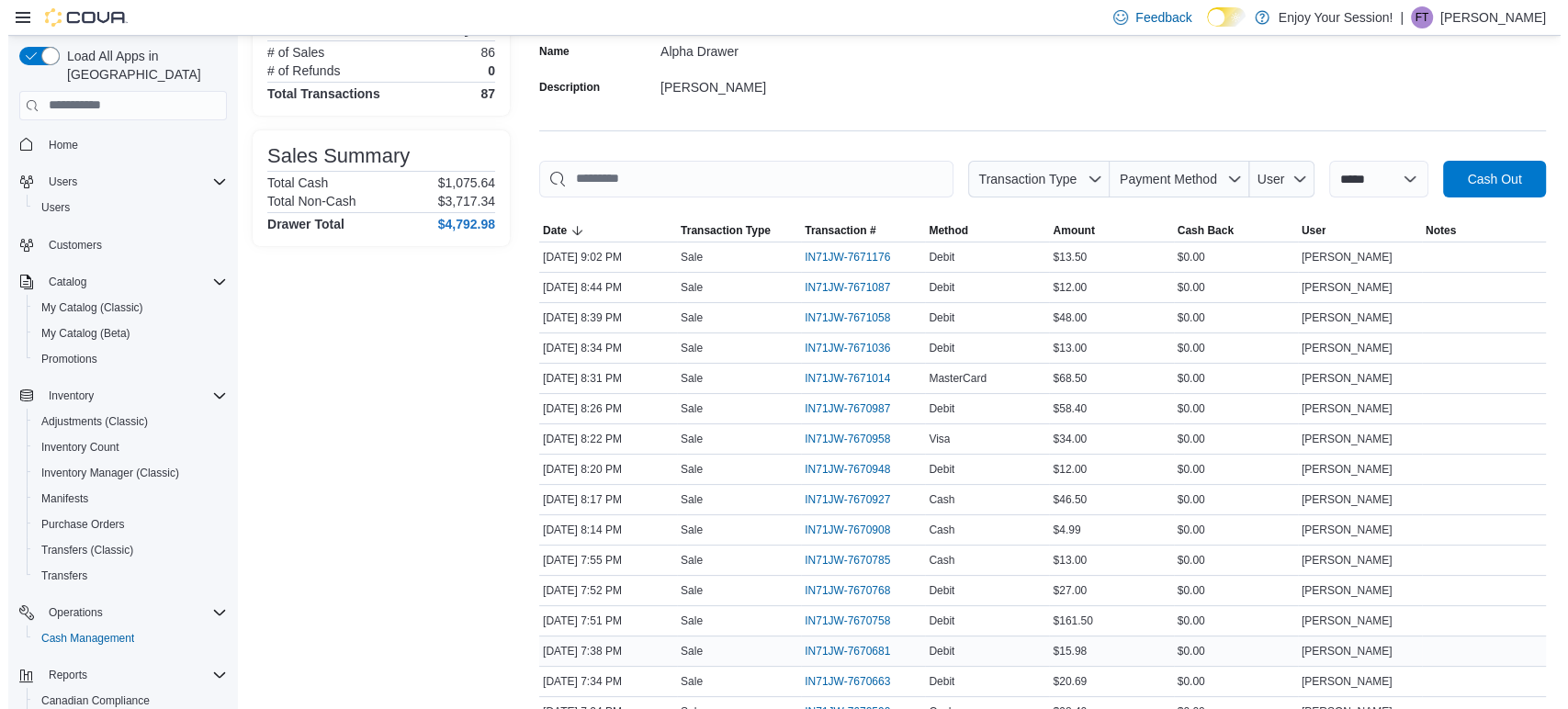
scroll to position [0, 0]
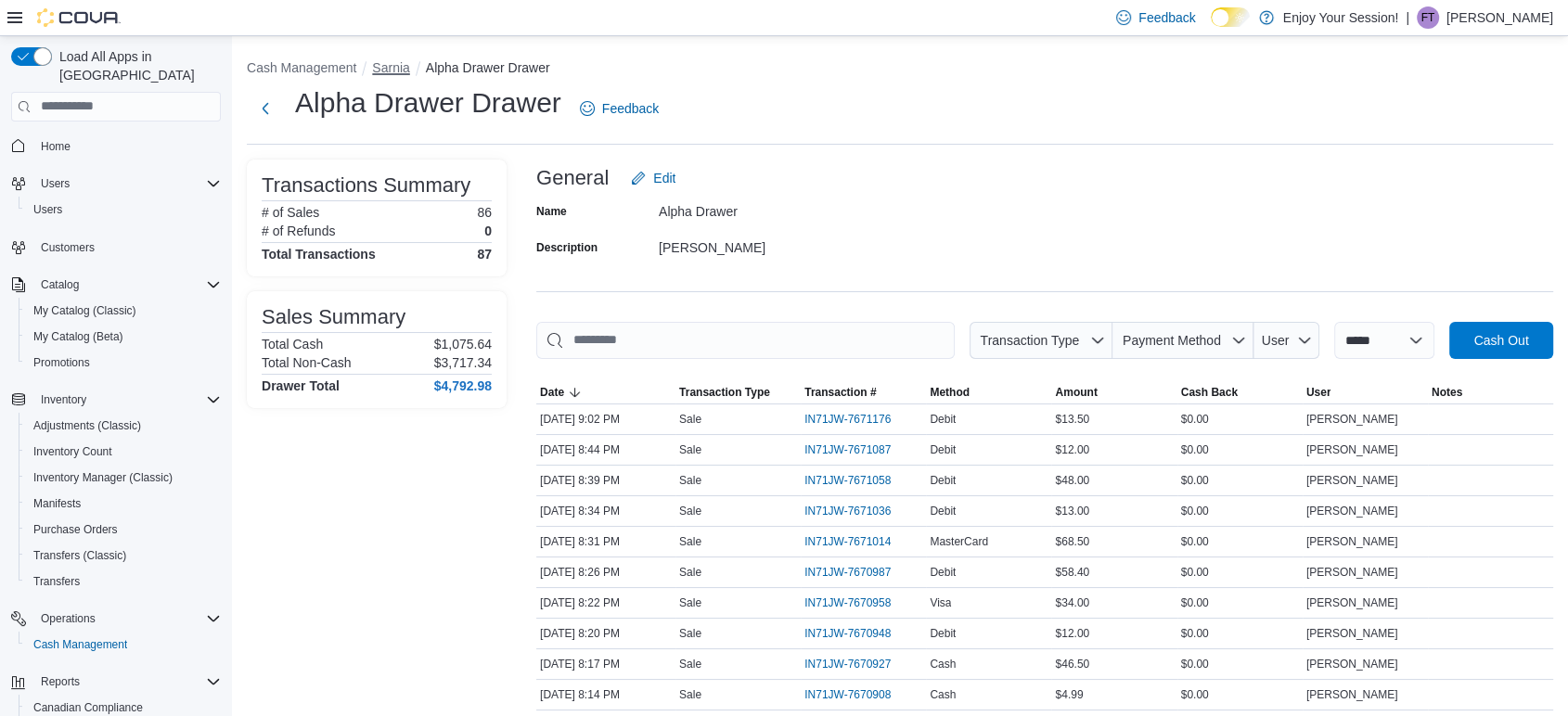
click at [379, 68] on button "Sarnia" at bounding box center [391, 68] width 37 height 15
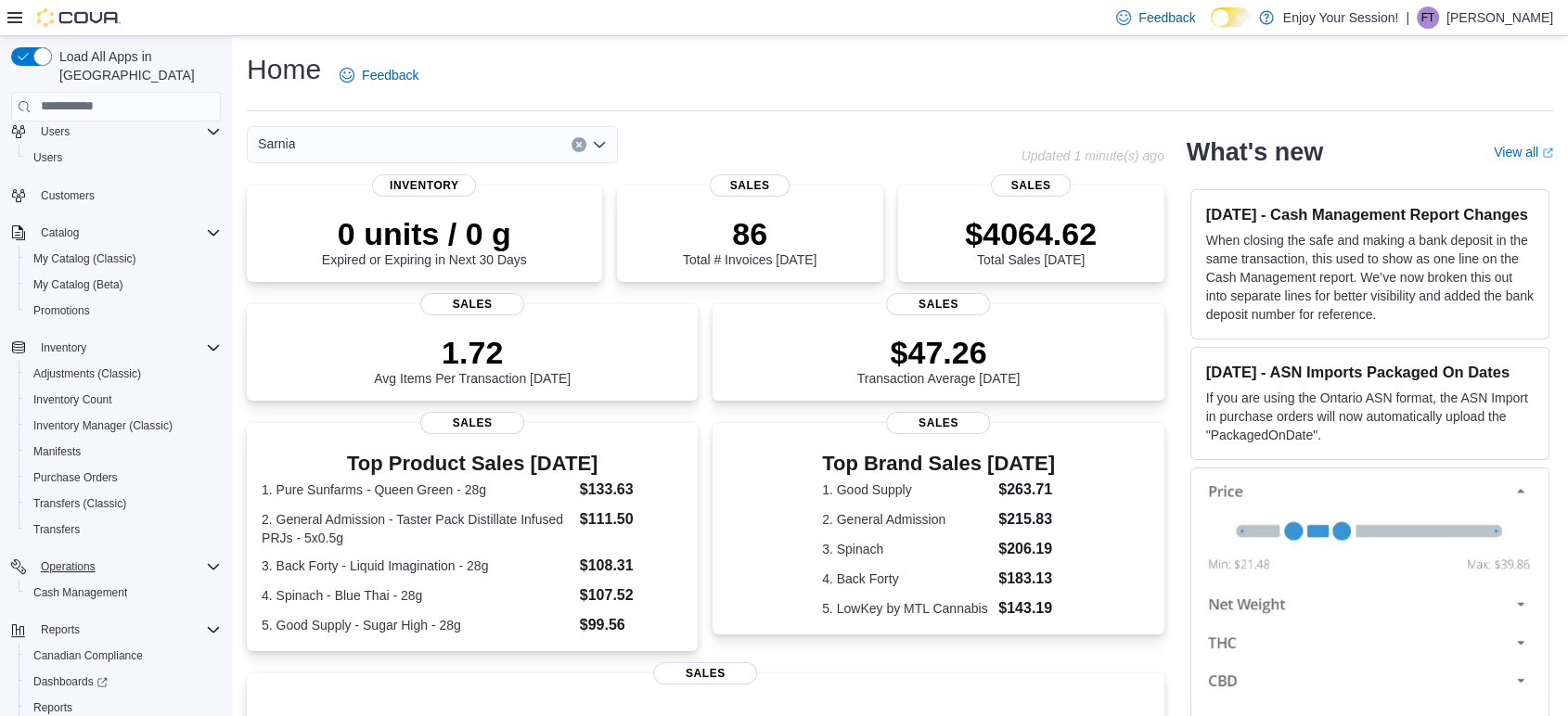
scroll to position [103, 0]
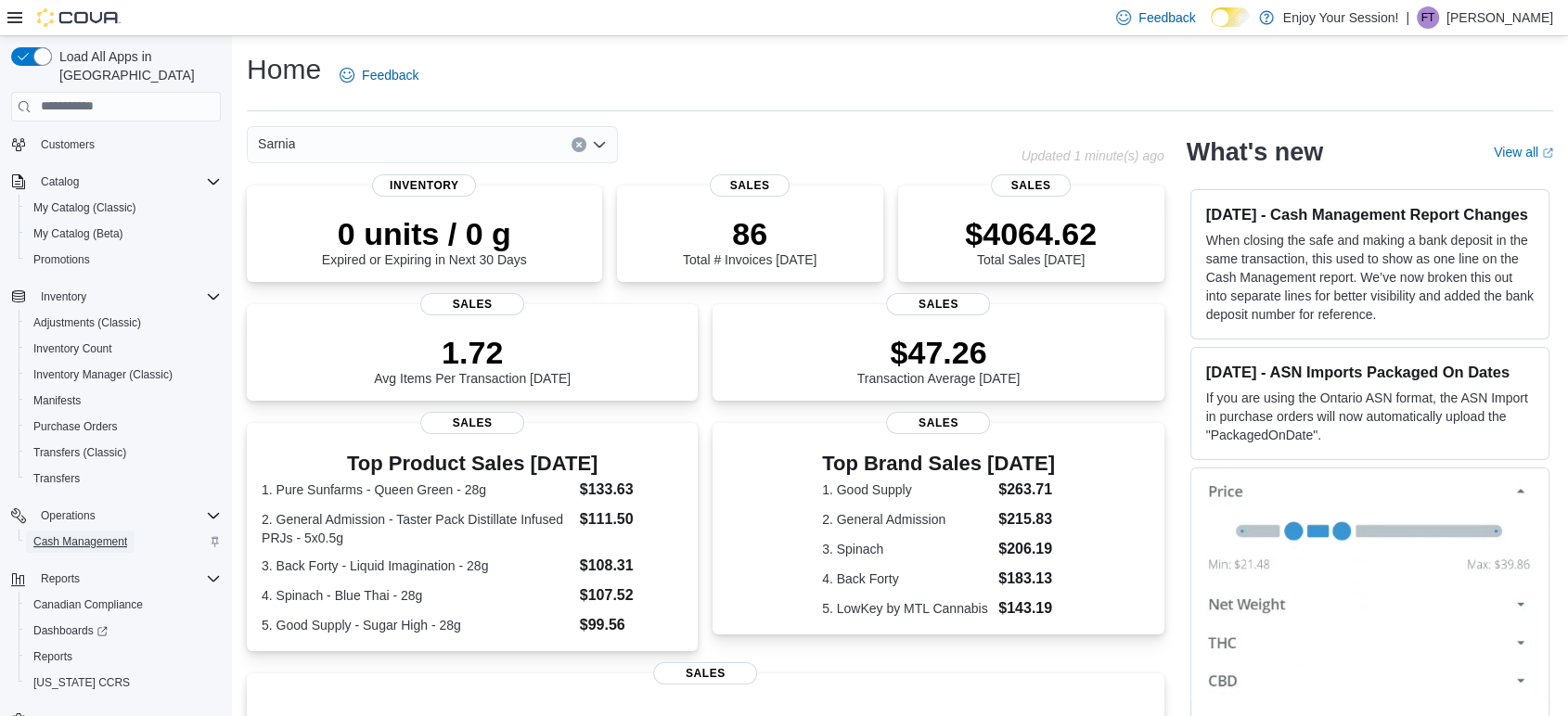
click at [105, 534] on span "Cash Management" at bounding box center [80, 541] width 93 height 15
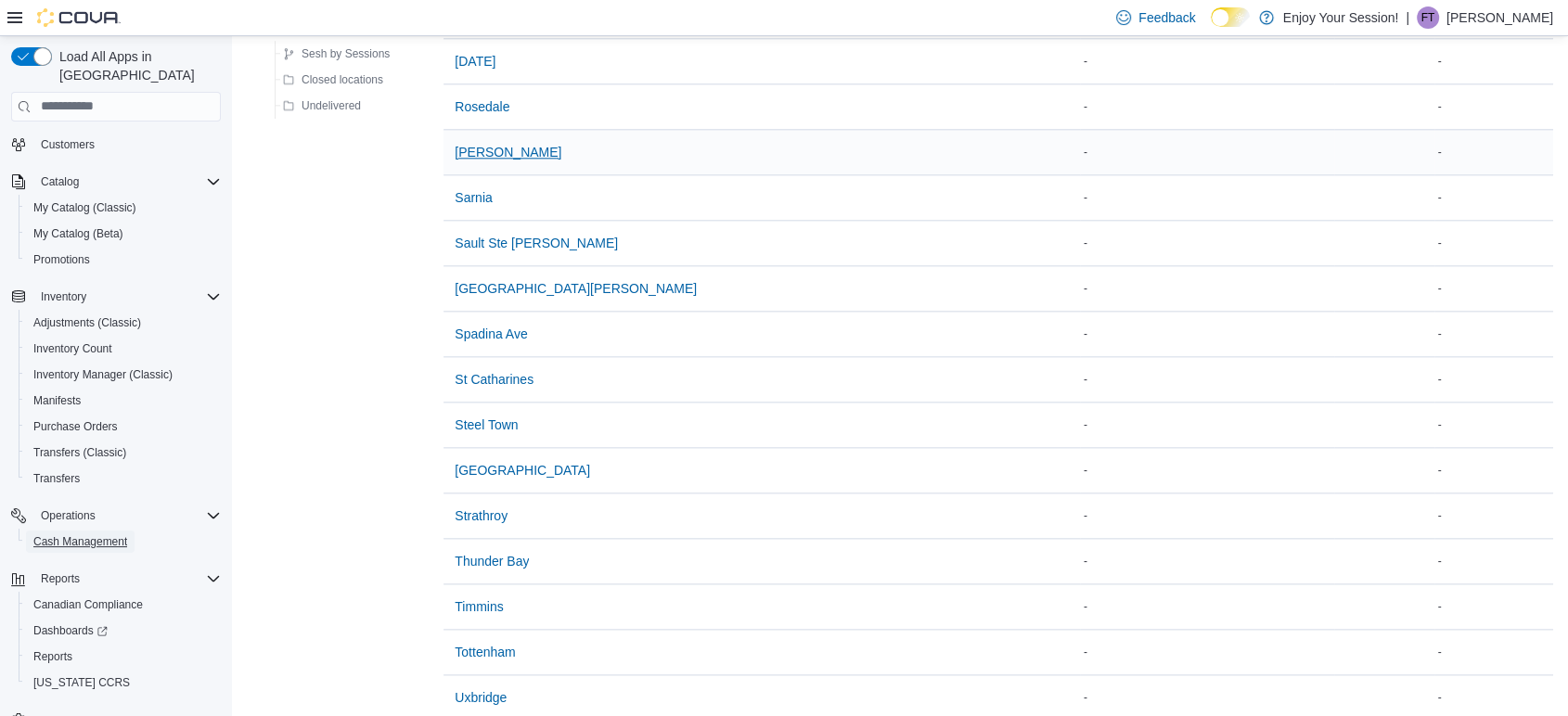
scroll to position [2165, 0]
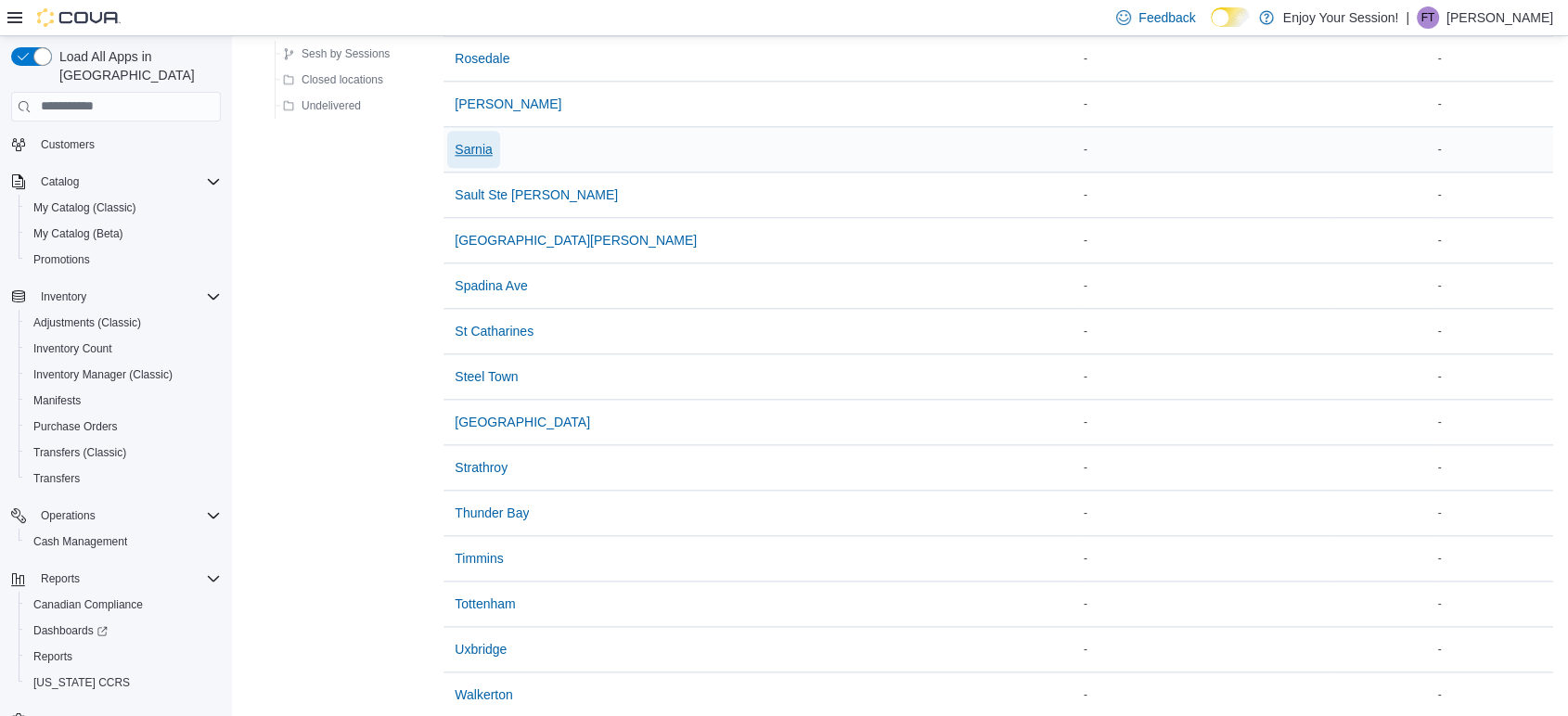
click at [480, 151] on span "Sarnia" at bounding box center [473, 149] width 37 height 19
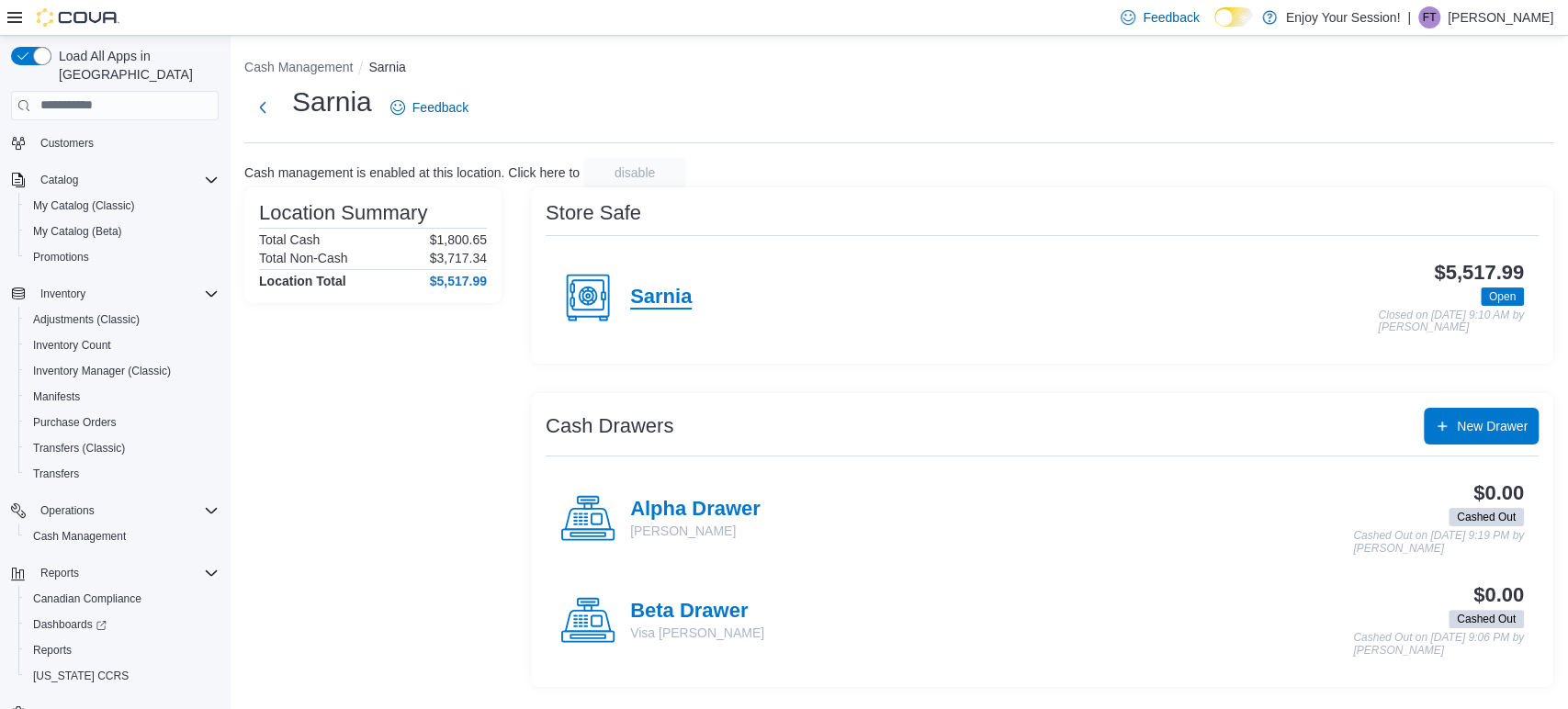
click at [660, 300] on h4 "Sarnia" at bounding box center [661, 298] width 62 height 24
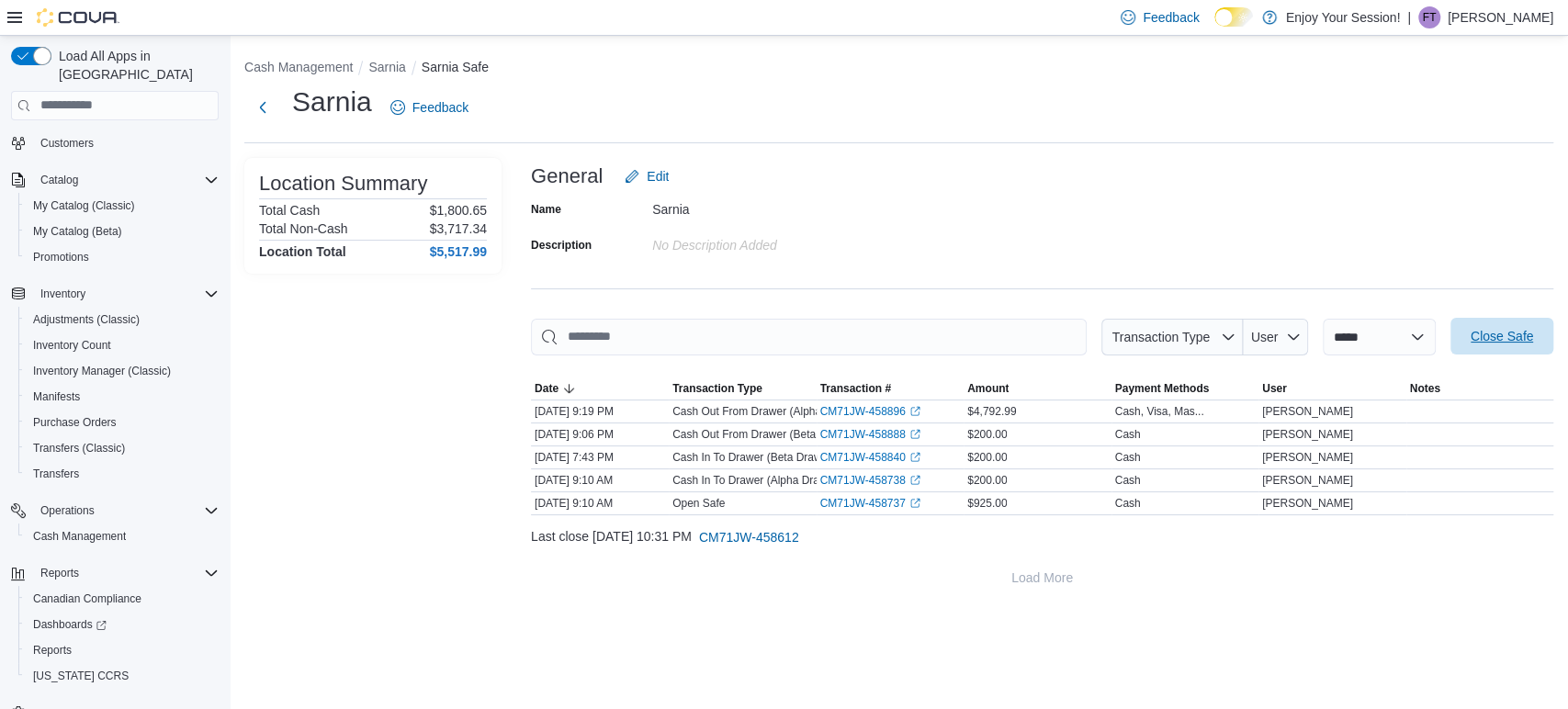
click at [1501, 323] on span "Close Safe" at bounding box center [1501, 336] width 80 height 37
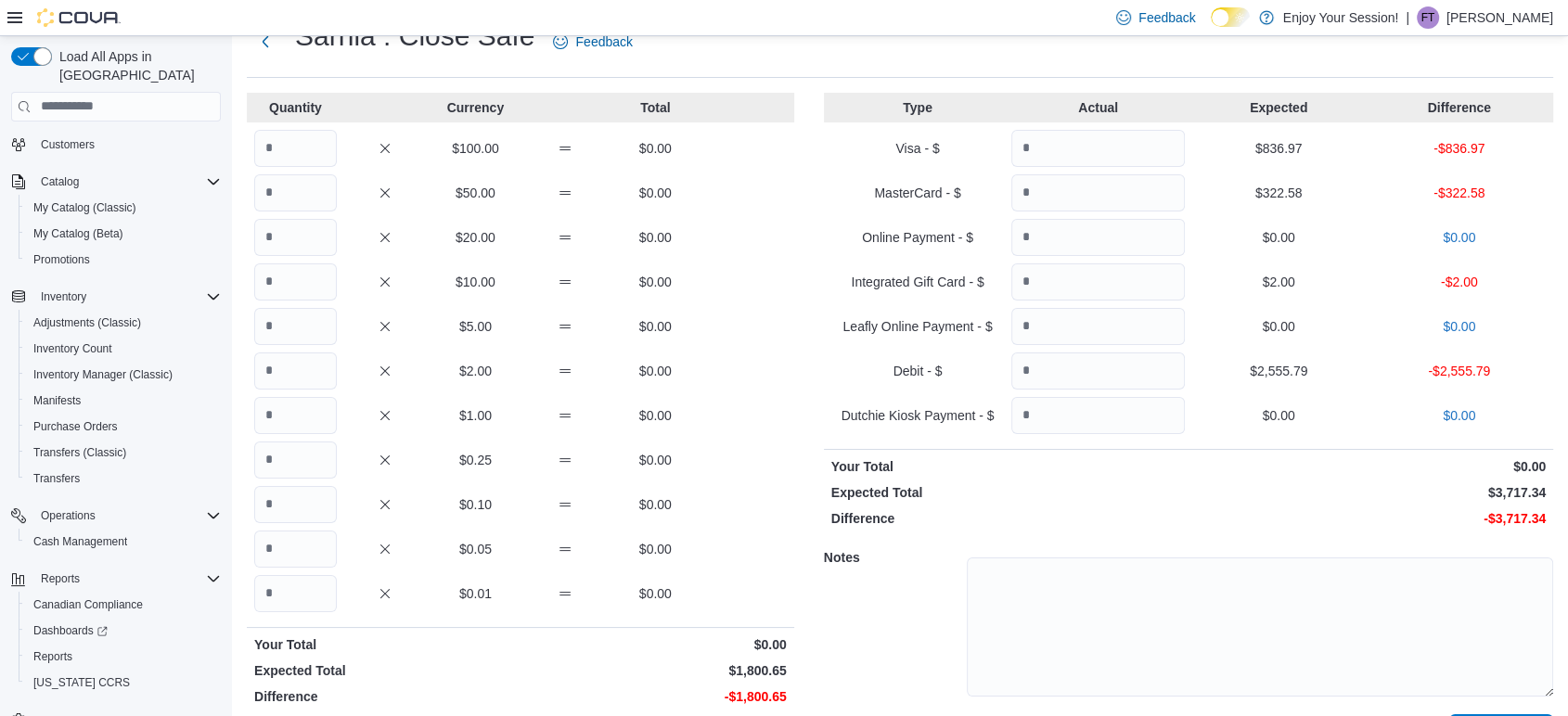
scroll to position [103, 0]
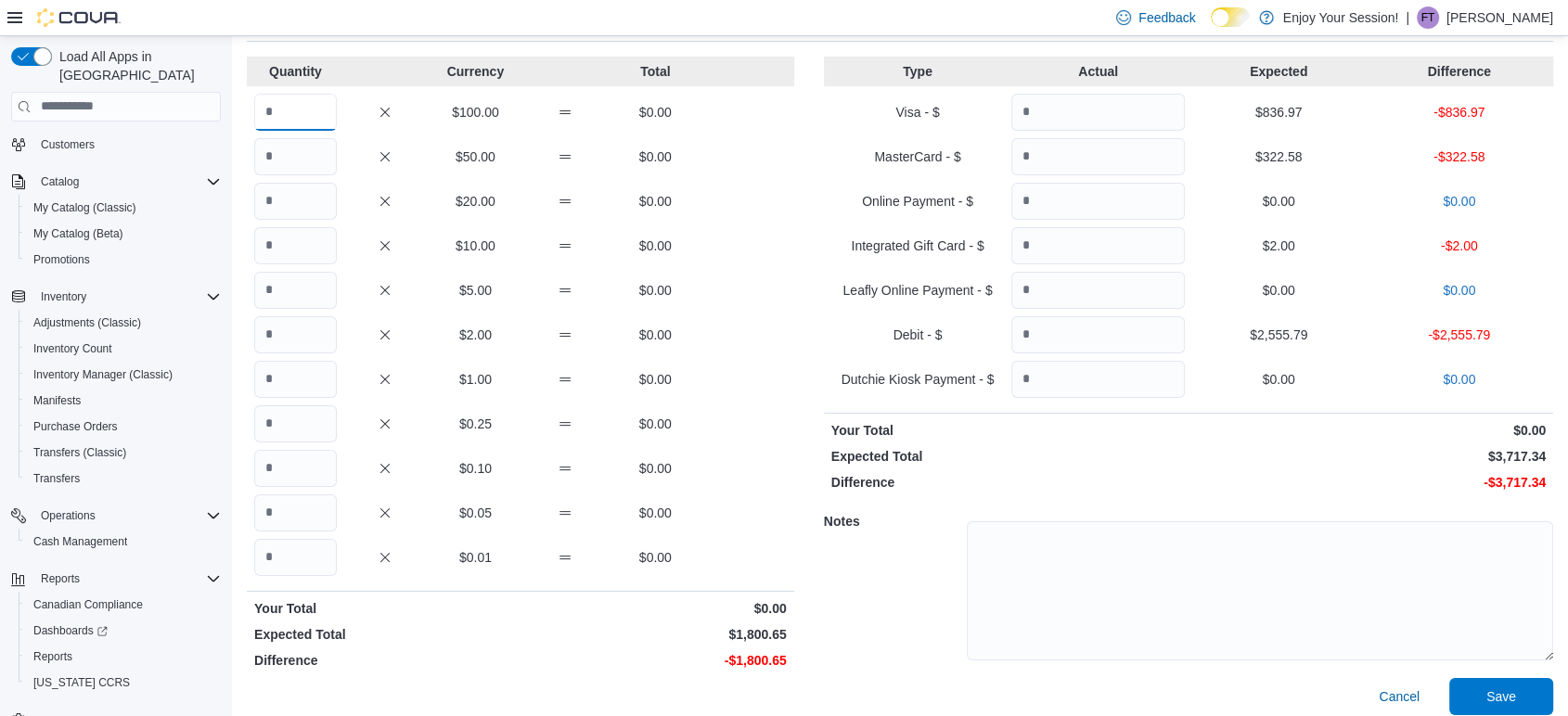
click at [305, 115] on input "Quantity" at bounding box center [295, 112] width 82 height 37
type input "*"
click at [306, 167] on input "Quantity" at bounding box center [295, 157] width 82 height 37
type input "*"
click at [287, 191] on input "Quantity" at bounding box center [295, 202] width 82 height 37
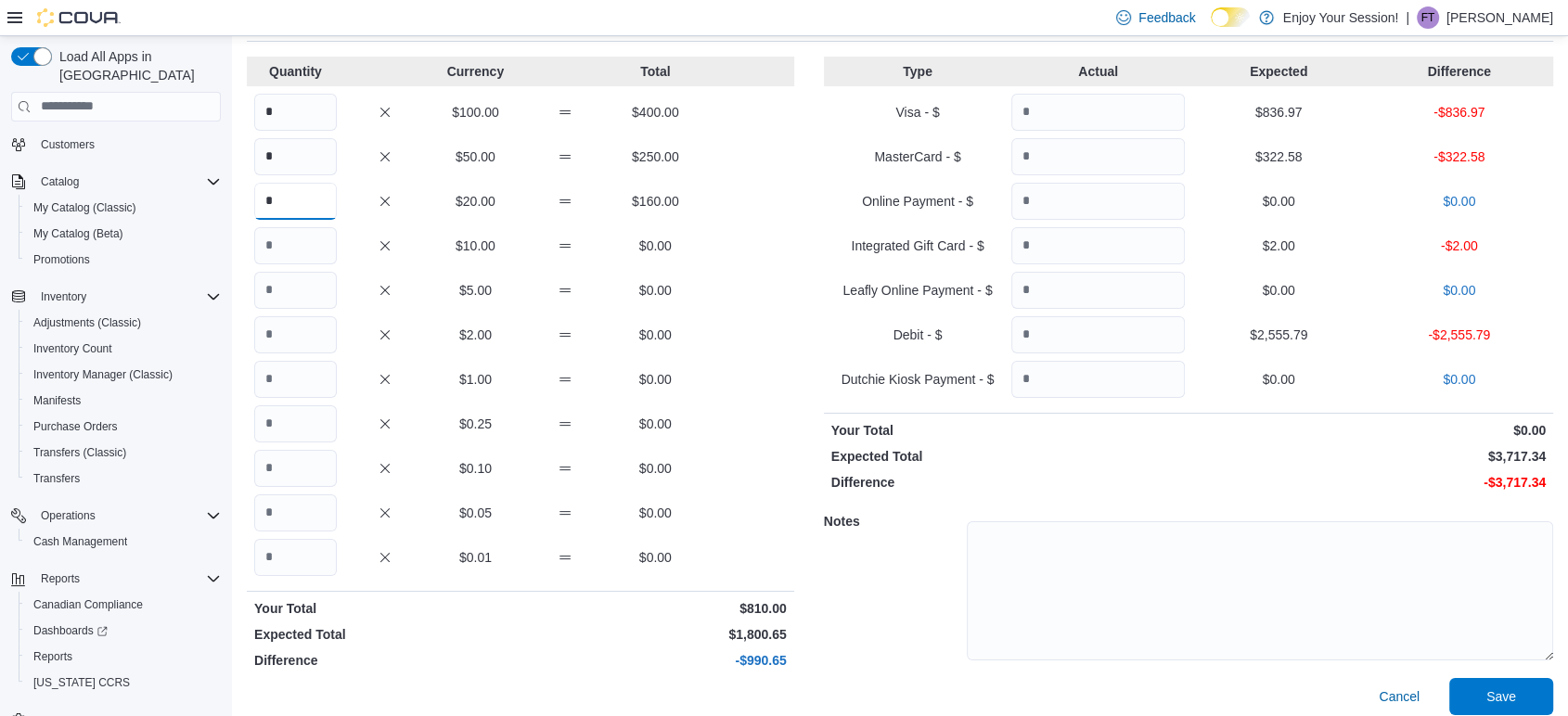
type input "*"
click at [296, 227] on input "Quantity" at bounding box center [295, 246] width 82 height 37
type input "*"
click at [301, 285] on input "Quantity" at bounding box center [295, 290] width 82 height 37
type input "*"
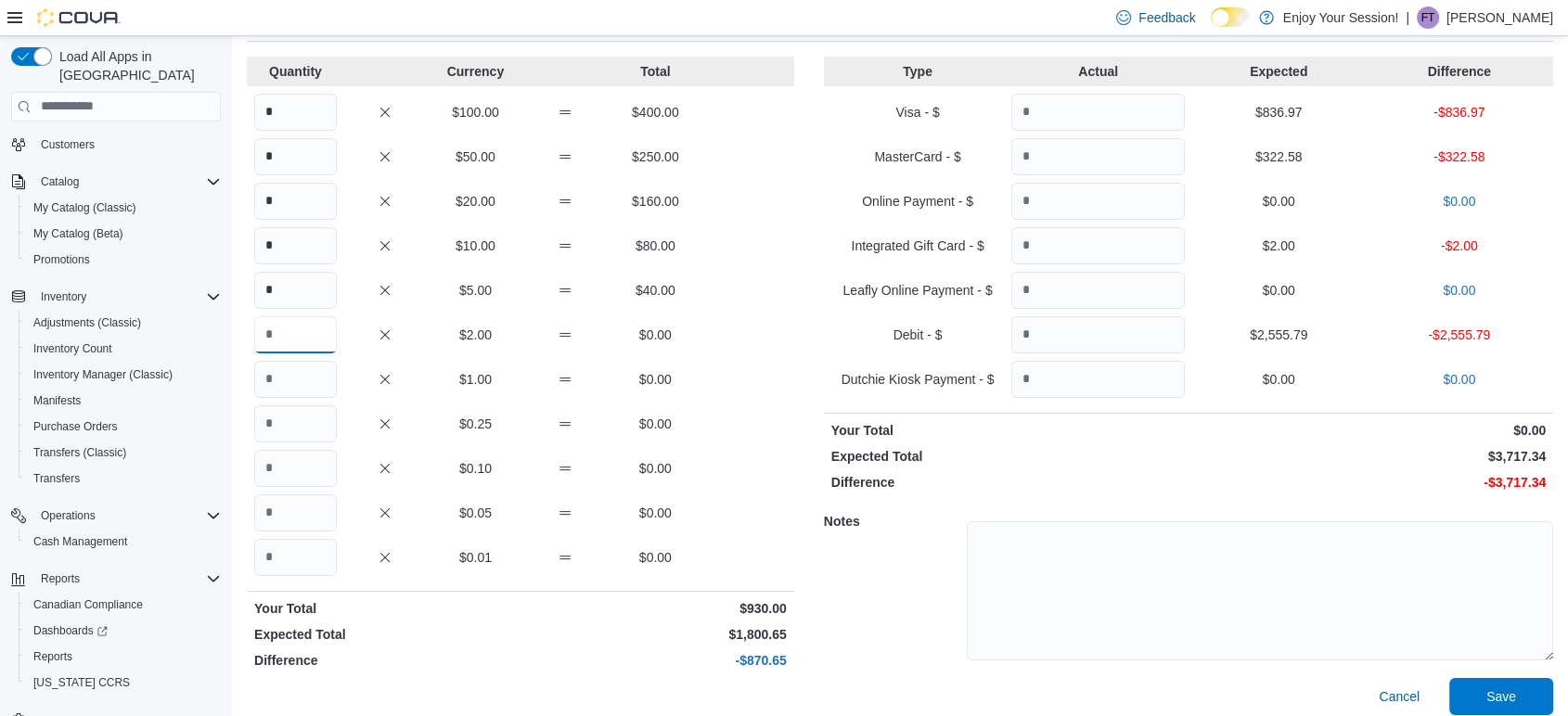
click at [298, 339] on input "Quantity" at bounding box center [295, 335] width 82 height 37
click at [304, 507] on input "Quantity" at bounding box center [295, 513] width 82 height 37
type input "***"
click at [289, 467] on input "Quantity" at bounding box center [295, 469] width 82 height 37
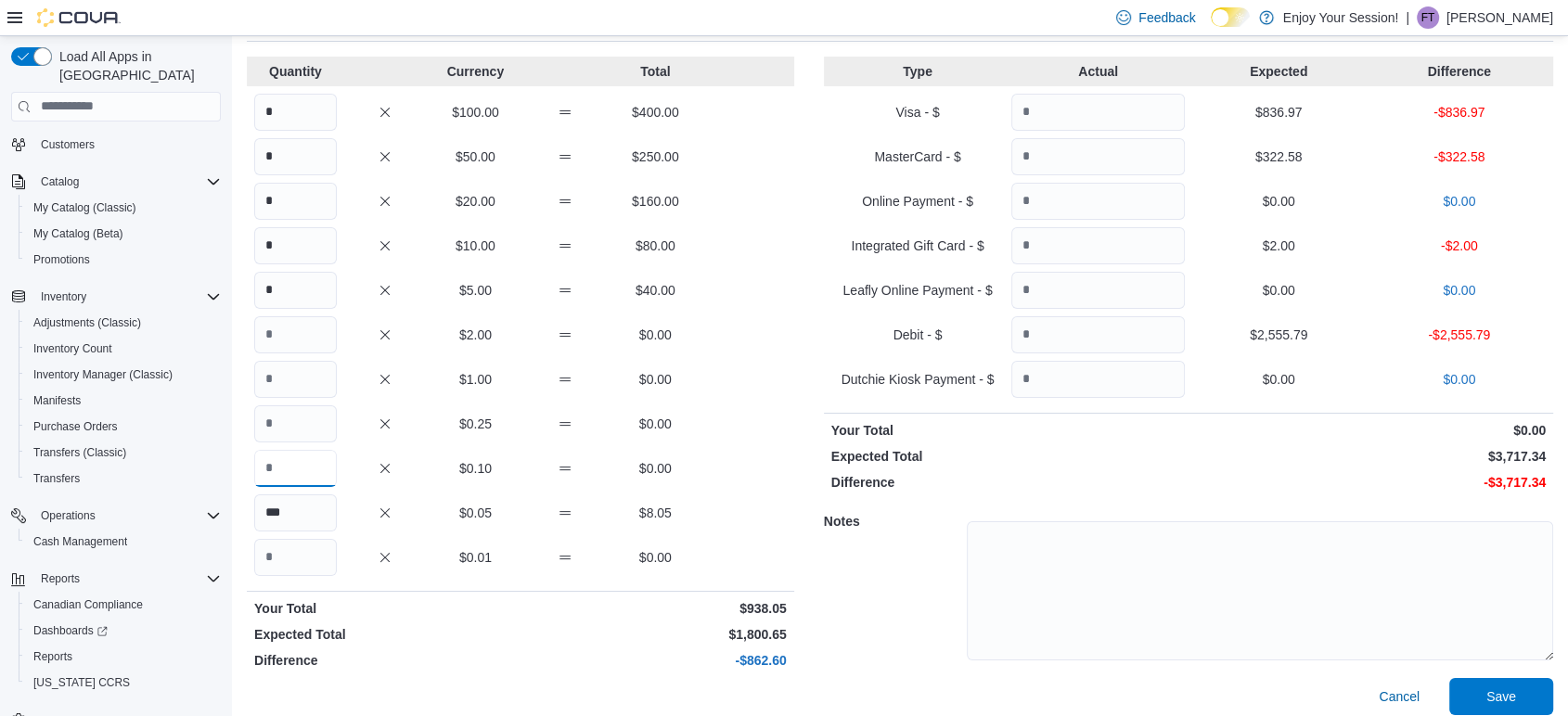
click at [289, 467] on input "Quantity" at bounding box center [295, 469] width 82 height 37
type input "***"
click at [283, 430] on input "Quantity" at bounding box center [295, 424] width 82 height 37
click at [295, 424] on input "Quantity" at bounding box center [295, 424] width 82 height 37
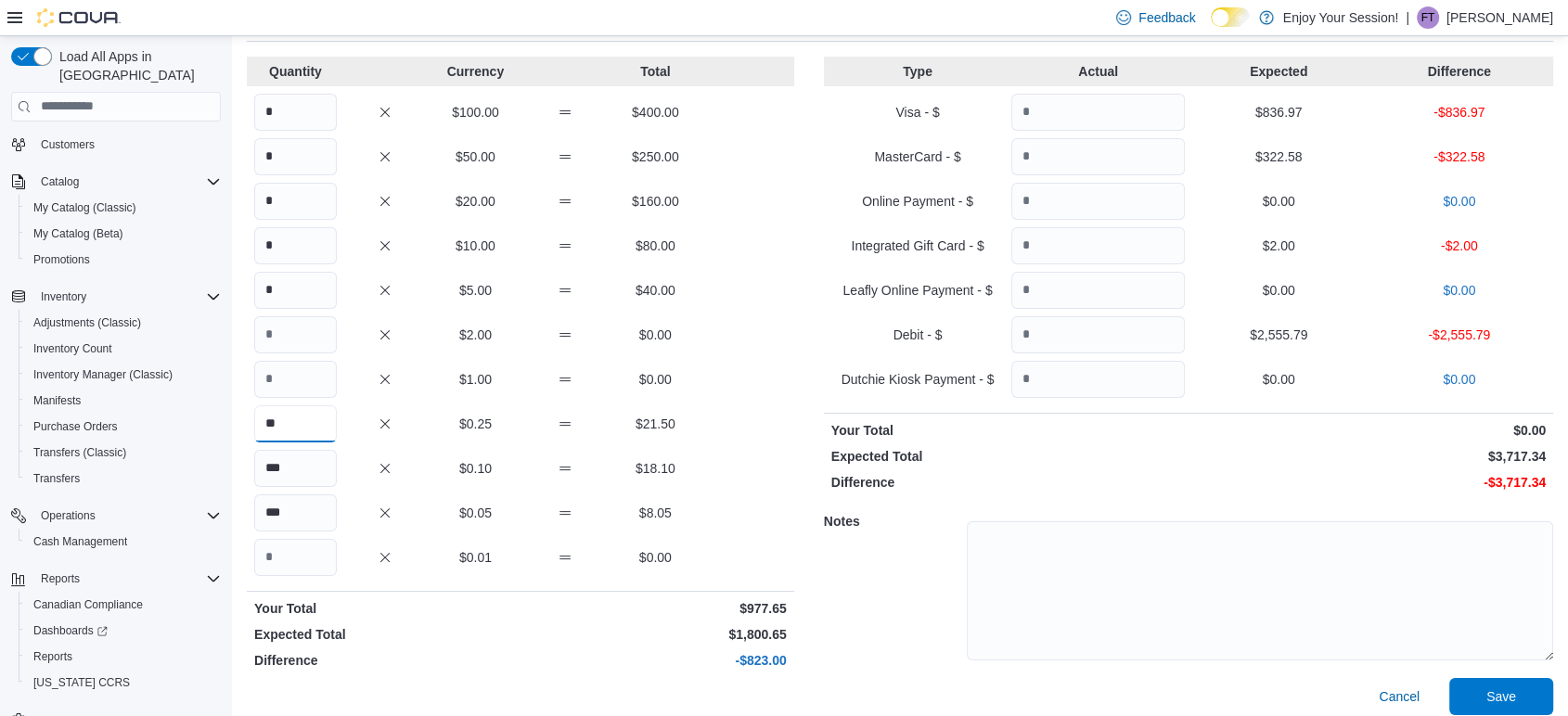
type input "**"
click at [277, 374] on input "Quantity" at bounding box center [295, 380] width 82 height 37
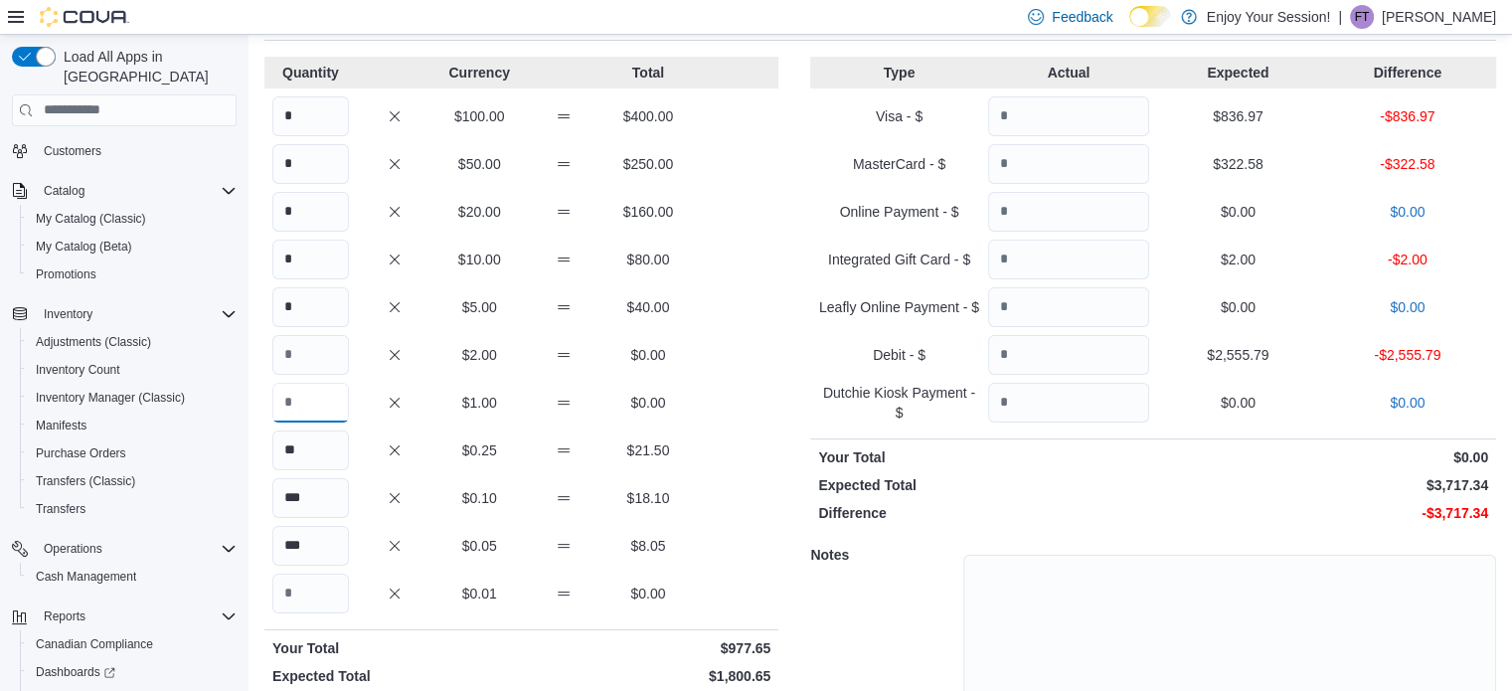
click at [303, 405] on input "Quantity" at bounding box center [310, 403] width 77 height 40
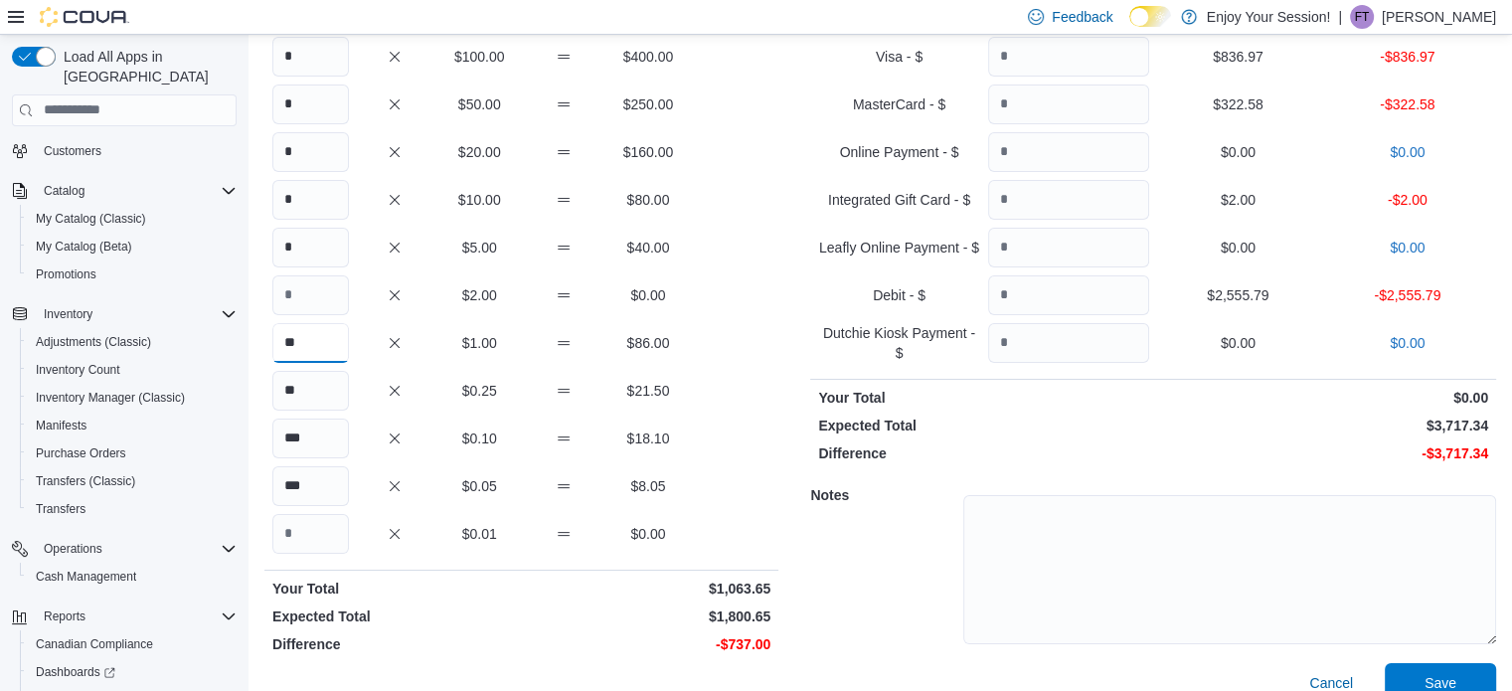
scroll to position [197, 0]
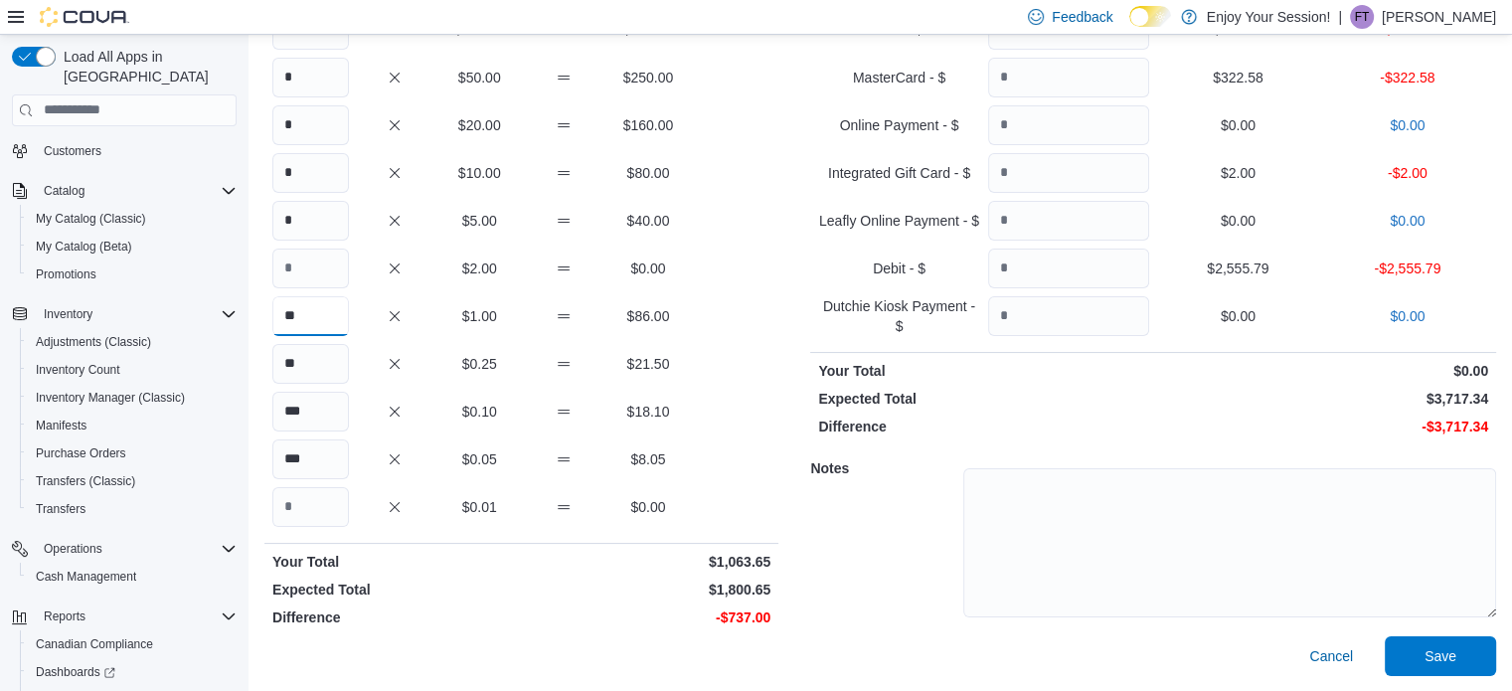
type input "**"
click at [302, 272] on input "Quantity" at bounding box center [310, 268] width 77 height 40
type input "**"
click at [341, 223] on input "*" at bounding box center [310, 221] width 77 height 40
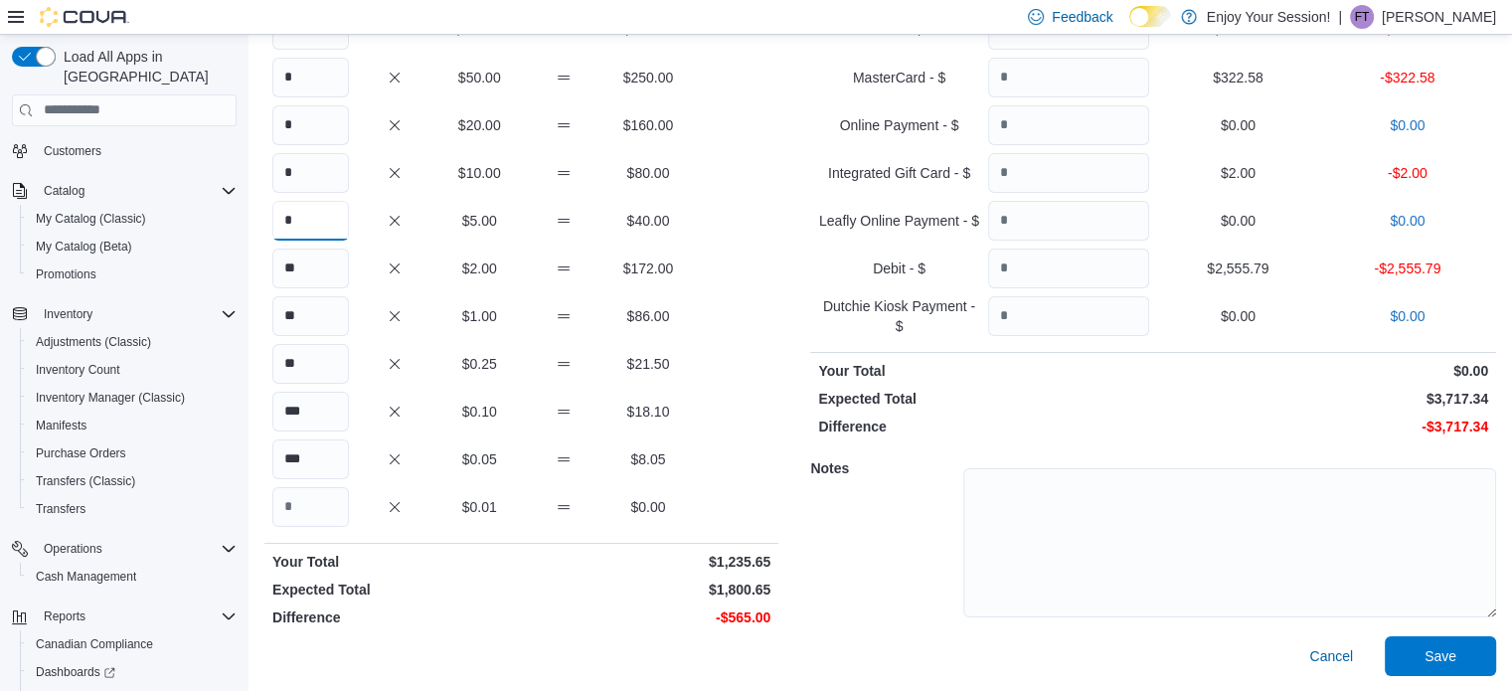
click at [318, 217] on input "*" at bounding box center [310, 221] width 77 height 40
type input "**"
click at [310, 166] on input "*" at bounding box center [310, 173] width 77 height 40
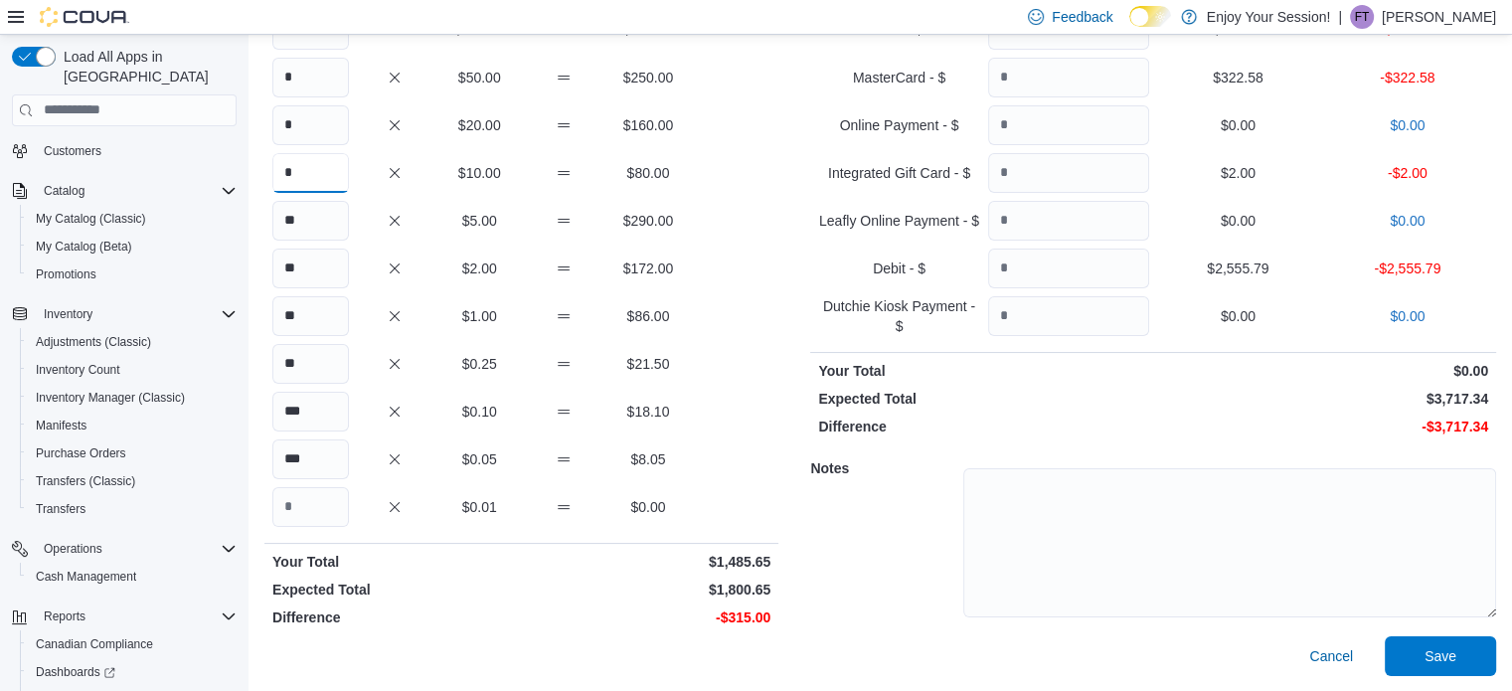
click at [310, 166] on input "*" at bounding box center [310, 173] width 77 height 40
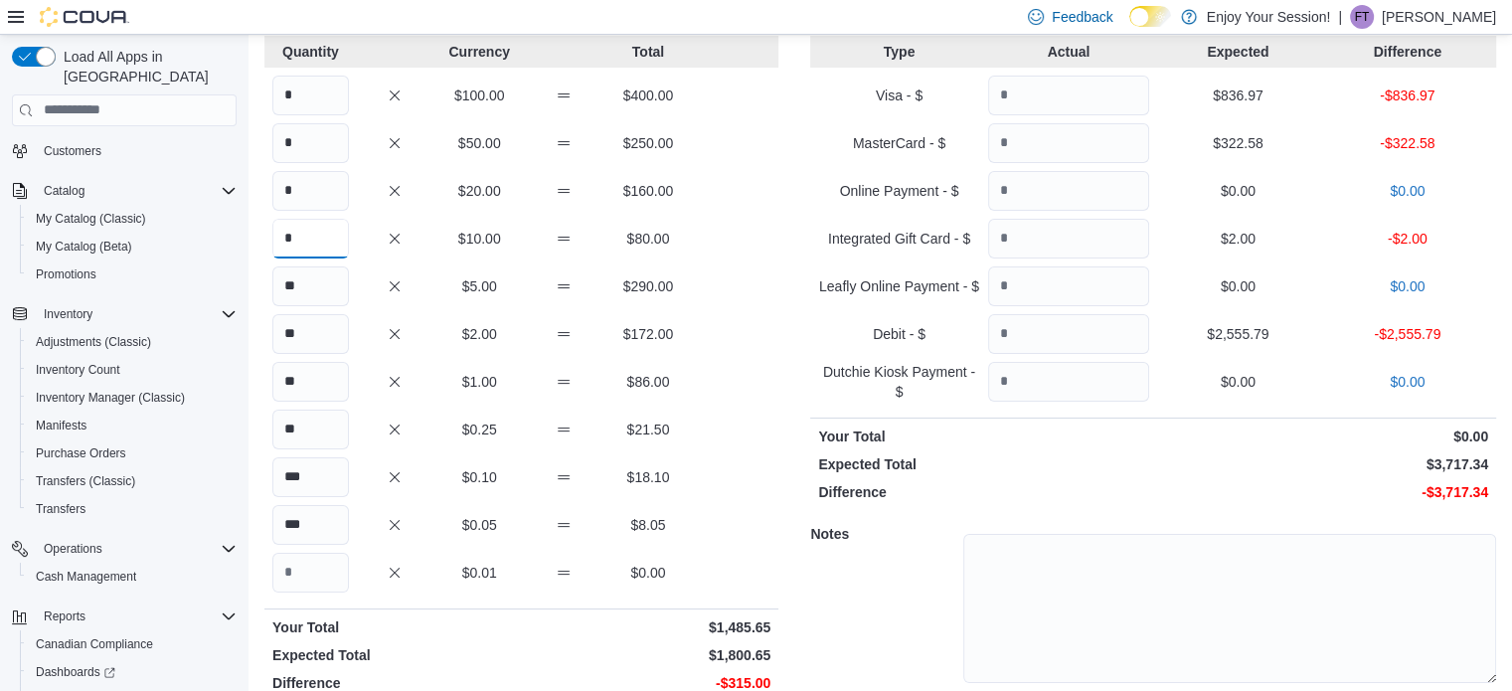
scroll to position [97, 0]
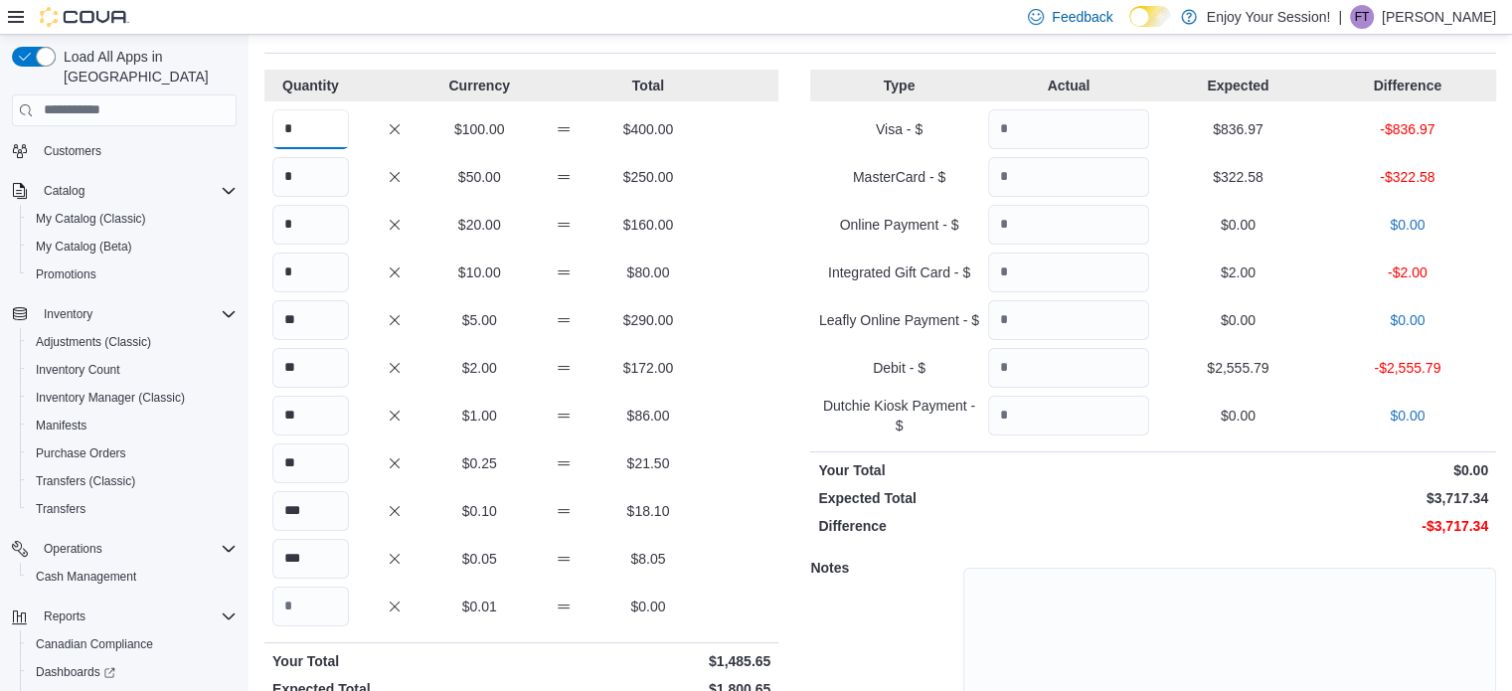
click at [316, 135] on input "*" at bounding box center [310, 129] width 77 height 40
type input "*"
click at [313, 170] on input "*" at bounding box center [310, 177] width 77 height 40
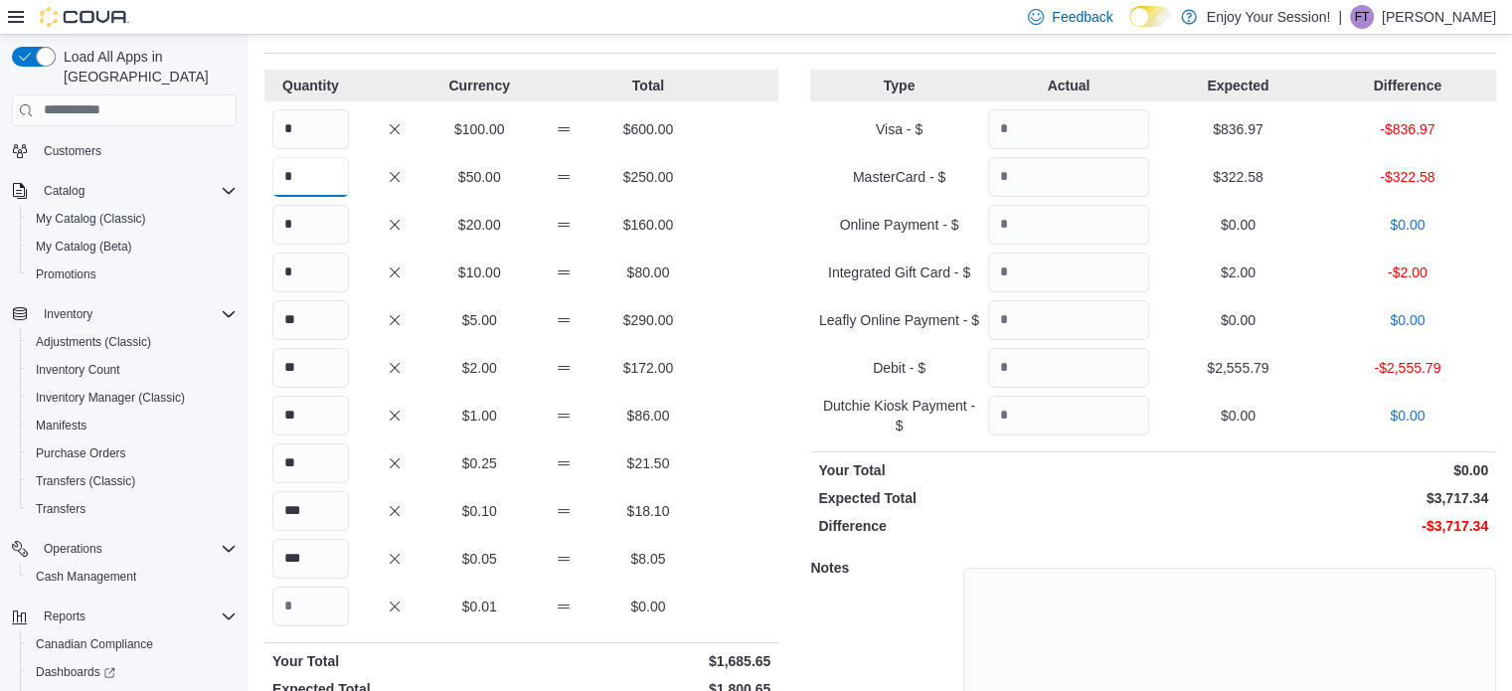
click at [313, 170] on input "*" at bounding box center [310, 177] width 77 height 40
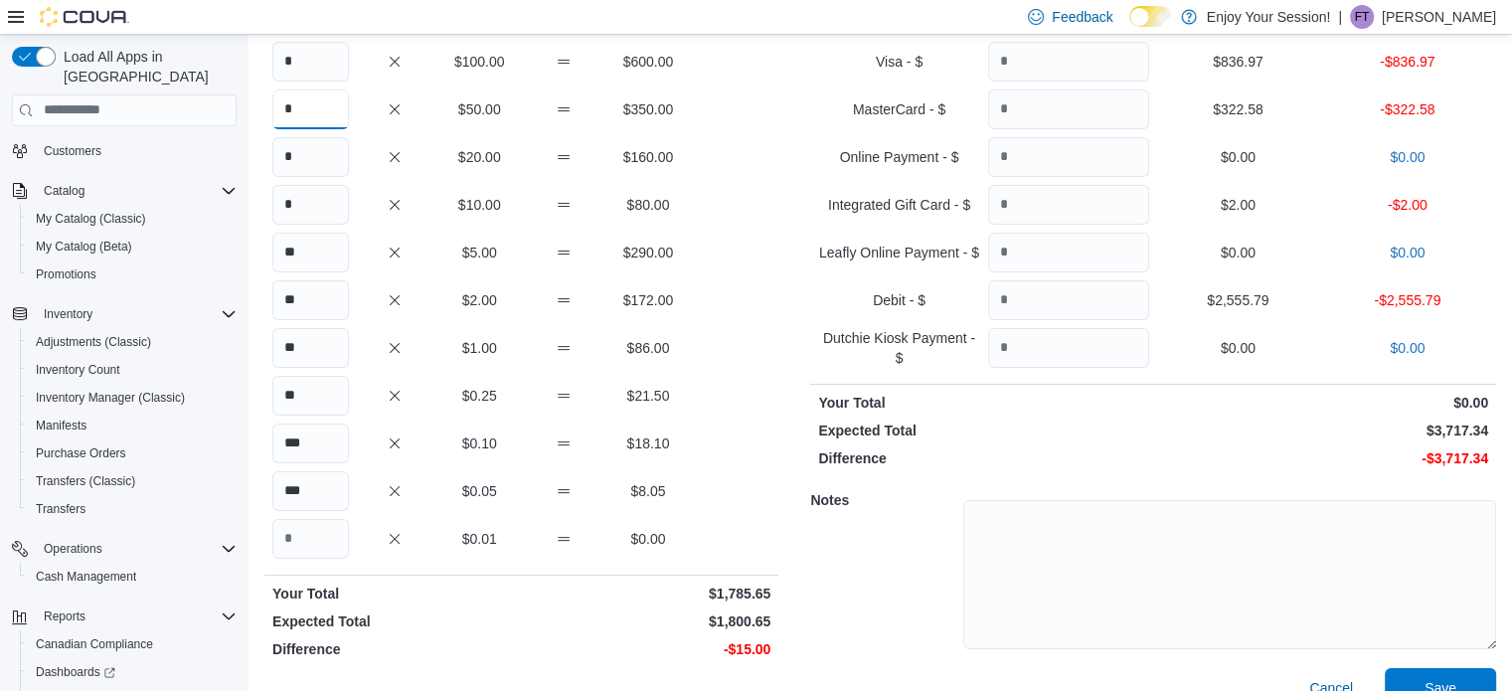
scroll to position [197, 0]
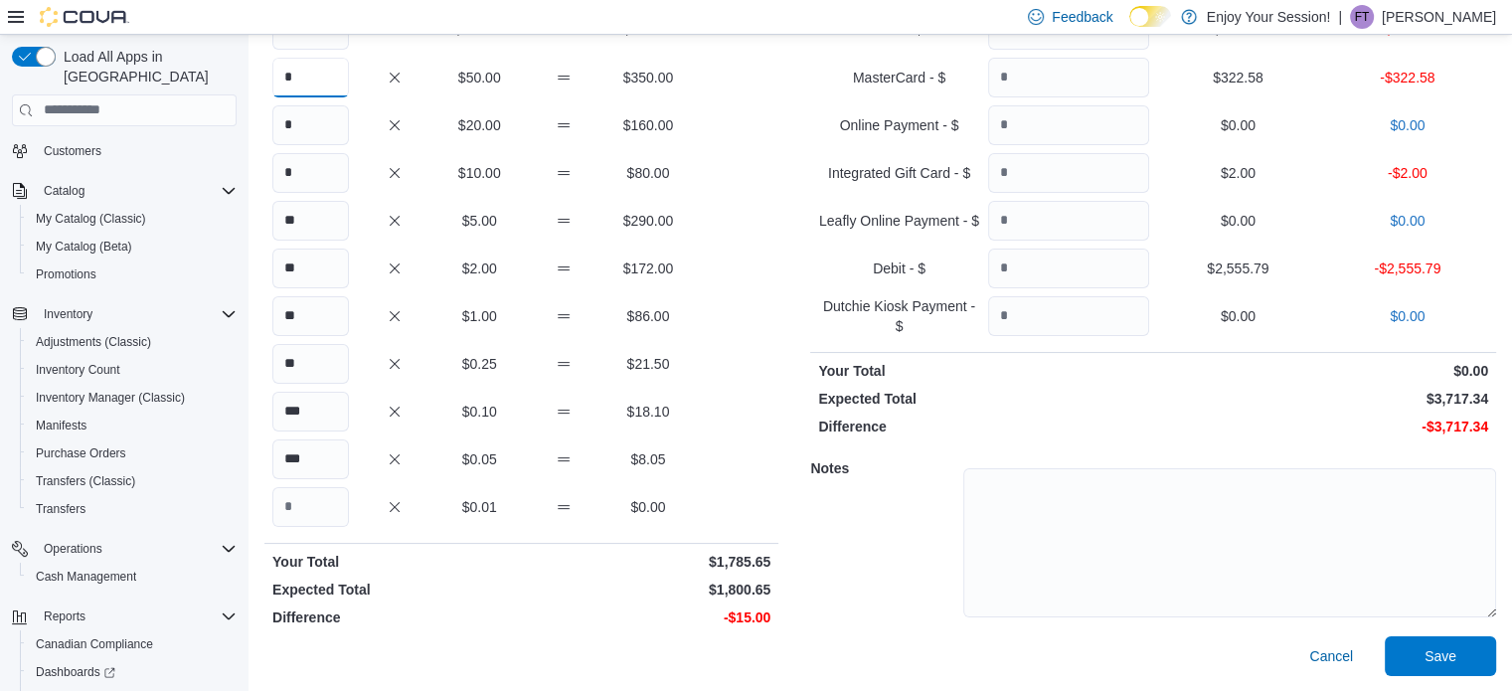
type input "*"
click at [303, 179] on input "*" at bounding box center [310, 173] width 77 height 40
type input "*"
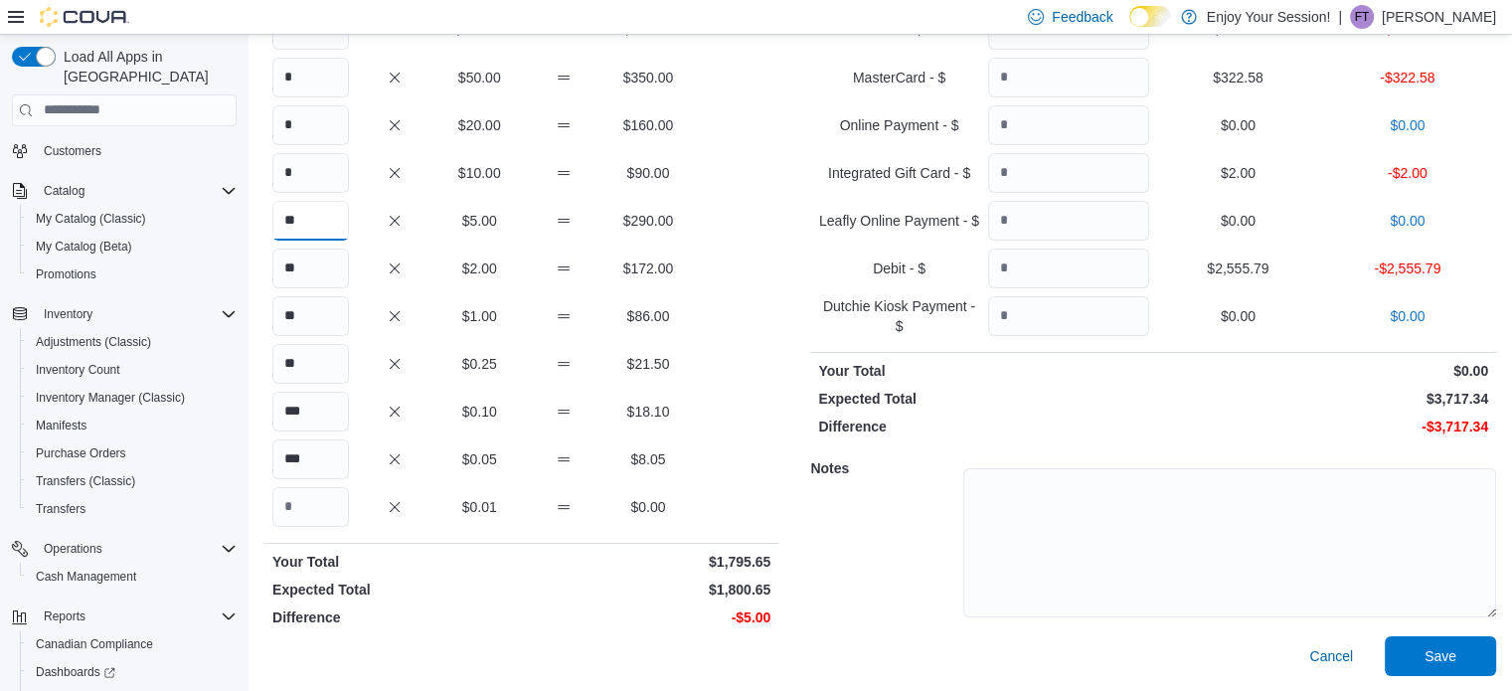
click at [312, 216] on input "**" at bounding box center [310, 221] width 77 height 40
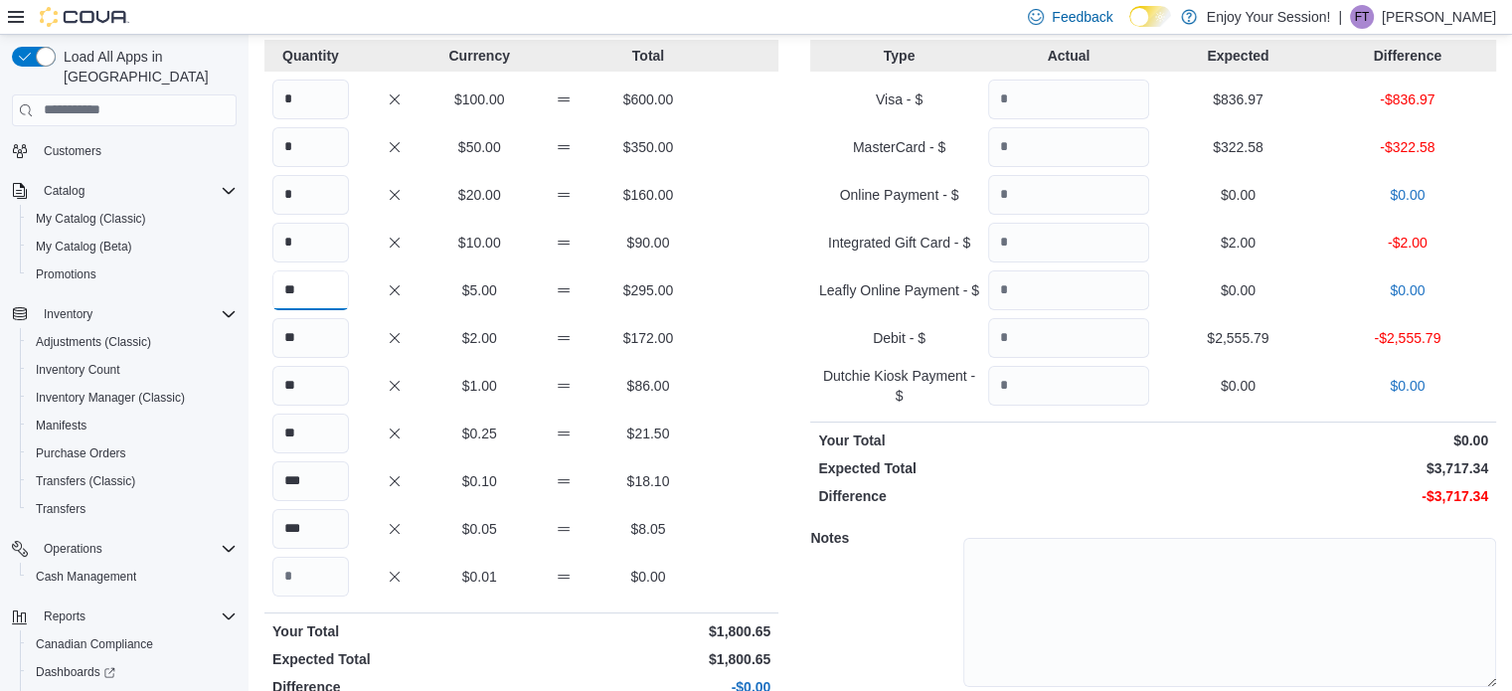
scroll to position [97, 0]
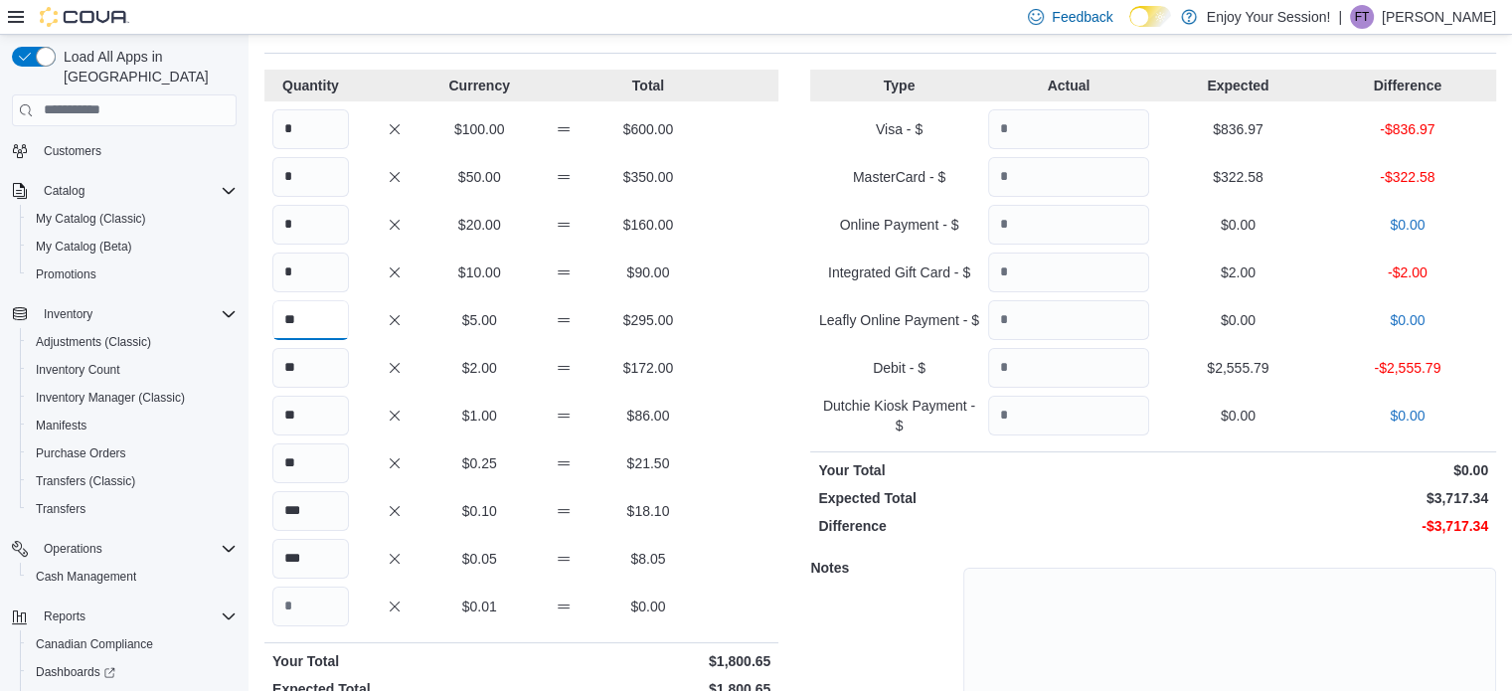
type input "**"
click at [1037, 128] on input "Quantity" at bounding box center [1068, 129] width 161 height 40
type input "******"
click at [1063, 182] on input "Quantity" at bounding box center [1068, 177] width 161 height 40
type input "******"
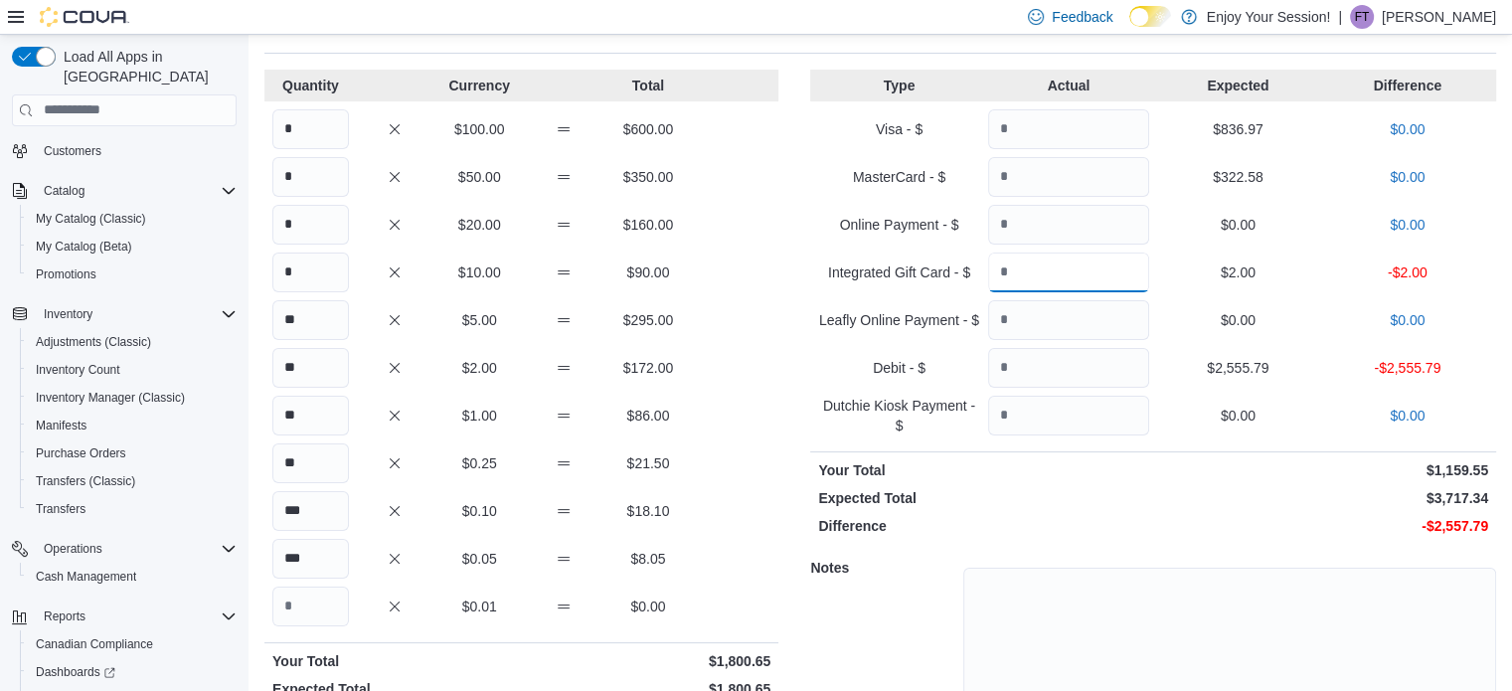
click at [1052, 261] on input "Quantity" at bounding box center [1068, 272] width 161 height 40
type input "*"
click at [1070, 358] on input "Quantity" at bounding box center [1068, 368] width 161 height 40
type input "*******"
drag, startPoint x: 1199, startPoint y: 607, endPoint x: 1195, endPoint y: 575, distance: 32.1
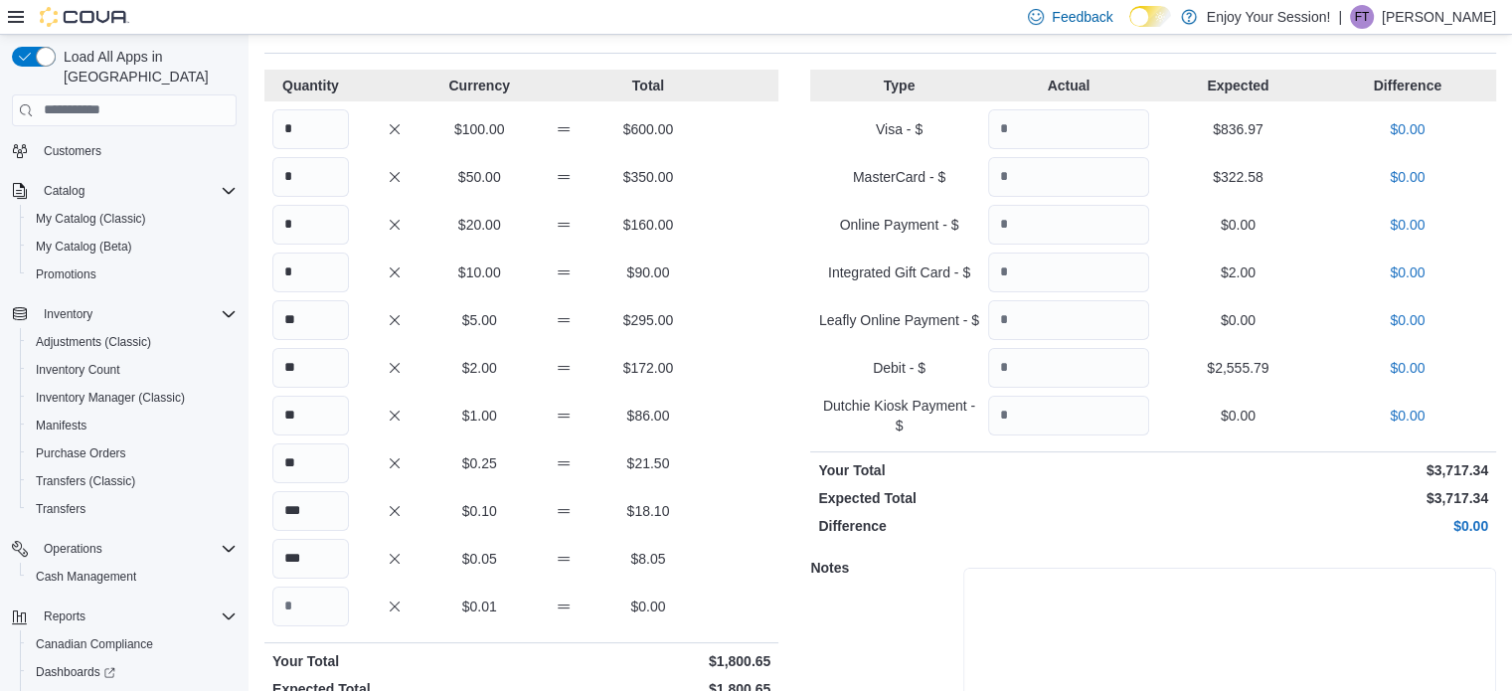
click at [1197, 601] on textarea at bounding box center [1229, 642] width 533 height 149
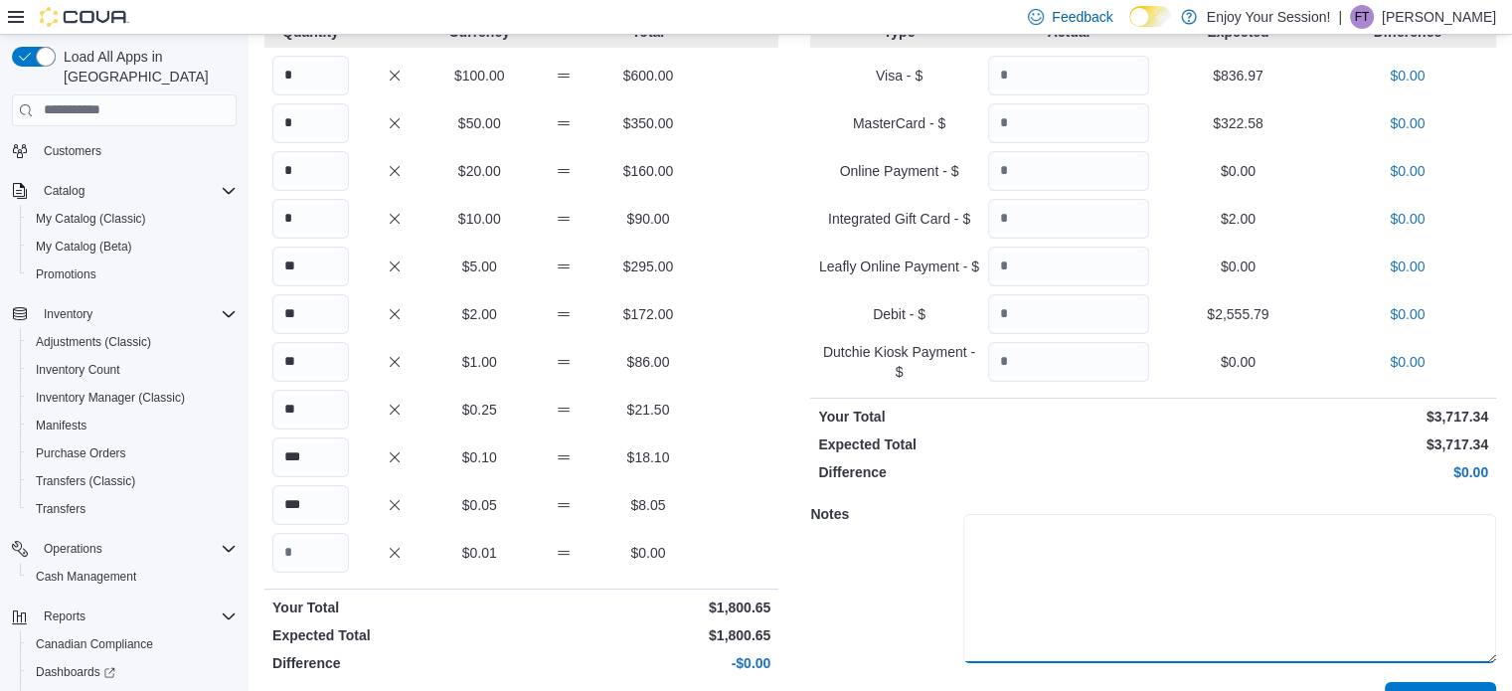
scroll to position [197, 0]
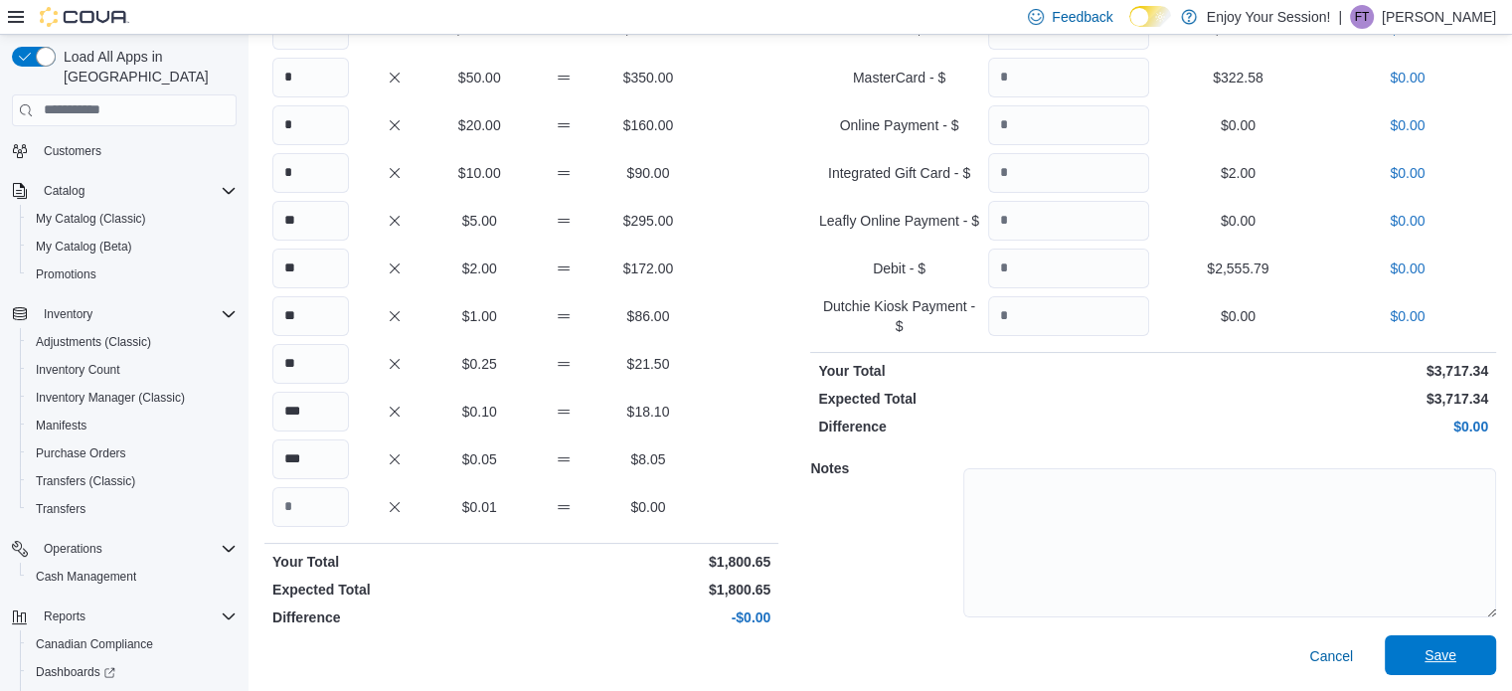
click at [1440, 636] on span "Save" at bounding box center [1439, 655] width 87 height 40
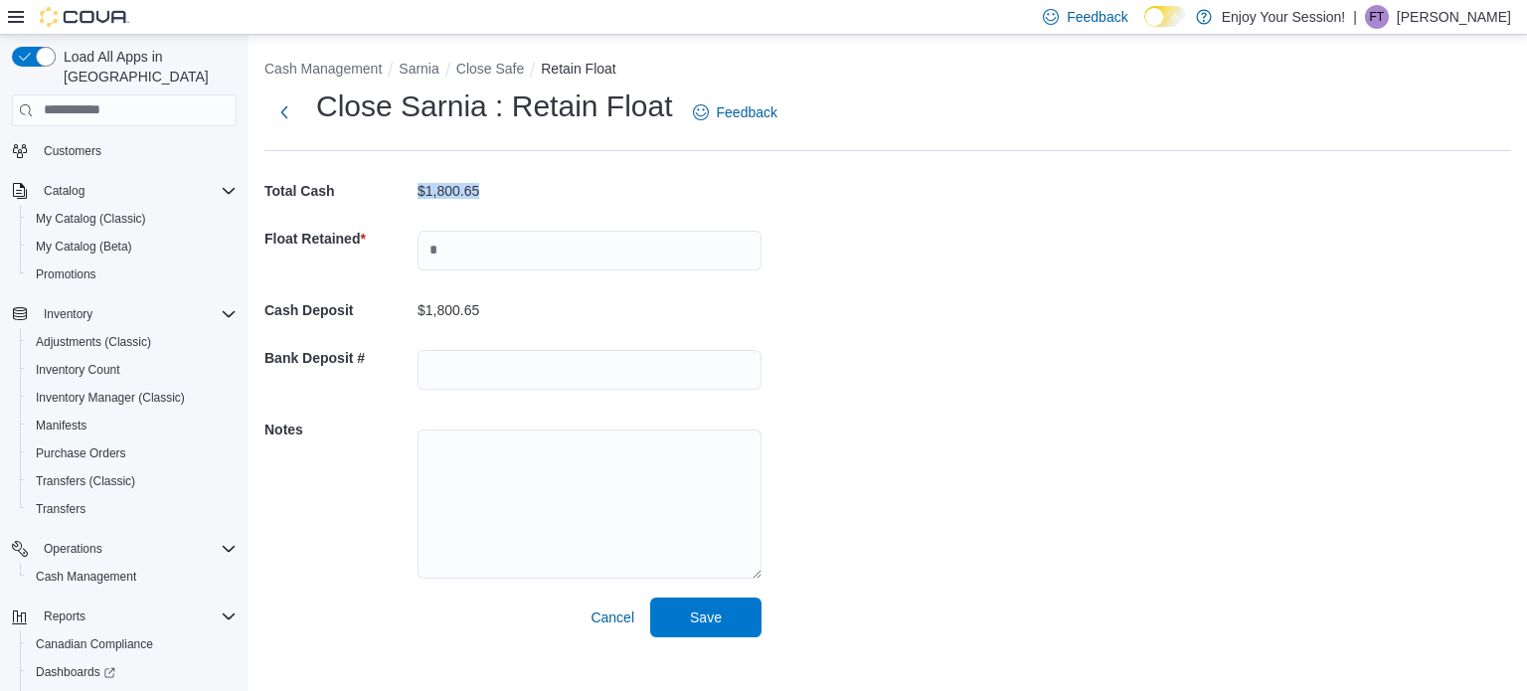
drag, startPoint x: 409, startPoint y: 192, endPoint x: 496, endPoint y: 185, distance: 86.7
click at [496, 185] on div "Total Cash $1,800.65" at bounding box center [512, 191] width 497 height 48
click at [487, 242] on input "text" at bounding box center [589, 251] width 344 height 40
type input "***"
click at [450, 302] on p "$875.65" at bounding box center [442, 310] width 51 height 16
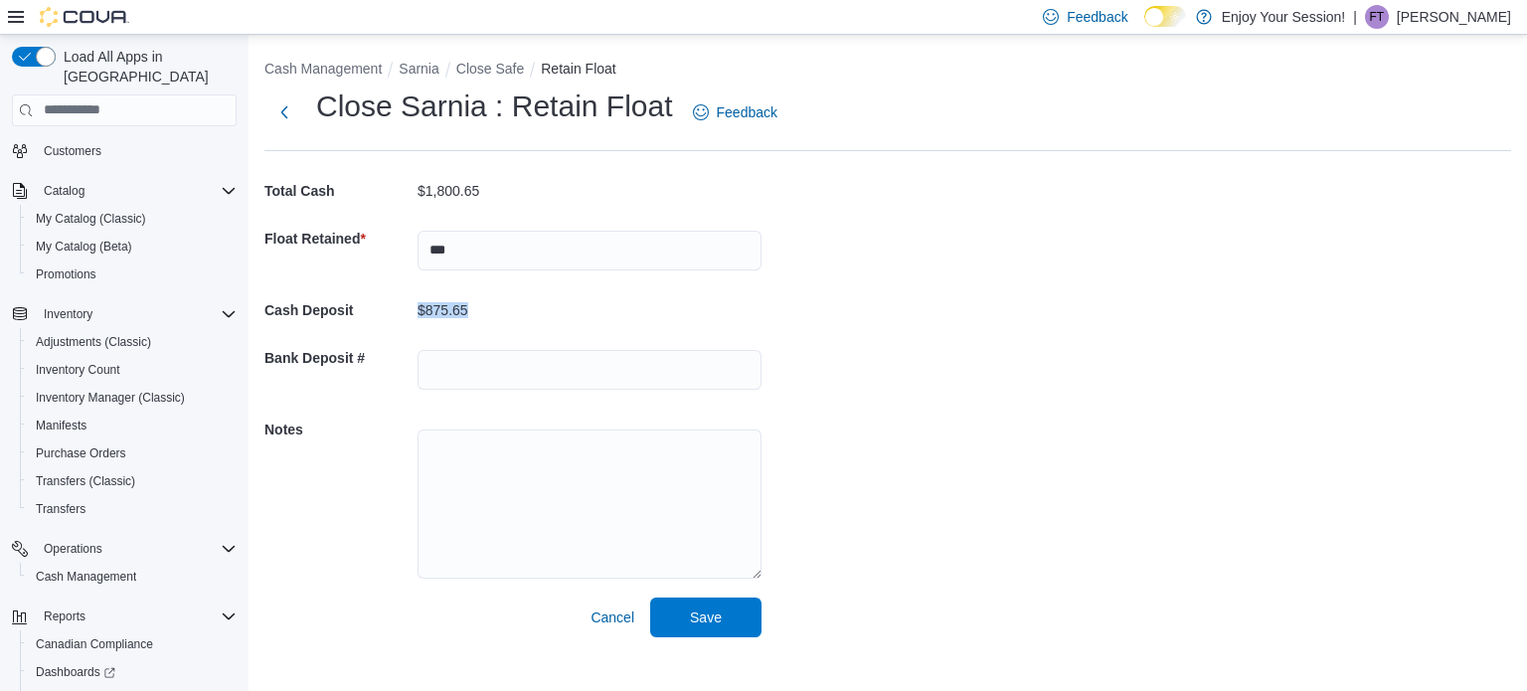
drag, startPoint x: 471, startPoint y: 303, endPoint x: 409, endPoint y: 315, distance: 62.8
click at [409, 315] on div "Cash Deposit $875.65" at bounding box center [512, 310] width 497 height 48
click at [918, 408] on div "Cash Management Sarnia Close Safe Retain Float Close Sarnia : Retain Float Feed…" at bounding box center [887, 344] width 1278 height 618
click at [725, 607] on span "Save" at bounding box center [705, 616] width 87 height 40
